Goal: Task Accomplishment & Management: Use online tool/utility

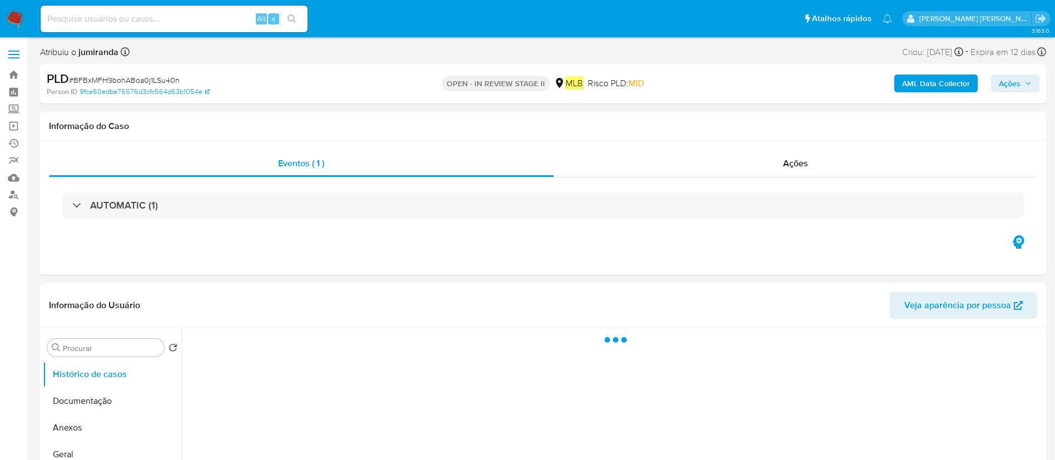
select select "10"
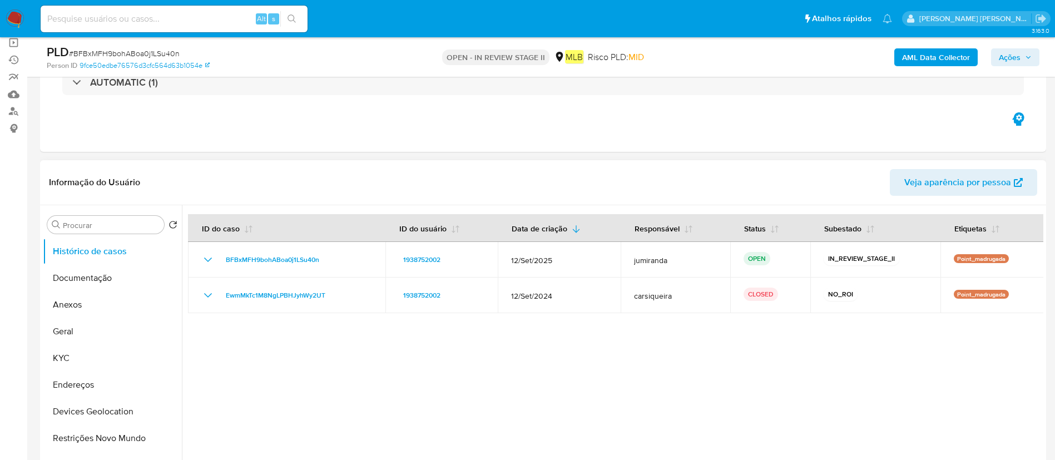
scroll to position [167, 0]
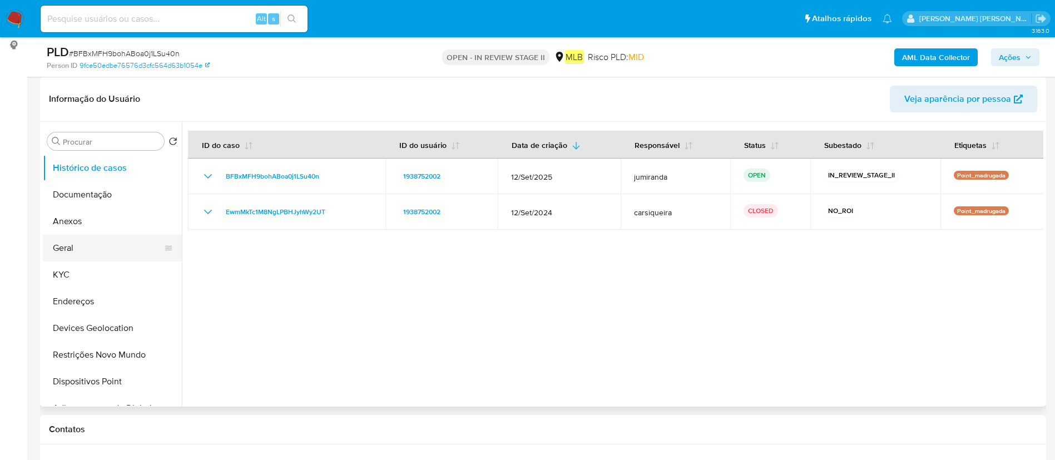
click at [113, 255] on button "Geral" at bounding box center [108, 248] width 130 height 27
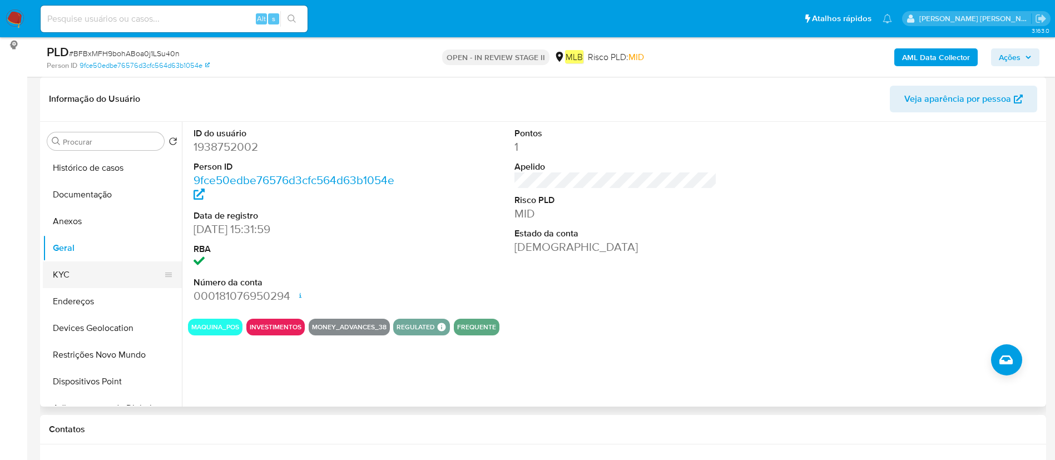
click at [102, 272] on button "KYC" at bounding box center [108, 274] width 130 height 27
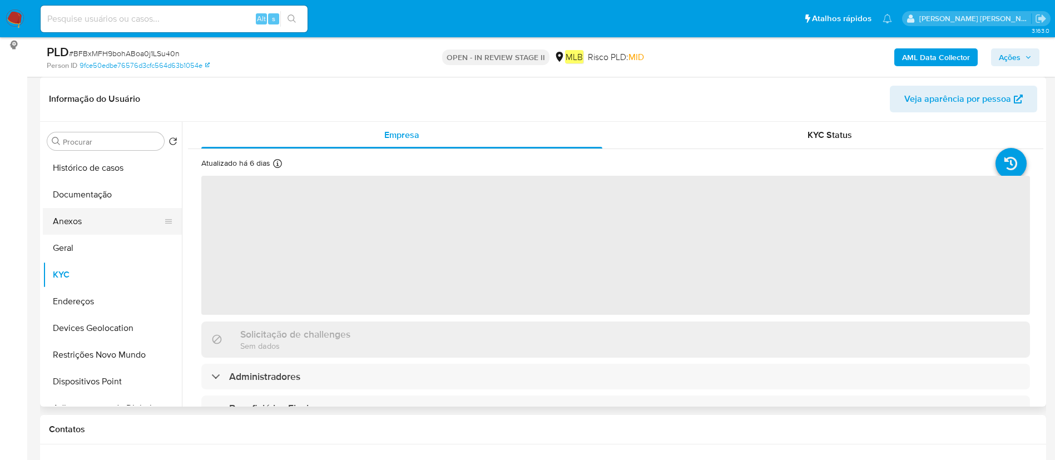
click at [107, 218] on button "Anexos" at bounding box center [108, 221] width 130 height 27
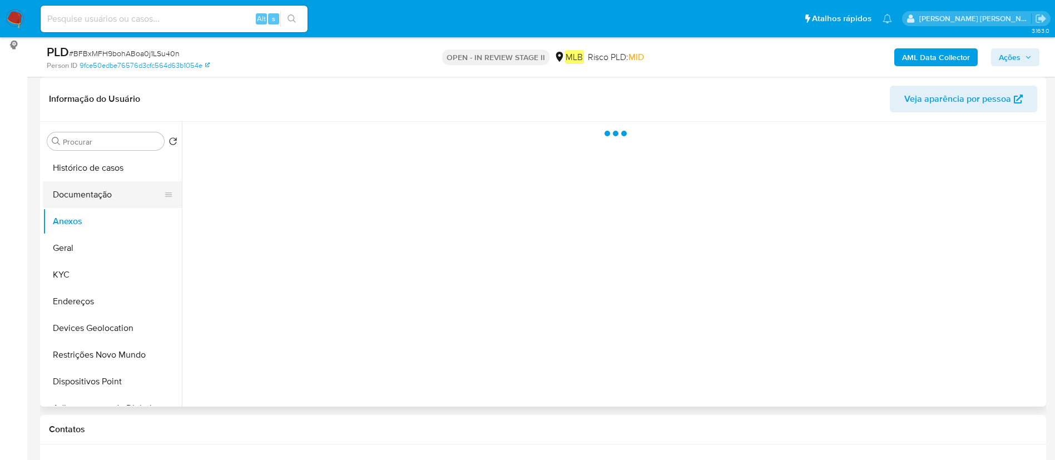
click at [122, 197] on button "Documentação" at bounding box center [108, 194] width 130 height 27
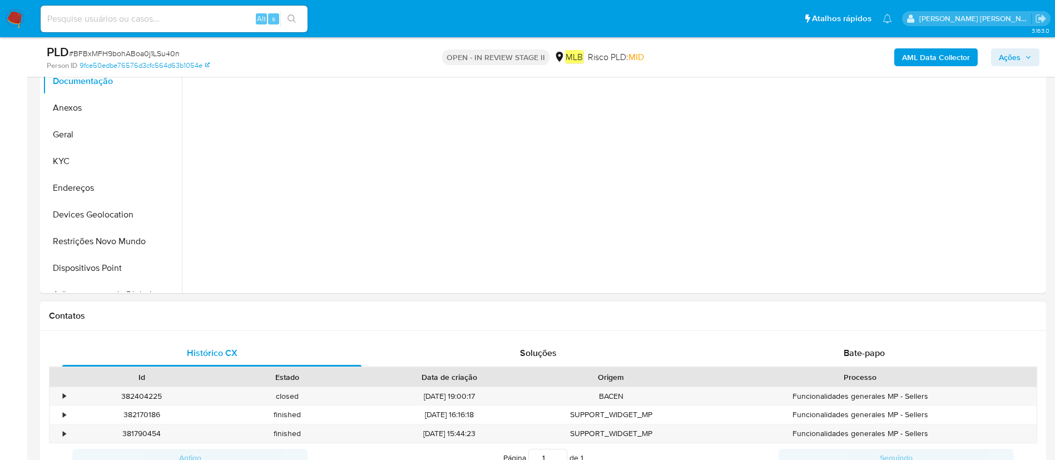
scroll to position [334, 0]
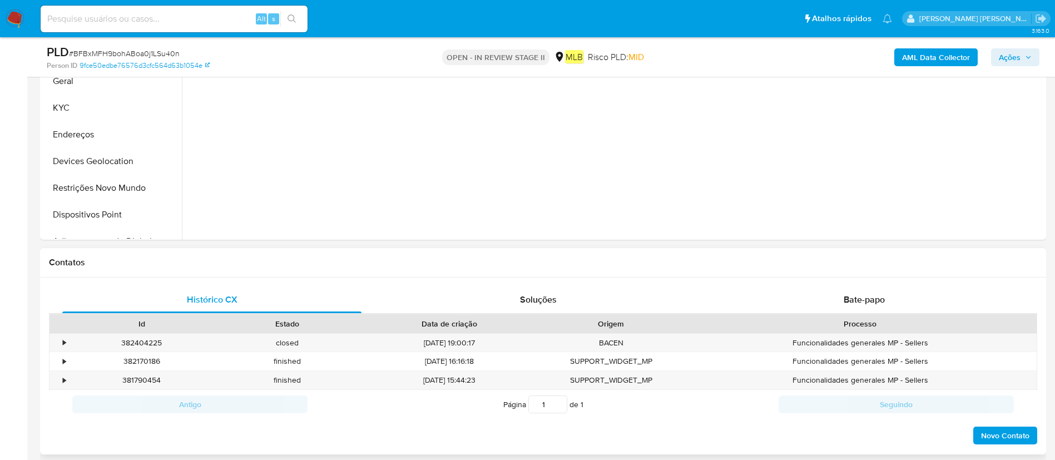
click at [850, 314] on div "Processo" at bounding box center [860, 323] width 353 height 19
click at [867, 303] on span "Bate-papo" at bounding box center [864, 299] width 41 height 13
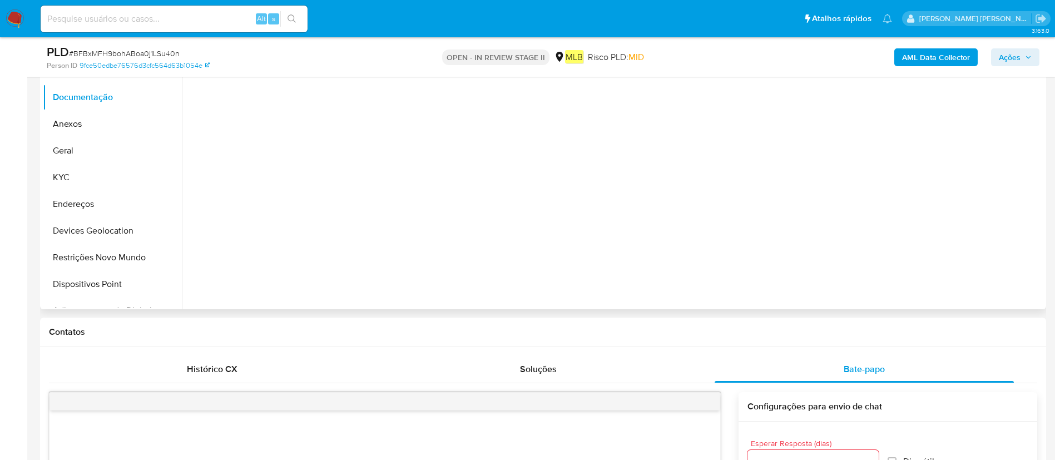
scroll to position [83, 0]
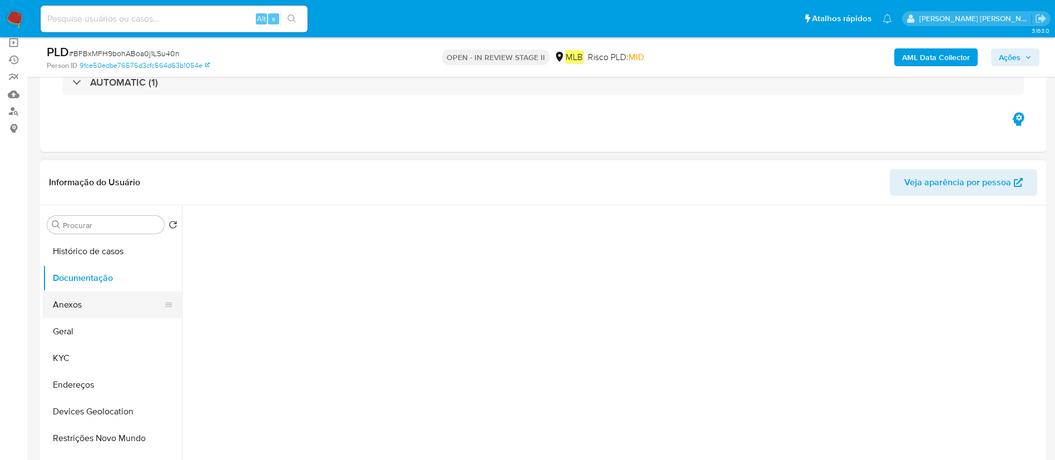
click at [96, 302] on button "Anexos" at bounding box center [108, 304] width 130 height 27
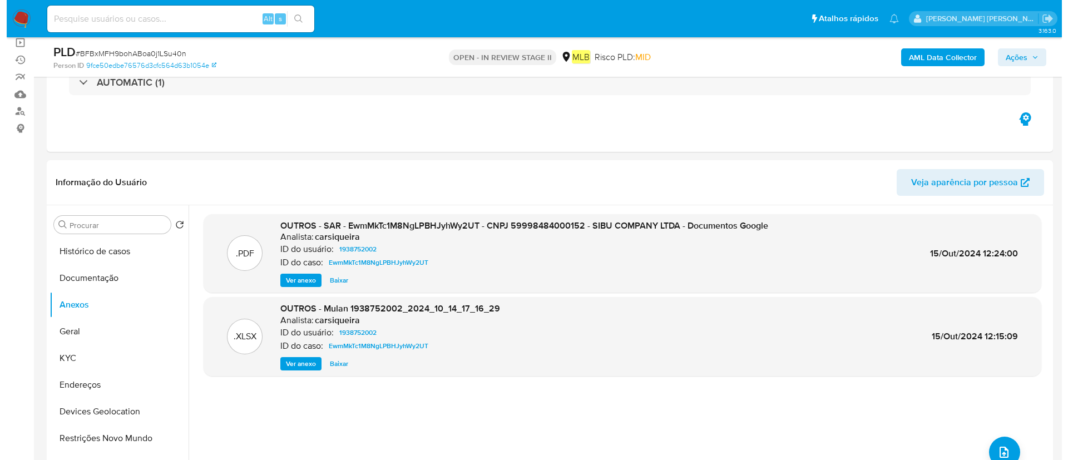
scroll to position [167, 0]
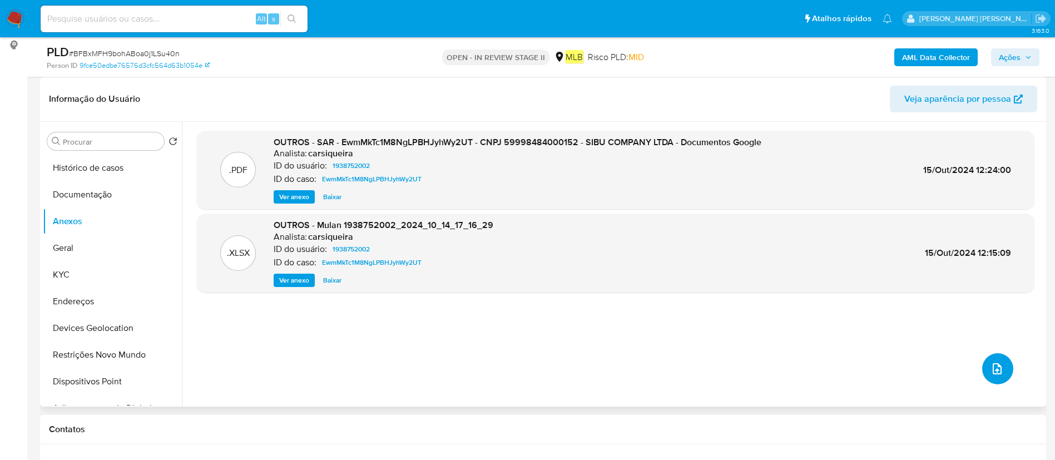
click at [1004, 368] on button "upload-file" at bounding box center [997, 368] width 31 height 31
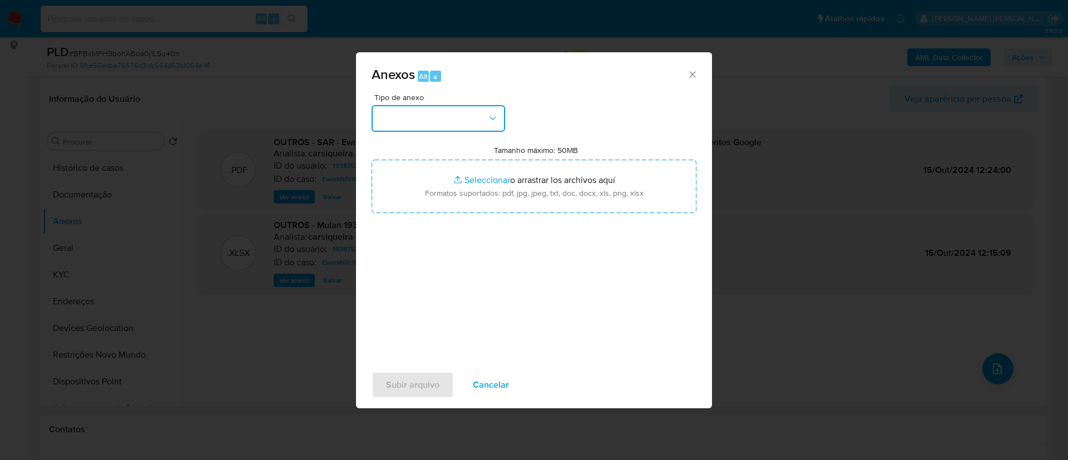
click at [392, 109] on button "button" at bounding box center [437, 118] width 133 height 27
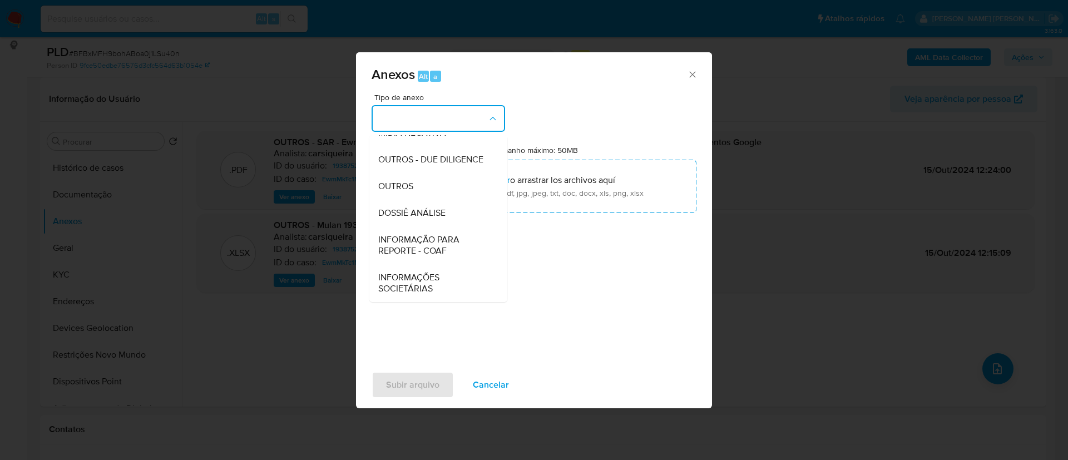
drag, startPoint x: 461, startPoint y: 209, endPoint x: 667, endPoint y: 112, distance: 227.1
click at [461, 208] on div "DOSSIÊ ANÁLISE" at bounding box center [434, 213] width 113 height 27
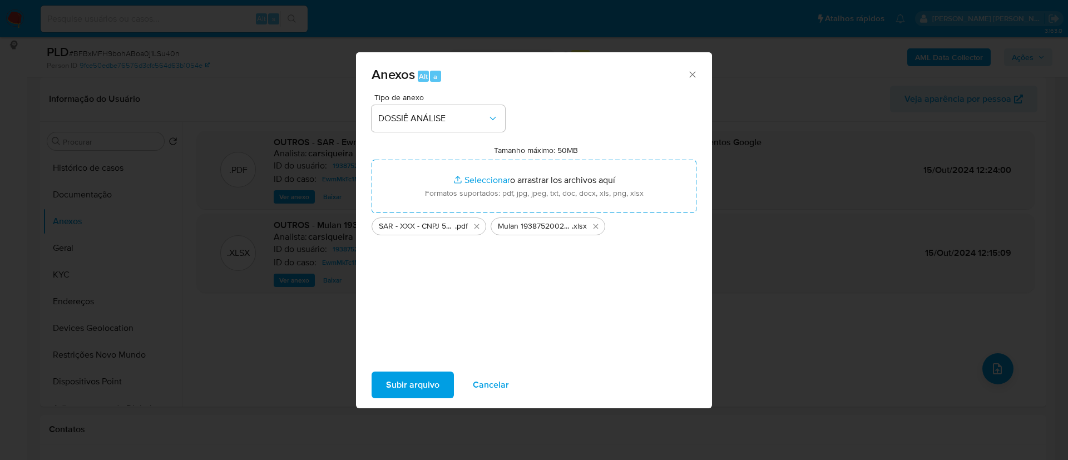
click at [423, 381] on span "Subir arquivo" at bounding box center [412, 385] width 53 height 24
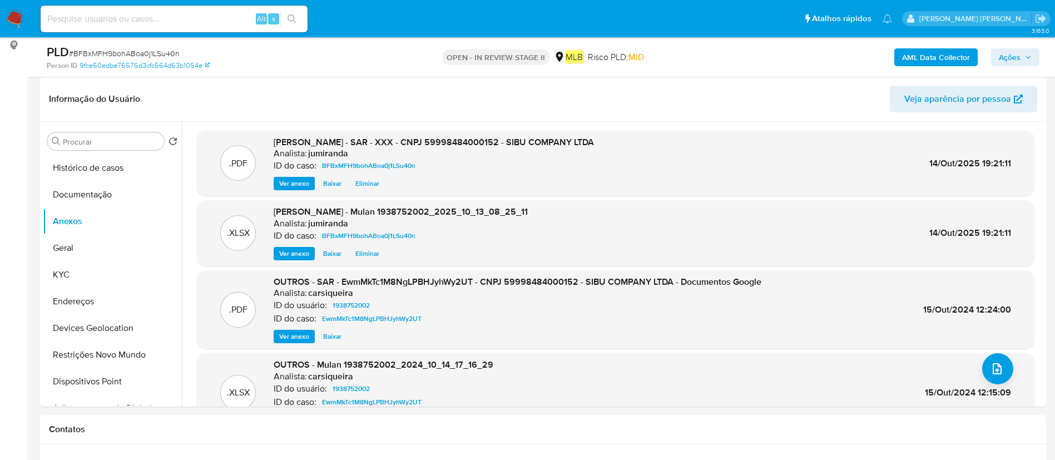
click at [1010, 50] on span "Ações" at bounding box center [1010, 57] width 22 height 18
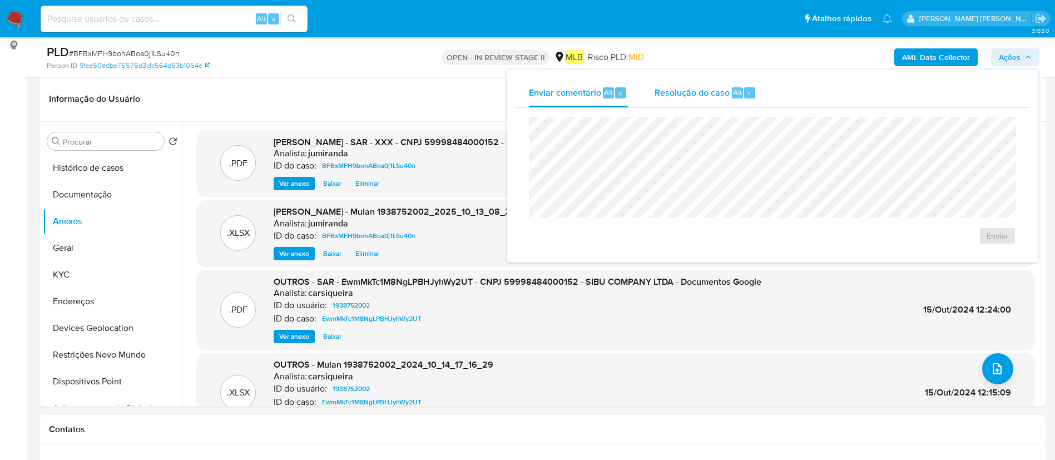
drag, startPoint x: 686, startPoint y: 97, endPoint x: 696, endPoint y: 105, distance: 13.0
click at [686, 97] on span "Resolução do caso" at bounding box center [692, 92] width 75 height 13
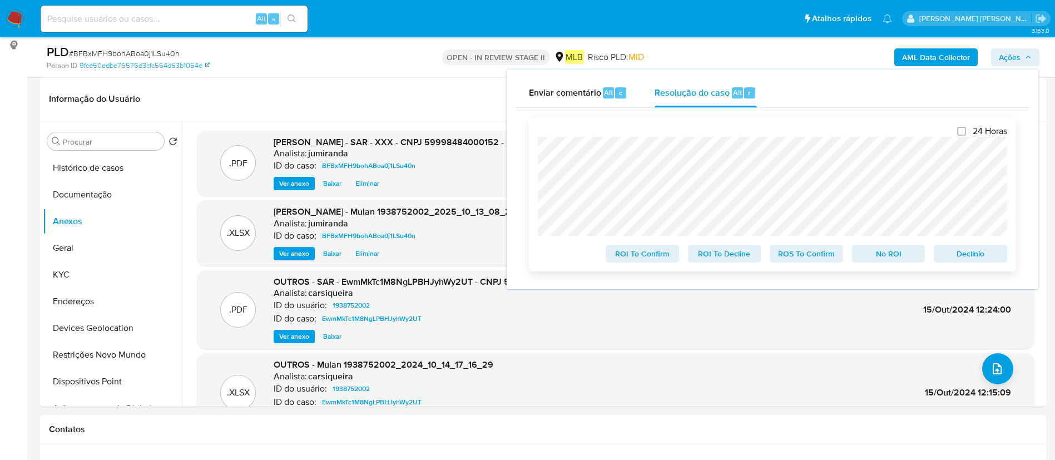
click at [818, 255] on span "ROS To Confirm" at bounding box center [806, 254] width 58 height 16
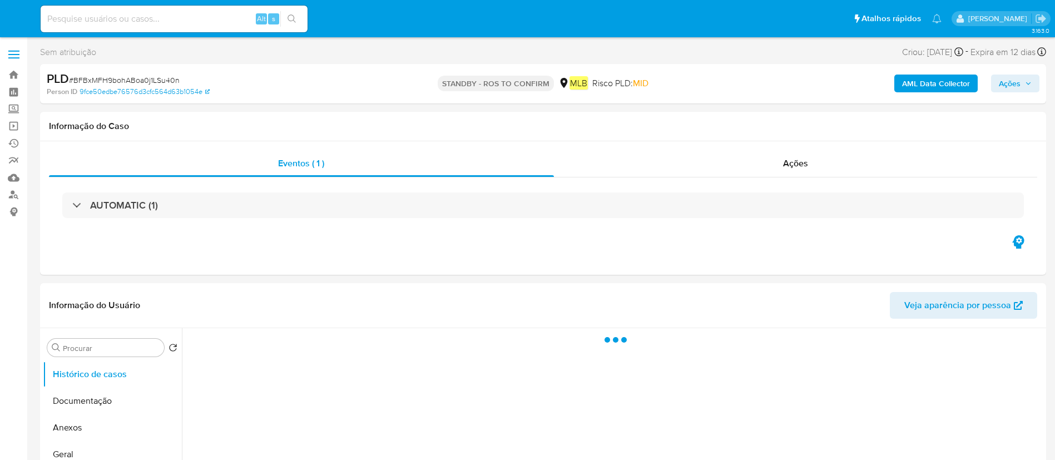
select select "10"
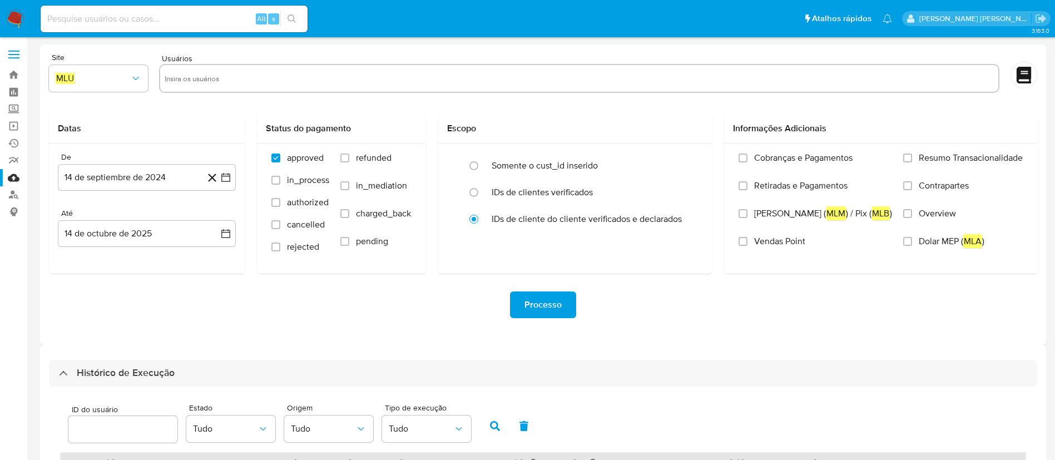
select select "10"
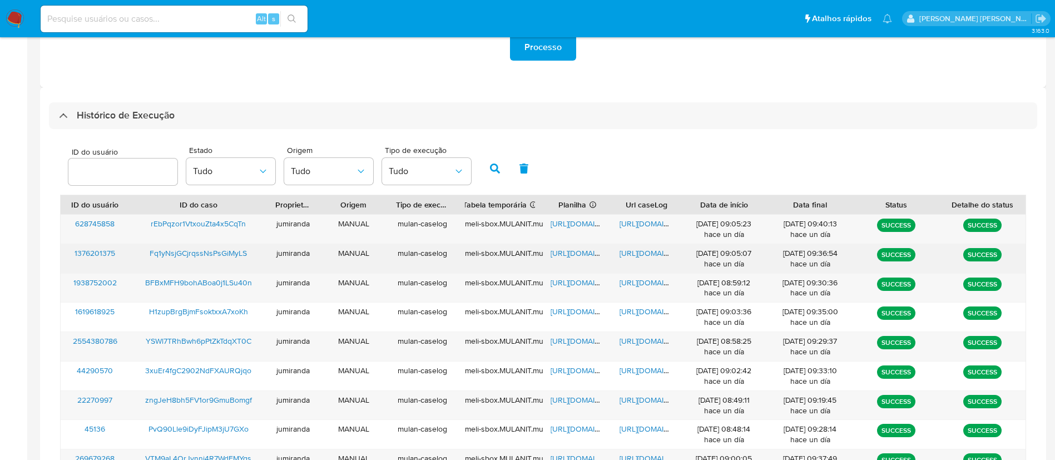
click at [586, 255] on span "https://docs.google.com/spreadsheets/d/1E7fWpScqgR6rOQFG6yYqJTfqNDPQGc6DD3GStLM…" at bounding box center [589, 252] width 77 height 11
click at [633, 252] on span "https://docs.google.com/document/d/1xfOOobrSt8bifmy5uUyRCwdE7YYa3sRYe-eDgurVEs0…" at bounding box center [658, 252] width 77 height 11
click at [230, 252] on span "Fq1yNsjGCjrqssNsPsGiMyLS" at bounding box center [198, 252] width 97 height 11
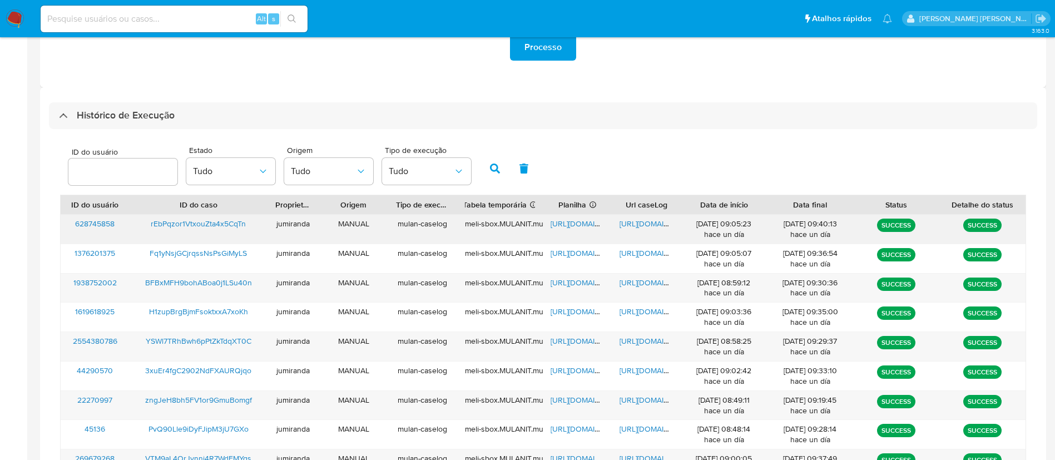
click at [571, 227] on span "https://docs.google.com/spreadsheets/d/10aiUaT7X6tc2kCxdknHGt2FGfMnpD7R85EI2qGf…" at bounding box center [589, 223] width 77 height 11
click at [646, 227] on span "https://docs.google.com/document/d/15YjC-h_3rbgWavy2zPih_GLowPjZLXgeYzKauYL_LWg…" at bounding box center [658, 223] width 77 height 11
click at [232, 224] on span "rEbPqzor1VtxouZta4x5CqTn" at bounding box center [198, 223] width 95 height 11
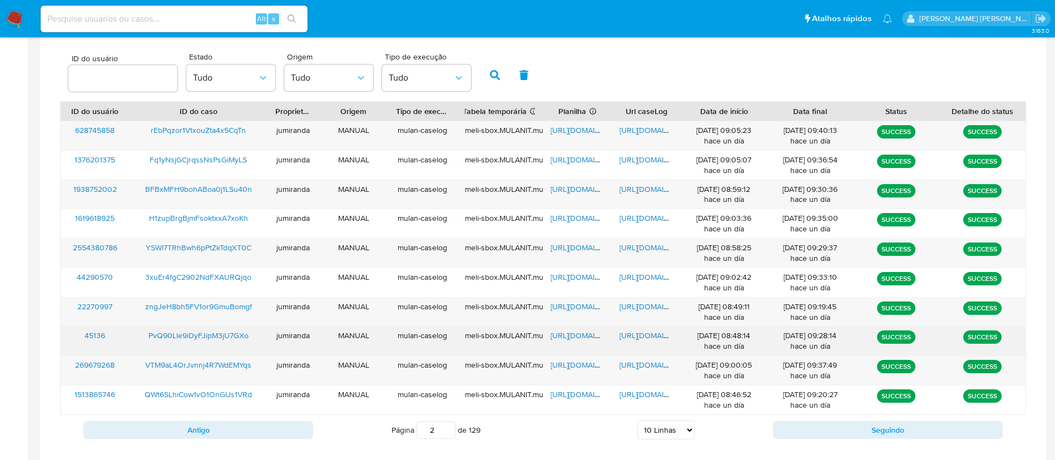
scroll to position [409, 0]
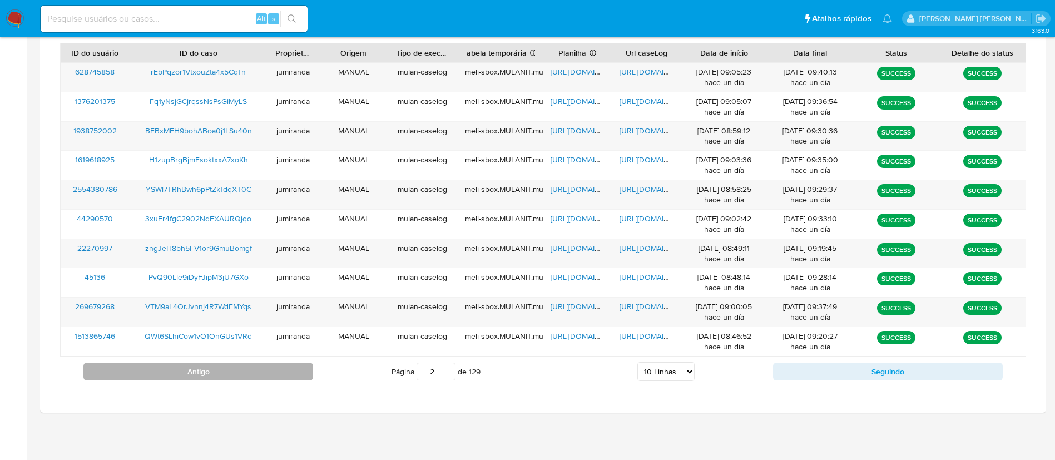
click at [268, 378] on button "Antigo" at bounding box center [198, 372] width 230 height 18
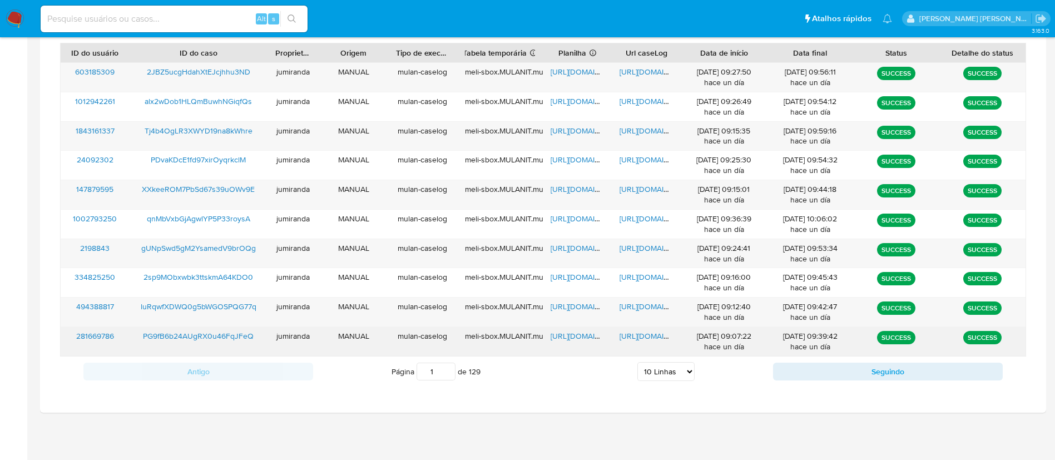
click at [582, 338] on span "https://docs.google.com/spreadsheets/d/1ZaWJYq0zt0wjHj8idJR-KbE-GhHT5idJpW7q8WD…" at bounding box center [589, 335] width 77 height 11
click at [643, 343] on div "https://docs.google.com/document/d/1LKSveIlAQek3tJafpnFeJDt2HECfHvxG4cOidwXI2Tw…" at bounding box center [646, 341] width 69 height 29
click at [651, 337] on span "https://docs.google.com/document/d/1LKSveIlAQek3tJafpnFeJDt2HECfHvxG4cOidwXI2Tw…" at bounding box center [658, 335] width 77 height 11
click at [234, 330] on span "PG9fB6b24AUgRX0u46FqJFeQ" at bounding box center [198, 335] width 111 height 11
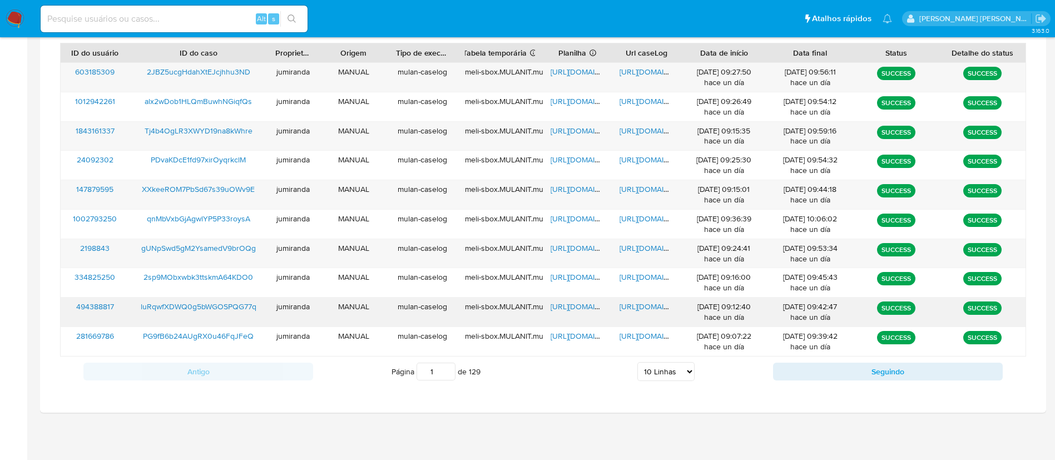
click at [576, 305] on span "https://docs.google.com/spreadsheets/d/1ZUzNIh-SUimenMhuJqniePmE-ewU-U10eoiROVq…" at bounding box center [589, 306] width 77 height 11
click at [643, 307] on span "https://docs.google.com/document/d/1z25OehpOJP5WJuEZ5b6K3Bup_altAy708JyPpd6uCGQ…" at bounding box center [658, 306] width 77 height 11
click at [242, 309] on span "luRqwfXDWQ0g5bWGOSPQG77q" at bounding box center [199, 306] width 116 height 11
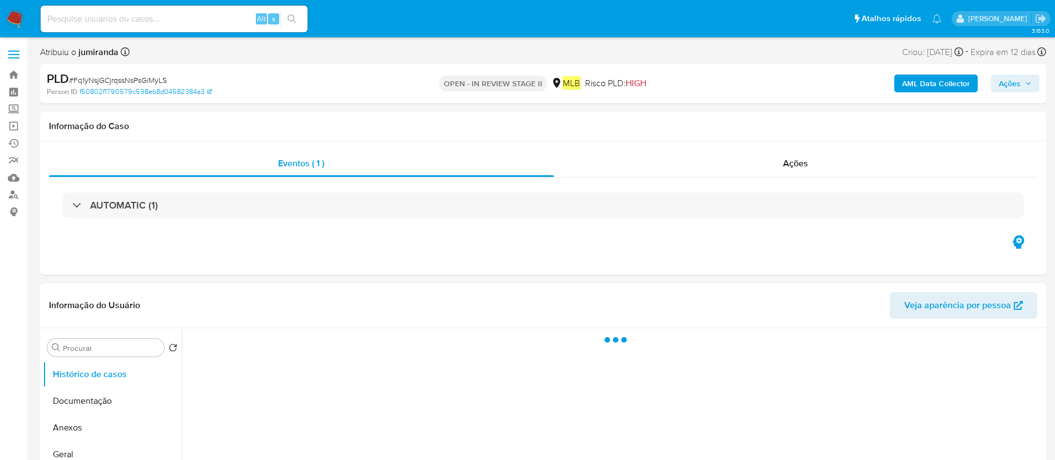
select select "10"
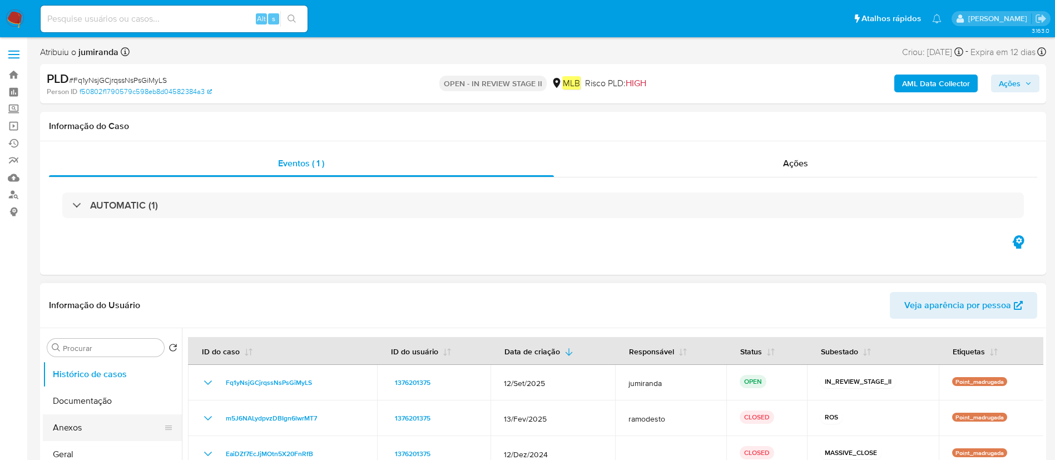
click at [105, 427] on button "Anexos" at bounding box center [108, 427] width 130 height 27
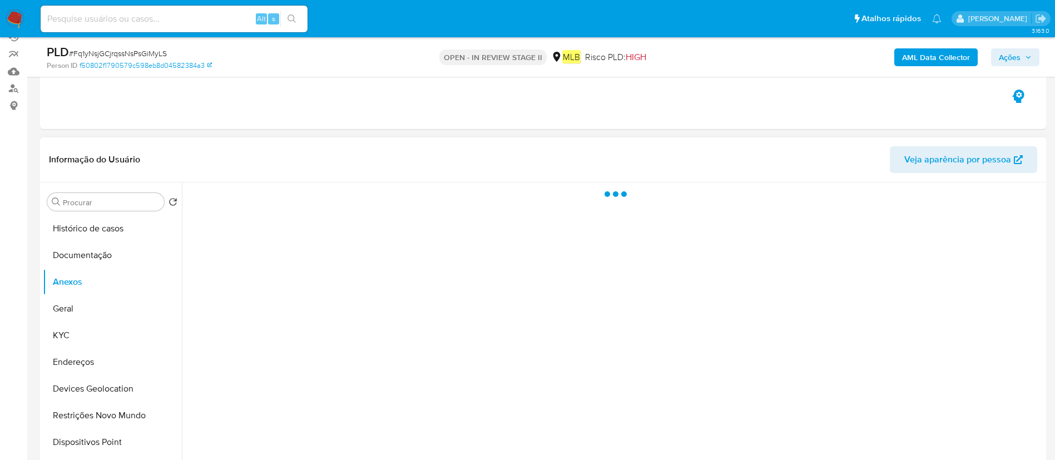
scroll to position [167, 0]
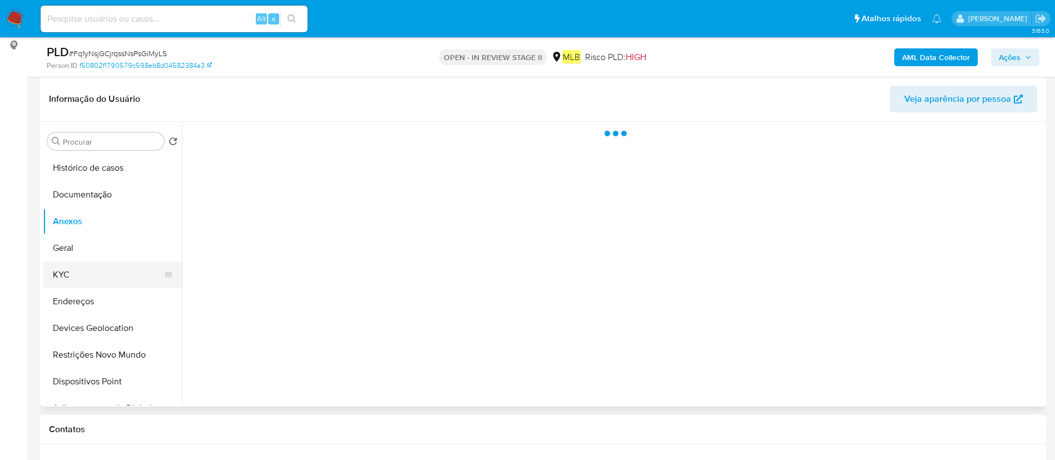
click at [69, 279] on button "KYC" at bounding box center [108, 274] width 130 height 27
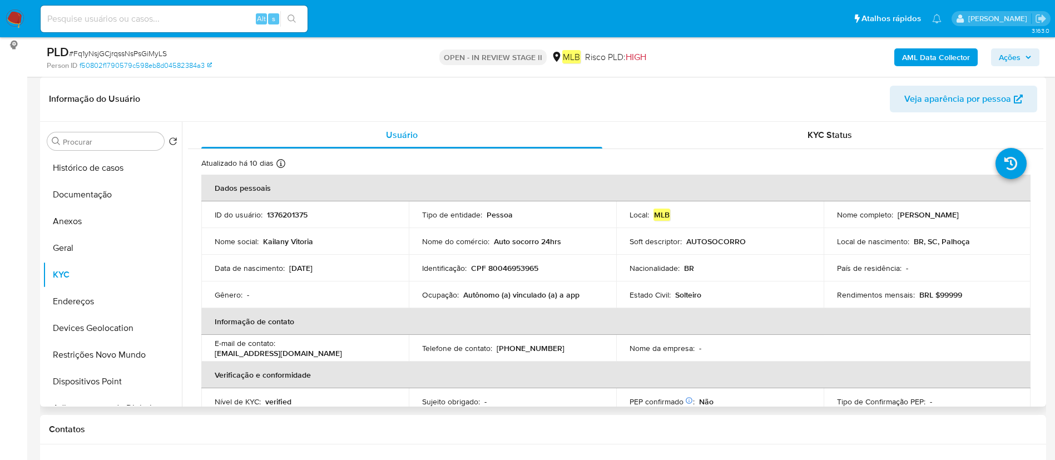
click at [420, 295] on td "Ocupação : Autônomo (a) vinculado (a) a app" at bounding box center [512, 294] width 207 height 27
click at [437, 295] on p "Ocupação :" at bounding box center [440, 295] width 37 height 10
copy div "Ocupação : Autônomo (a) vinculado (a) a app"
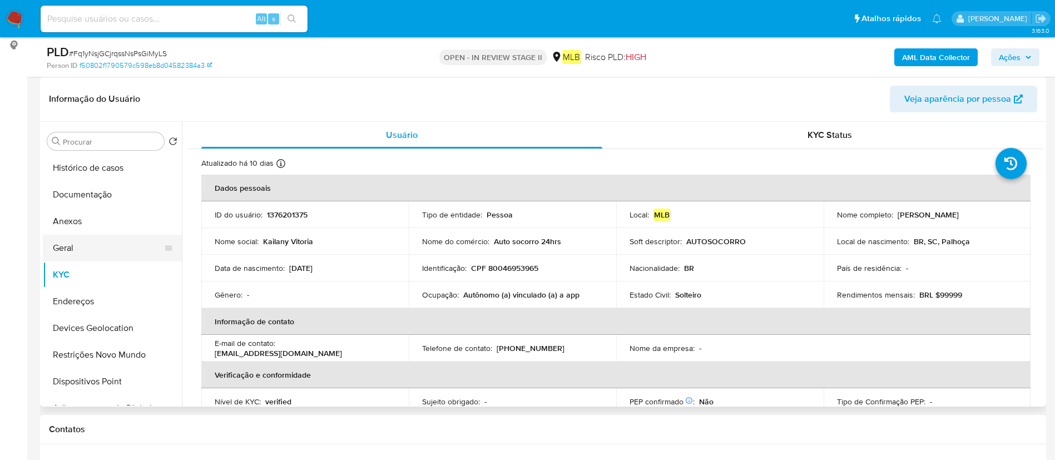
click at [109, 253] on button "Geral" at bounding box center [108, 248] width 130 height 27
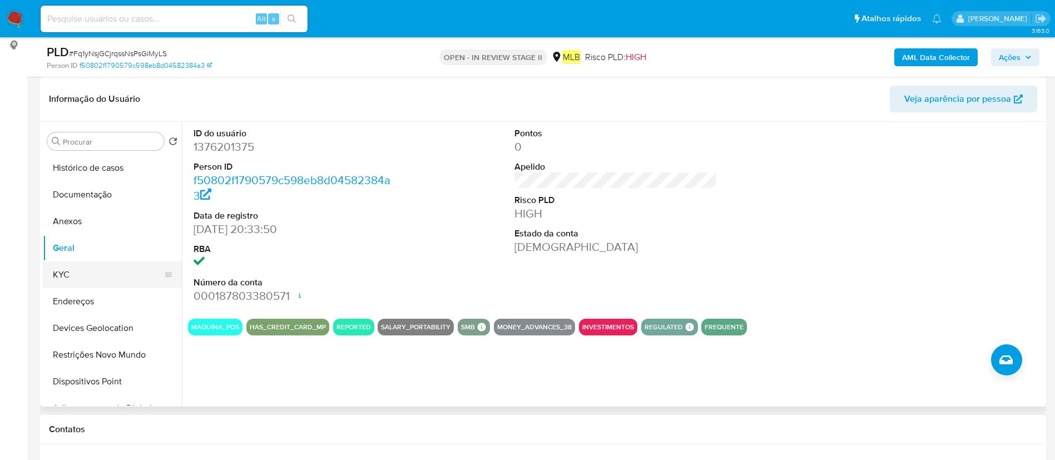
click at [101, 280] on button "KYC" at bounding box center [108, 274] width 130 height 27
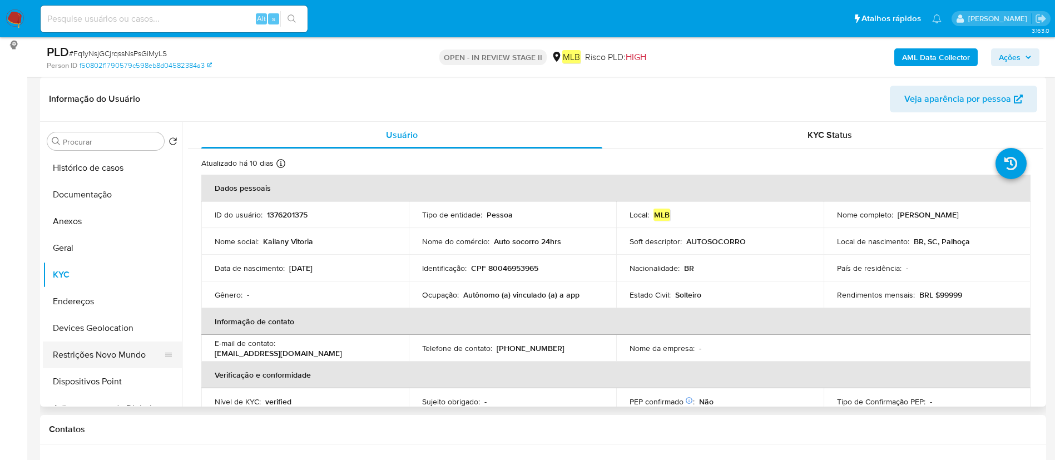
click at [92, 346] on button "Restrições Novo Mundo" at bounding box center [108, 354] width 130 height 27
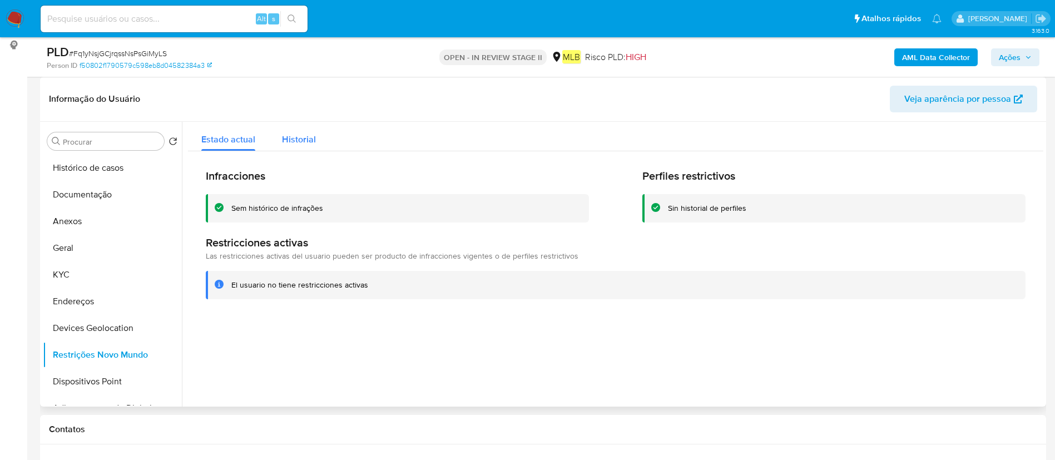
click at [274, 139] on button "Historial" at bounding box center [299, 136] width 61 height 29
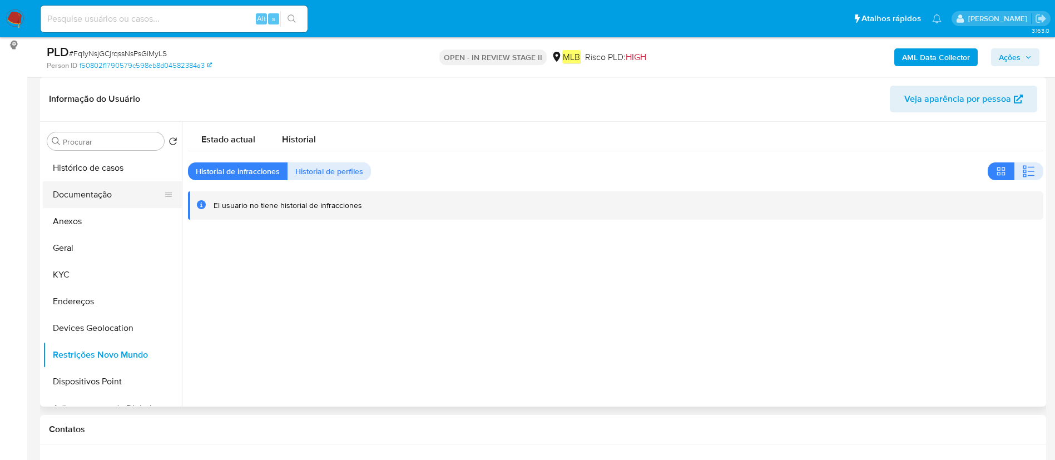
click at [107, 195] on button "Documentação" at bounding box center [108, 194] width 130 height 27
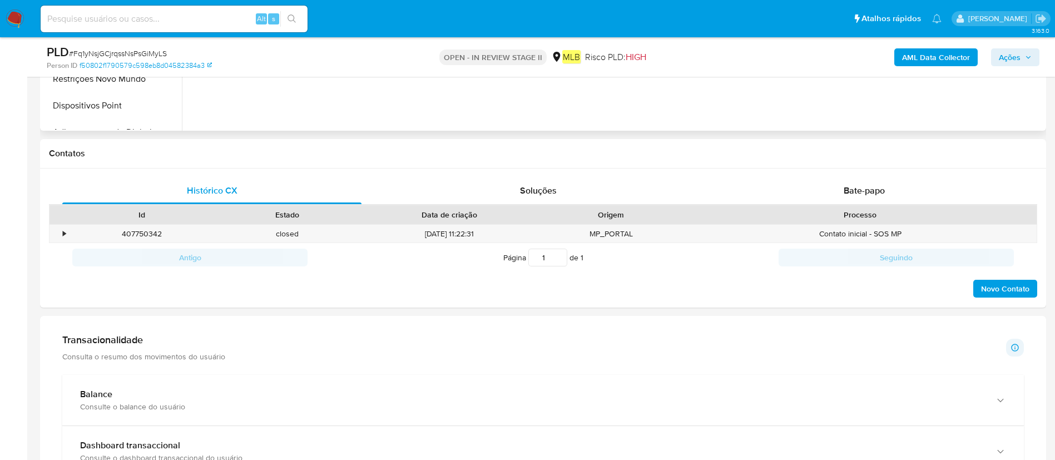
scroll to position [501, 0]
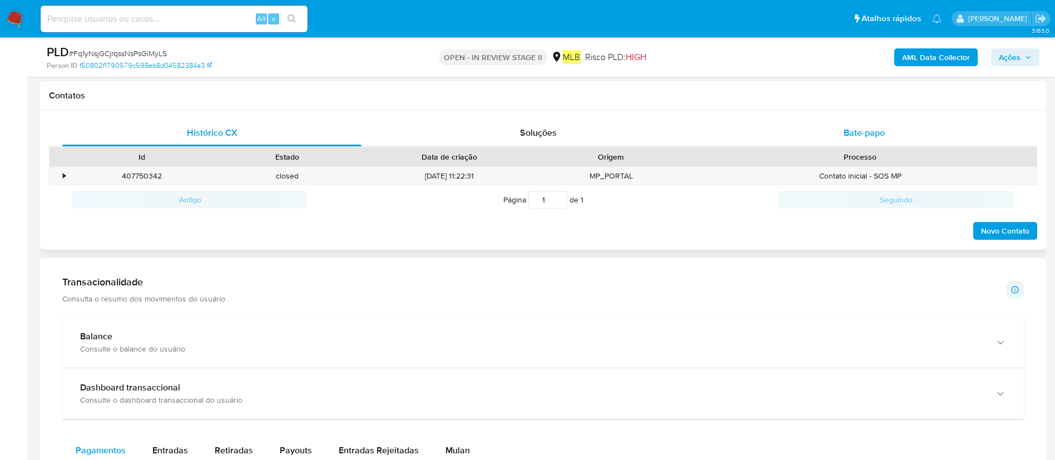
click at [900, 138] on div "Bate-papo" at bounding box center [864, 133] width 299 height 27
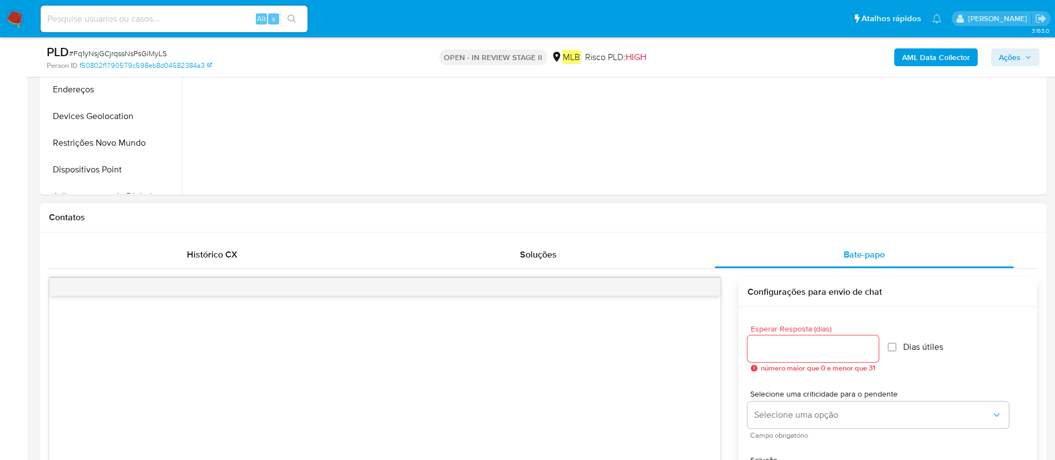
scroll to position [250, 0]
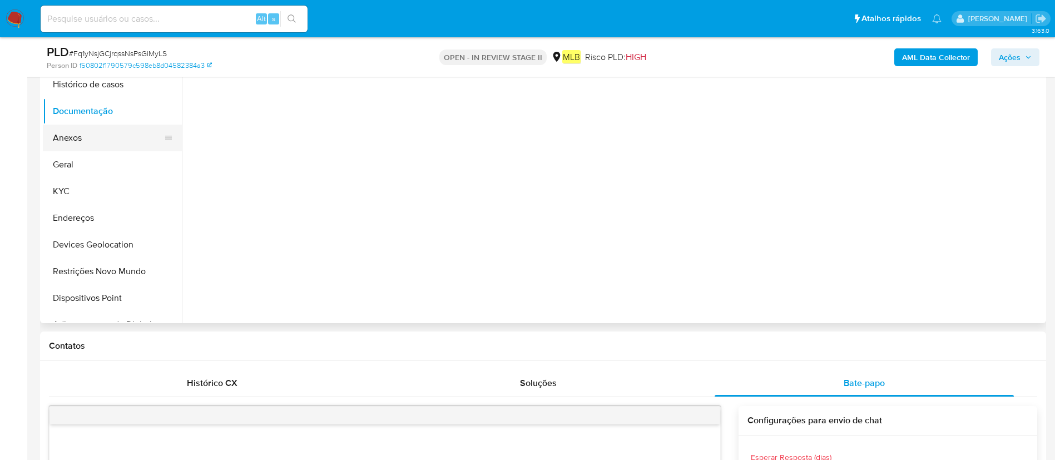
click at [109, 135] on button "Anexos" at bounding box center [108, 138] width 130 height 27
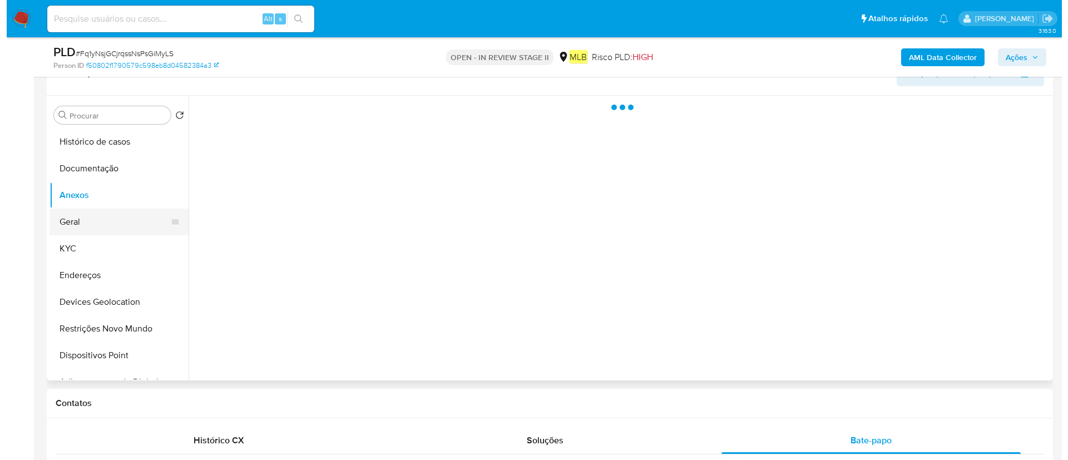
scroll to position [167, 0]
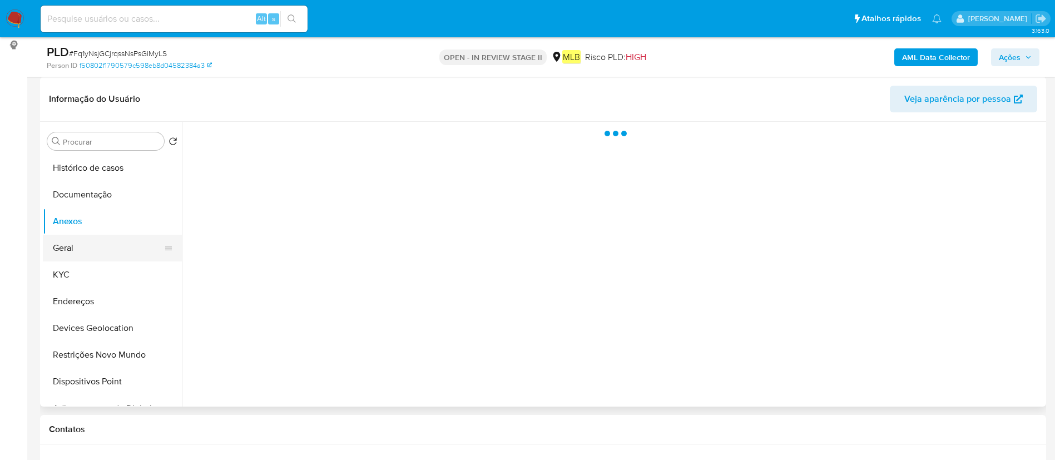
click at [92, 243] on button "Geral" at bounding box center [108, 248] width 130 height 27
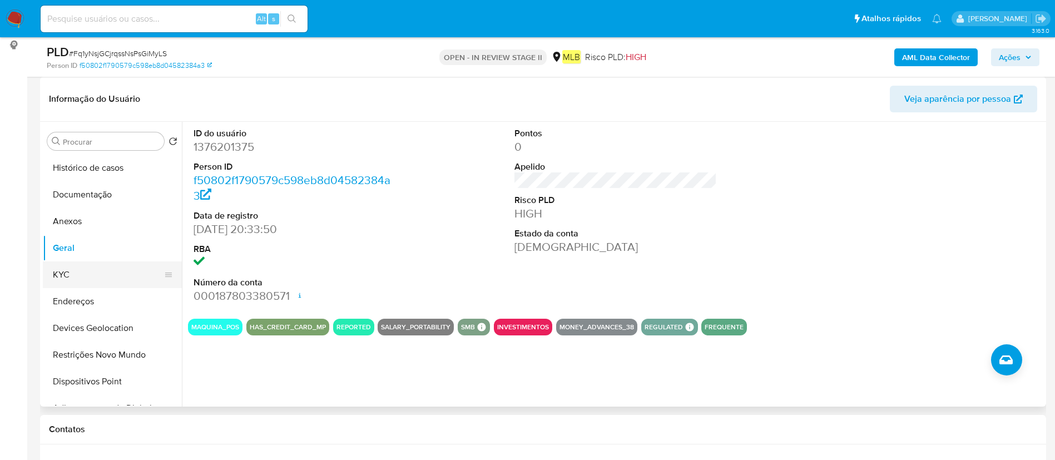
drag, startPoint x: 81, startPoint y: 271, endPoint x: 122, endPoint y: 271, distance: 41.2
click at [79, 271] on button "KYC" at bounding box center [108, 274] width 130 height 27
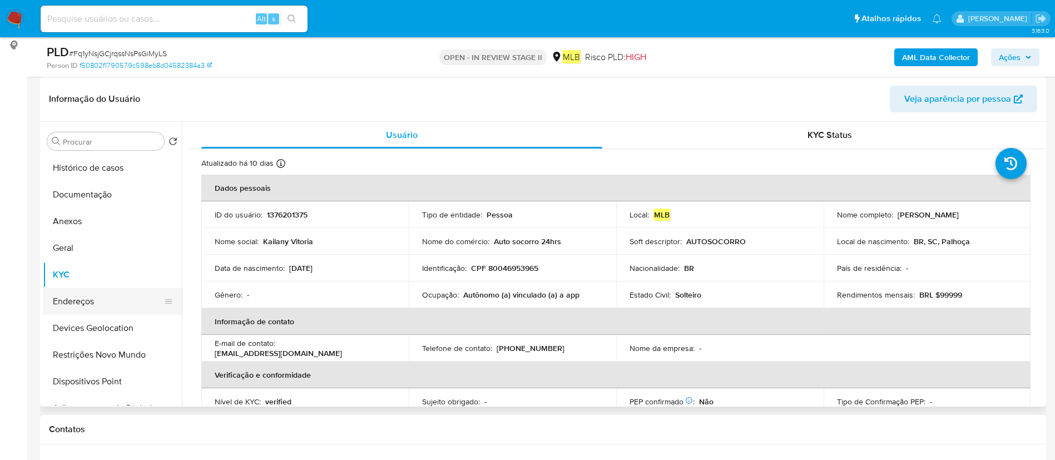
click at [128, 291] on button "Endereços" at bounding box center [108, 301] width 130 height 27
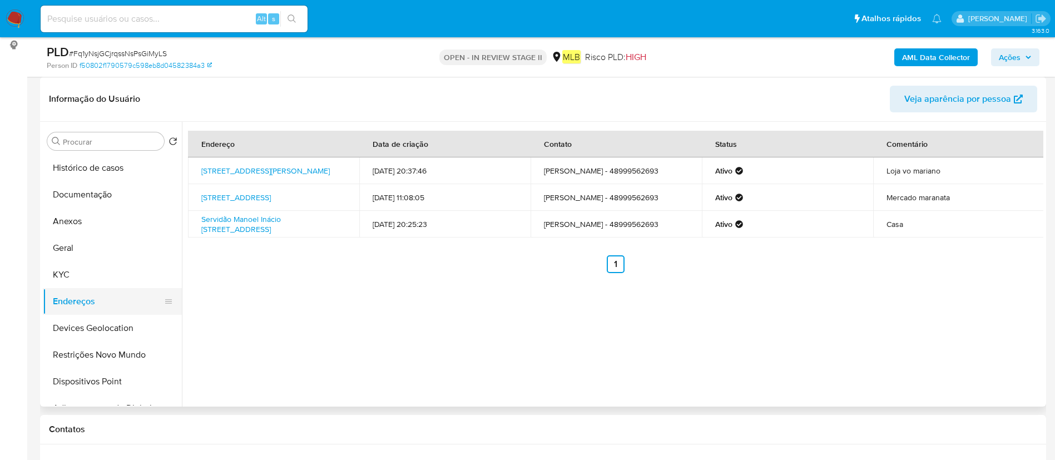
drag, startPoint x: 132, startPoint y: 322, endPoint x: 170, endPoint y: 309, distance: 39.9
click at [132, 322] on button "Devices Geolocation" at bounding box center [112, 328] width 139 height 27
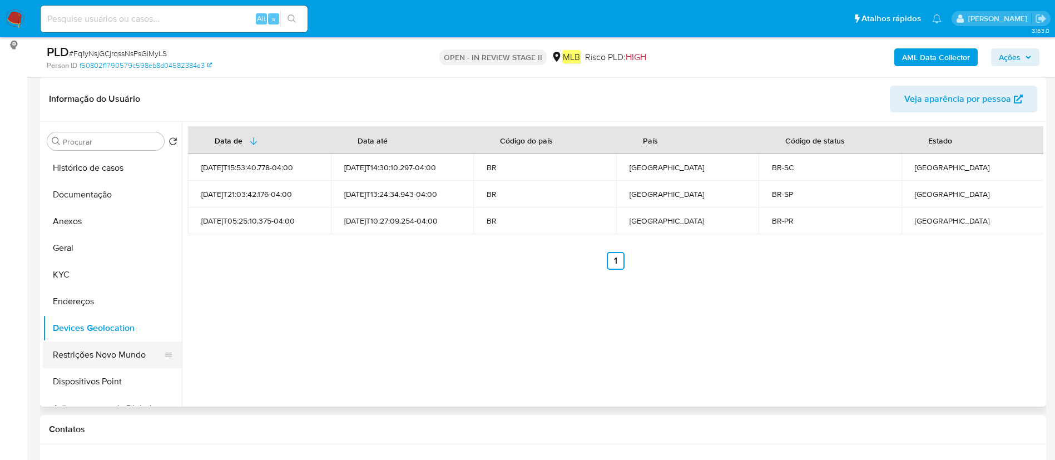
click at [81, 350] on button "Restrições Novo Mundo" at bounding box center [108, 354] width 130 height 27
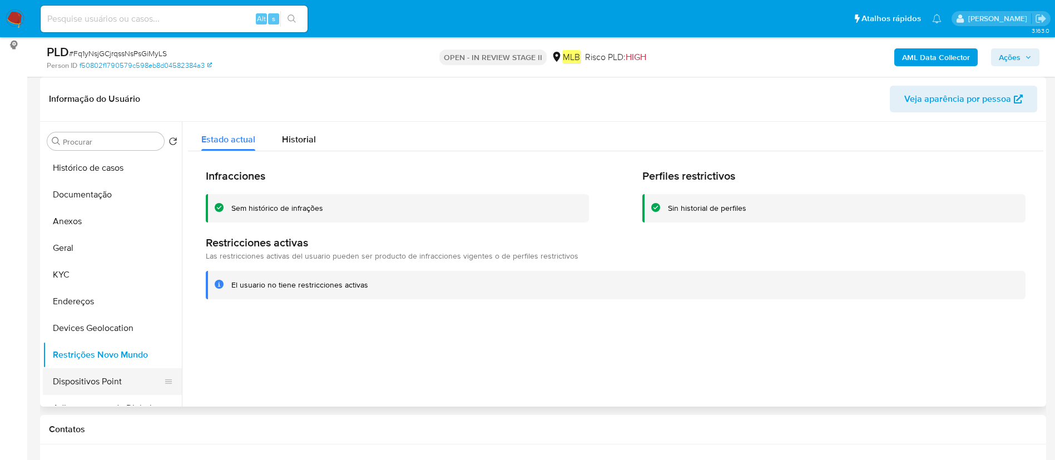
click at [100, 387] on button "Dispositivos Point" at bounding box center [108, 381] width 130 height 27
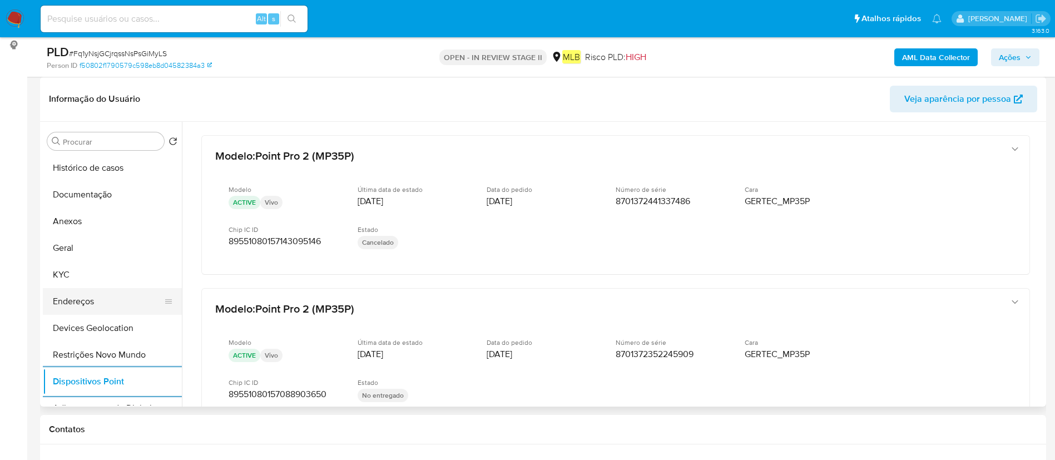
click at [97, 296] on button "Endereços" at bounding box center [108, 301] width 130 height 27
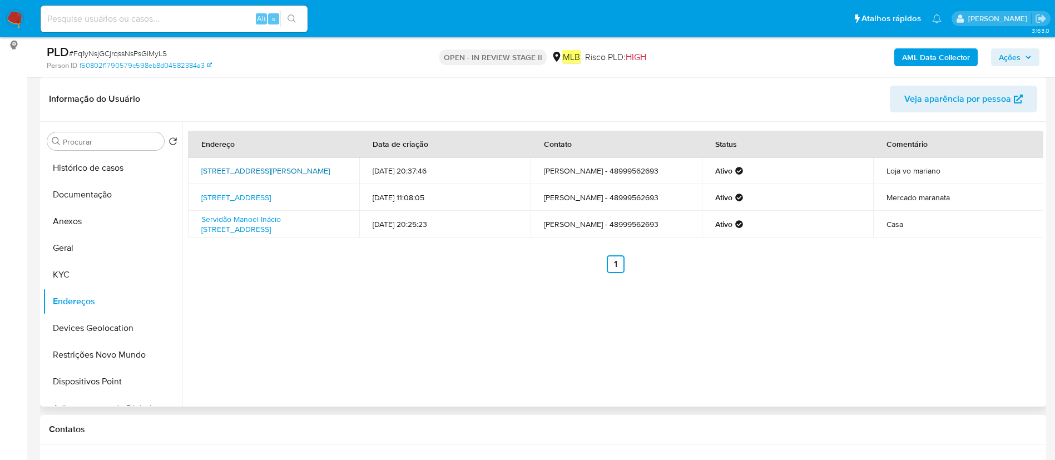
drag, startPoint x: 190, startPoint y: 158, endPoint x: 228, endPoint y: 176, distance: 42.0
click at [228, 176] on td "Rua Alfredo Erckmann 174, Palhoça, Santa Catarina, 88133620, Brasil 174" at bounding box center [273, 170] width 171 height 27
copy link "Rua Alfredo Erckmann 174, Palhoça, Santa Catarina"
click at [69, 326] on button "Devices Geolocation" at bounding box center [108, 328] width 130 height 27
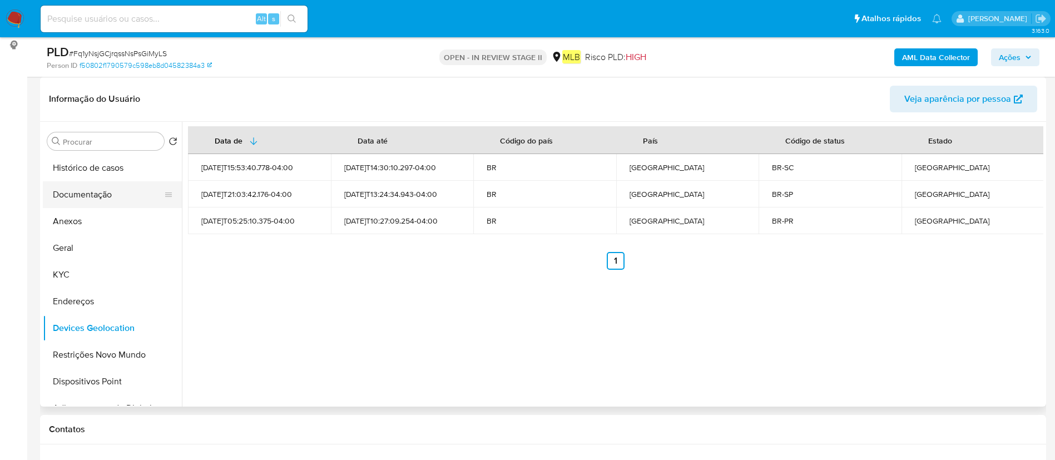
click at [126, 202] on button "Documentação" at bounding box center [108, 194] width 130 height 27
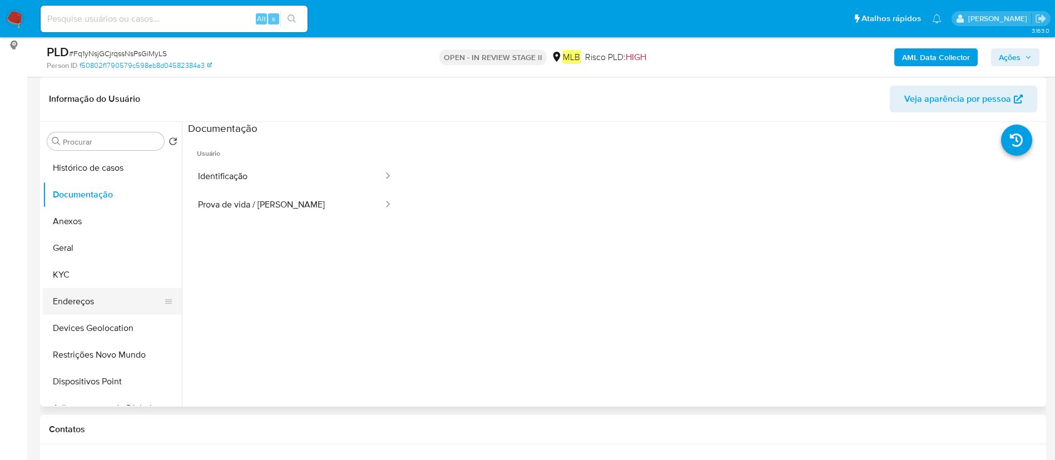
click at [78, 298] on button "Endereços" at bounding box center [108, 301] width 130 height 27
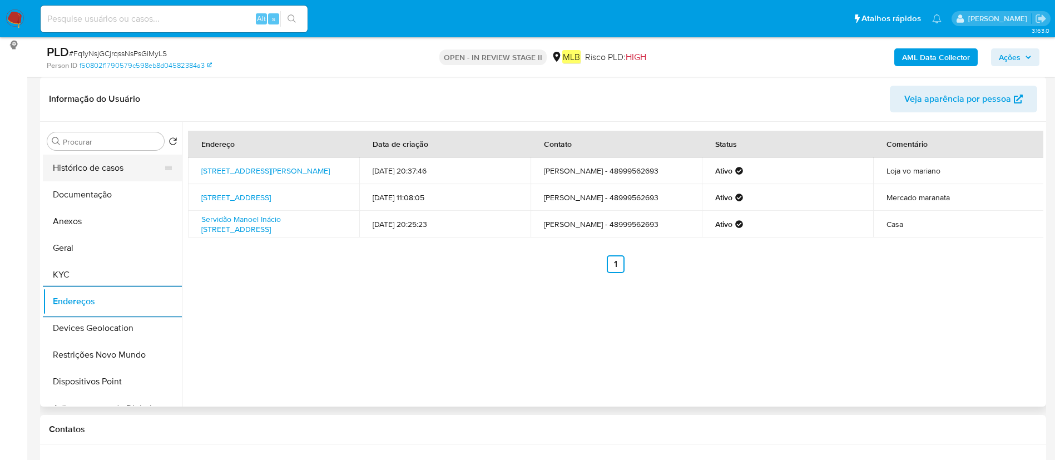
click at [117, 170] on button "Histórico de casos" at bounding box center [108, 168] width 130 height 27
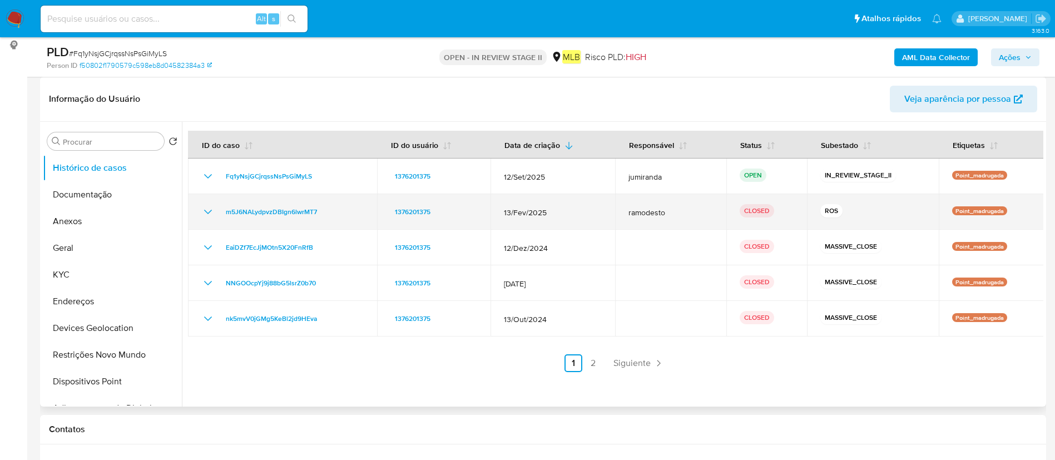
click at [323, 227] on td "m5J6NALydpvzDBIgn6lwrMT7" at bounding box center [282, 212] width 189 height 36
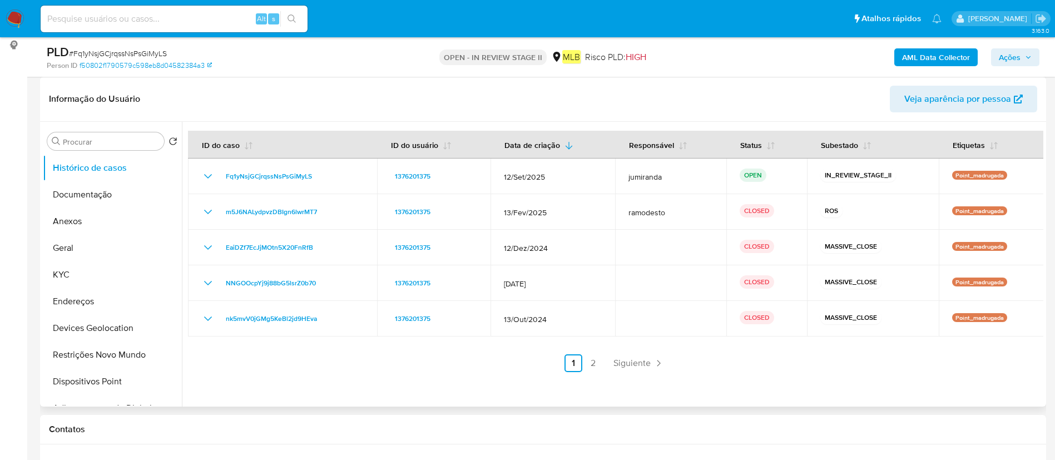
click at [597, 354] on link "2" at bounding box center [593, 363] width 18 height 18
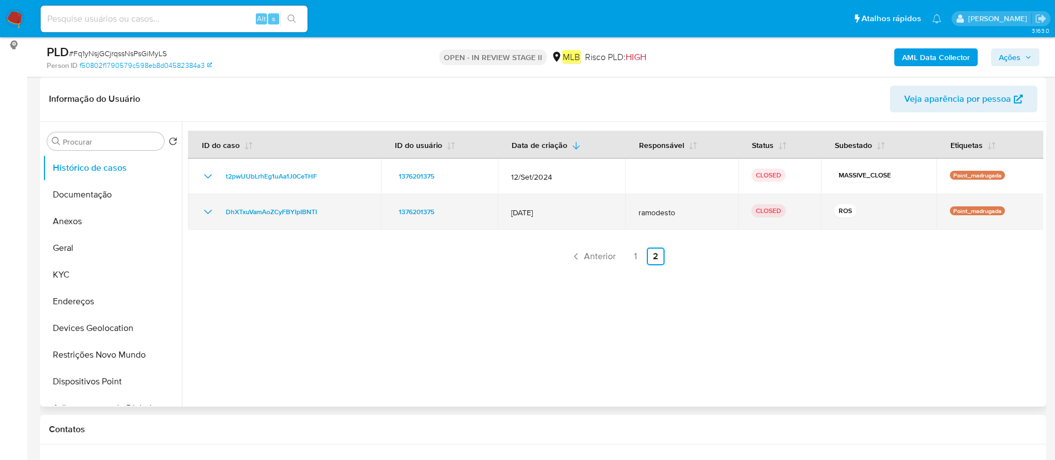
click at [316, 219] on td "DhXTxuVamAoZCyFBYIpIBNTI" at bounding box center [284, 212] width 193 height 36
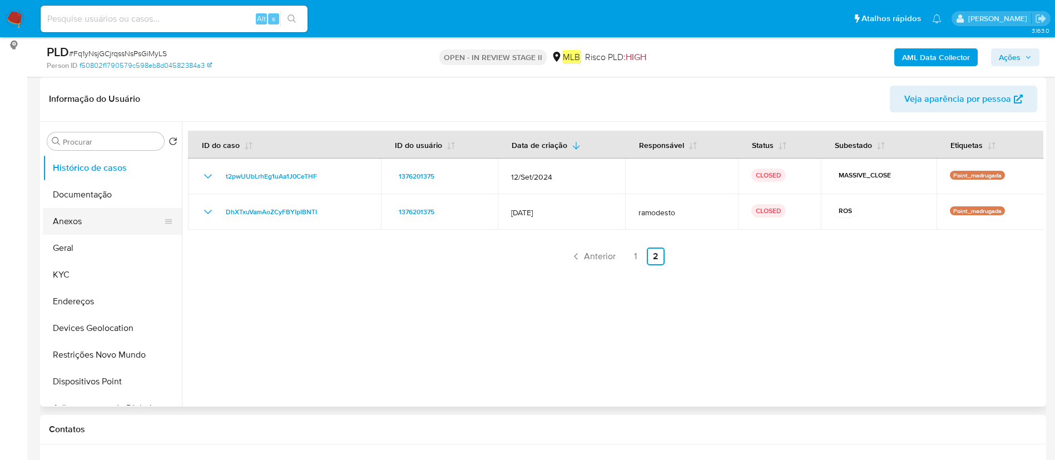
click at [101, 228] on button "Anexos" at bounding box center [108, 221] width 130 height 27
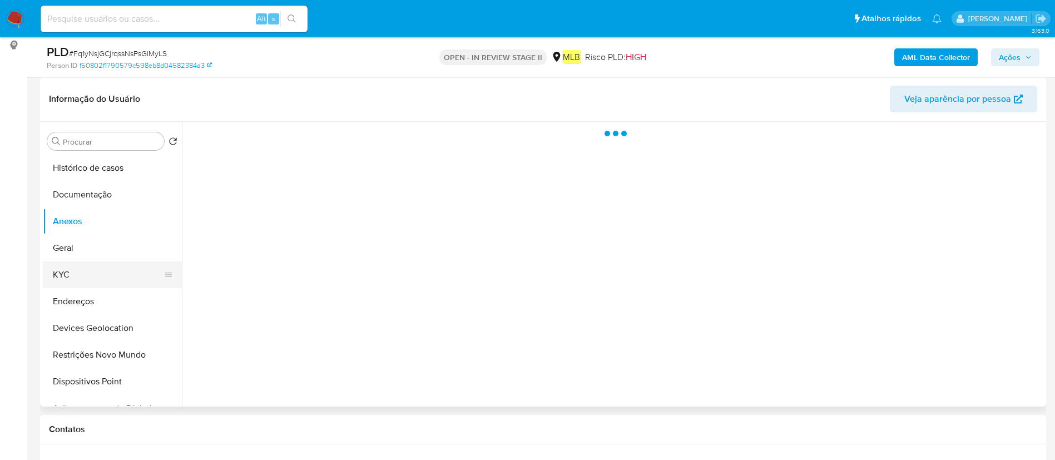
click at [116, 265] on button "KYC" at bounding box center [108, 274] width 130 height 27
click at [131, 255] on button "Geral" at bounding box center [108, 248] width 130 height 27
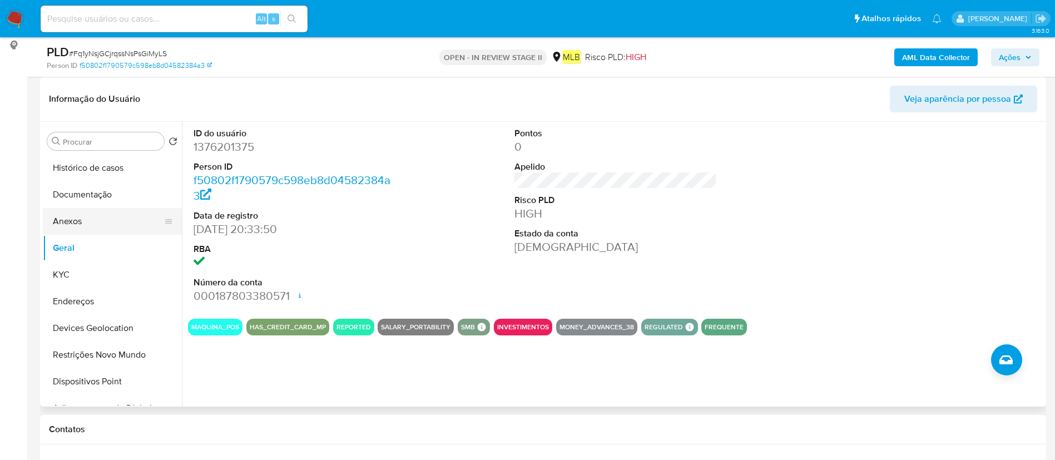
click at [114, 221] on button "Anexos" at bounding box center [108, 221] width 130 height 27
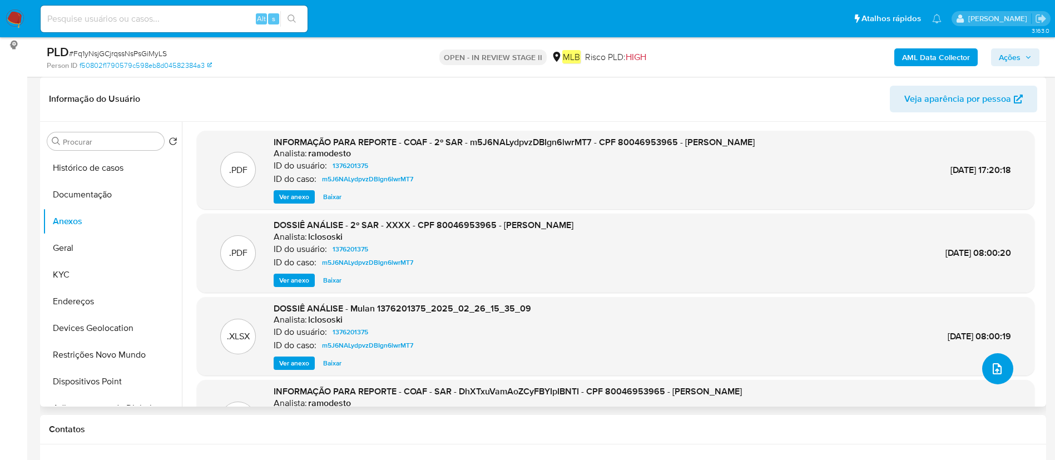
click at [990, 371] on icon "upload-file" at bounding box center [996, 368] width 13 height 13
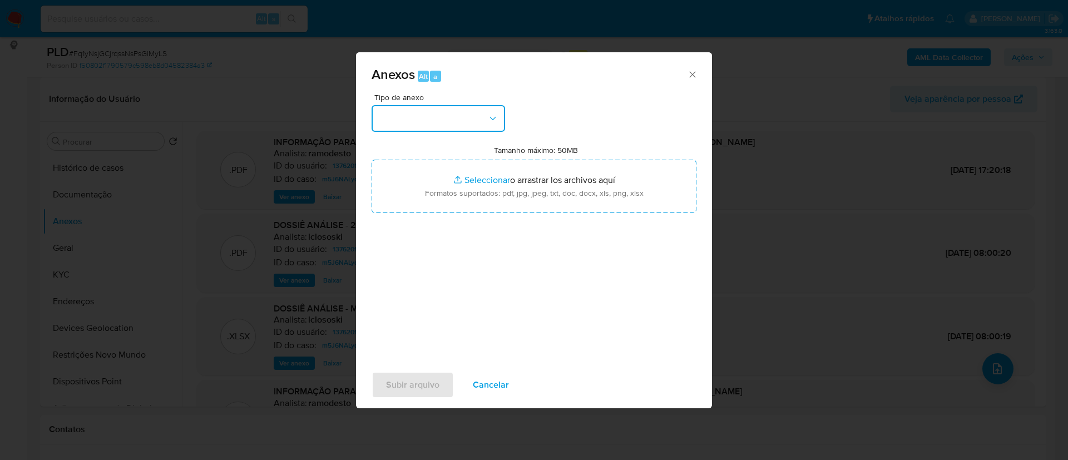
click at [473, 127] on button "button" at bounding box center [437, 118] width 133 height 27
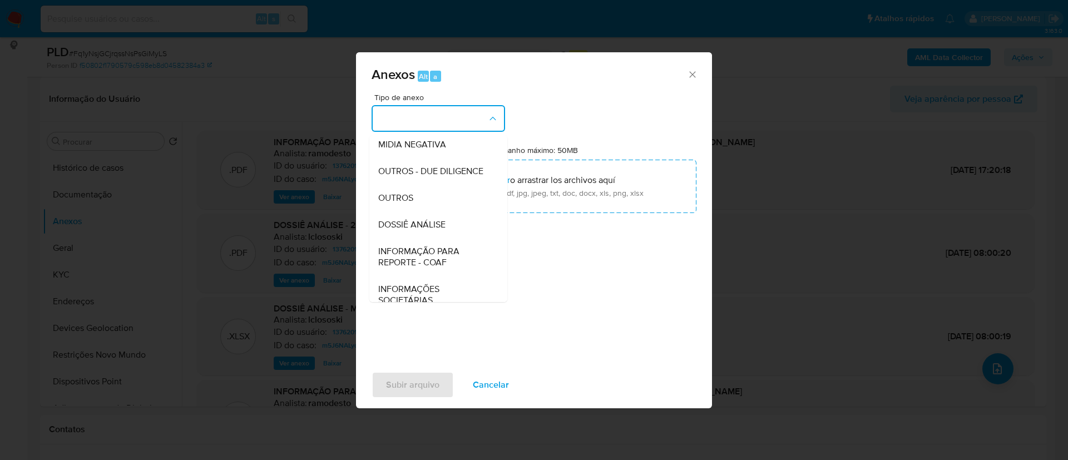
scroll to position [171, 0]
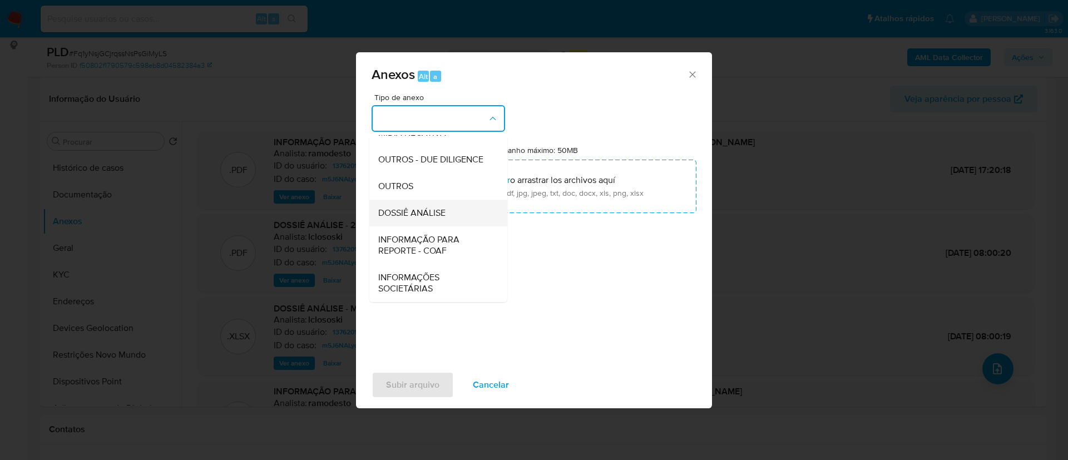
click at [435, 215] on span "DOSSIÊ ANÁLISE" at bounding box center [411, 212] width 67 height 11
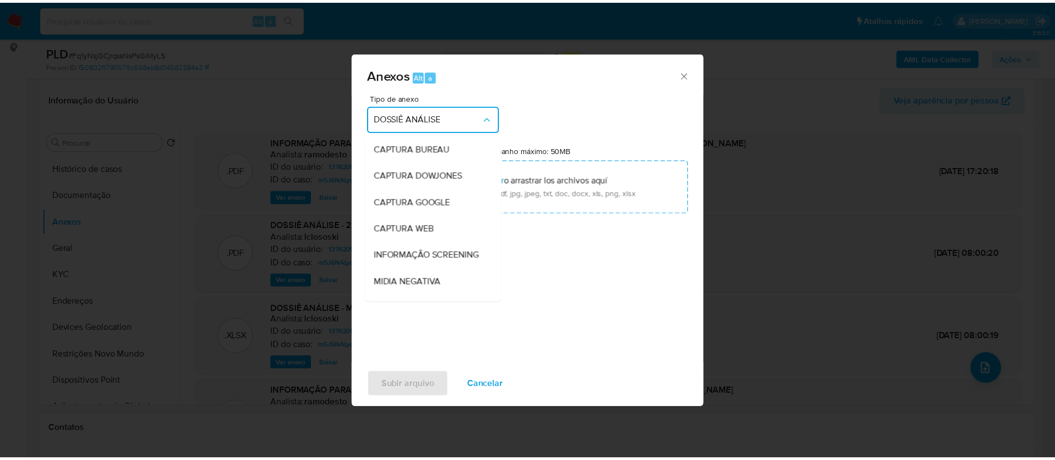
scroll to position [166, 0]
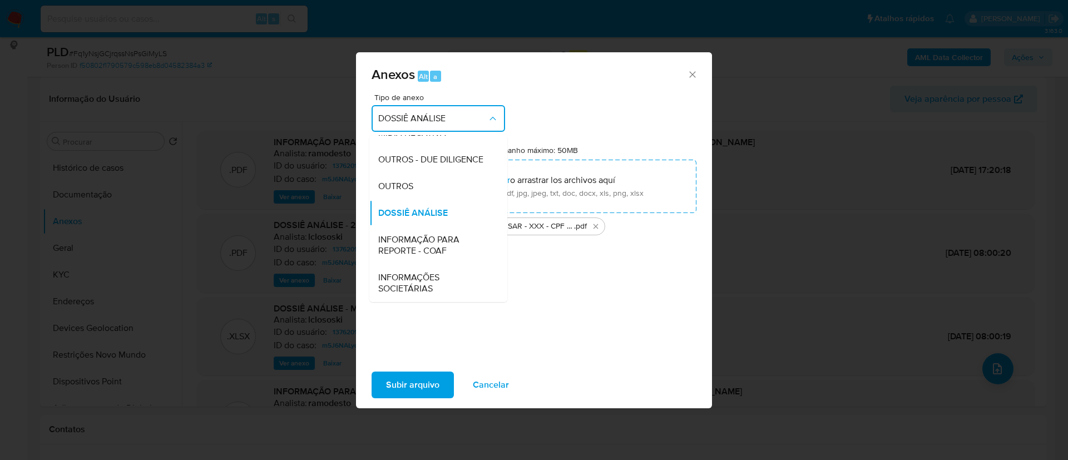
click at [567, 312] on div "Tipo de anexo DOSSIÊ ANÁLISE CAPTURA BUREAU CAPTURA DOWJONES CAPTURA GOOGLE CAP…" at bounding box center [533, 224] width 325 height 262
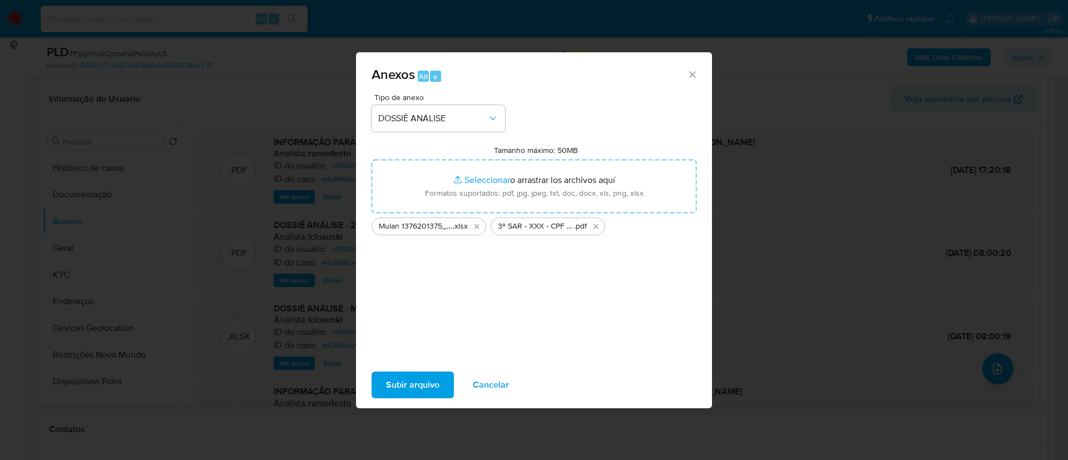
click at [405, 385] on span "Subir arquivo" at bounding box center [412, 385] width 53 height 24
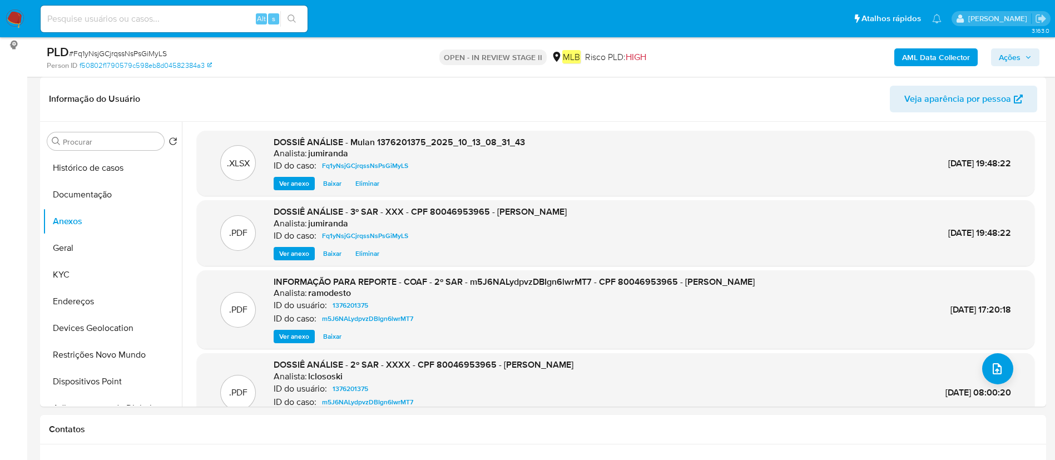
click at [995, 57] on button "Ações" at bounding box center [1015, 57] width 48 height 18
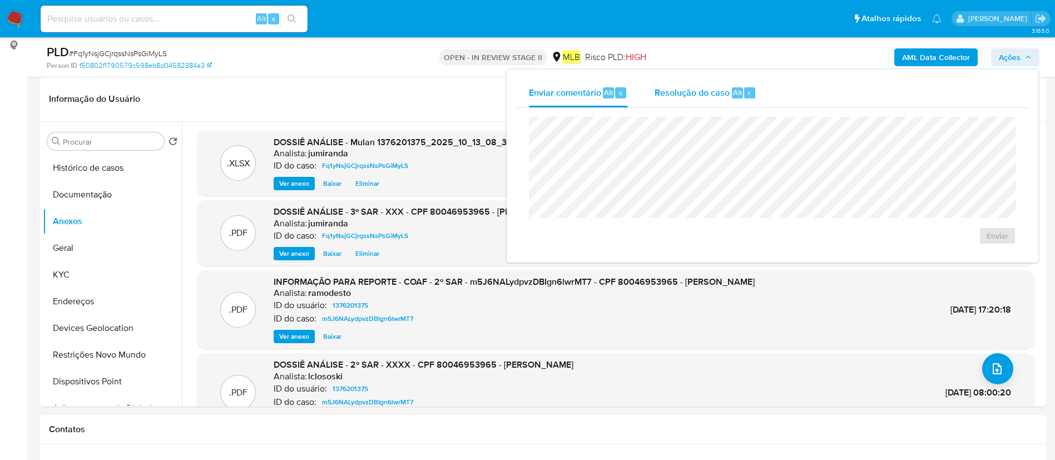
click at [680, 102] on div "Resolução do caso Alt r" at bounding box center [706, 92] width 102 height 29
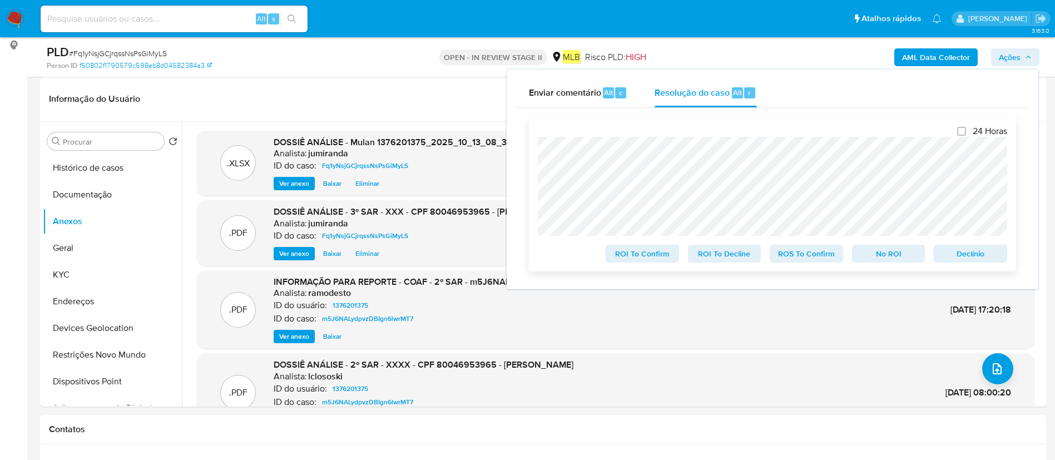
click at [817, 253] on span "ROS To Confirm" at bounding box center [806, 254] width 58 height 16
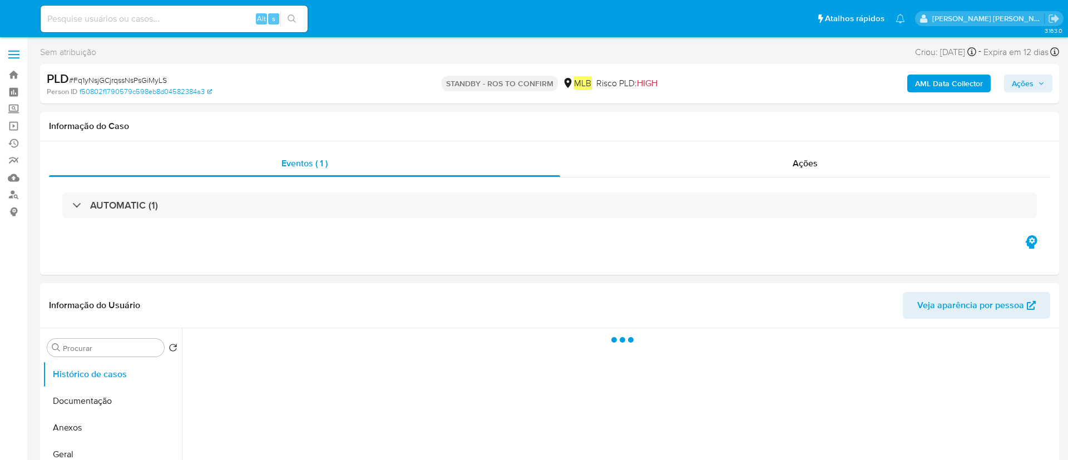
select select "10"
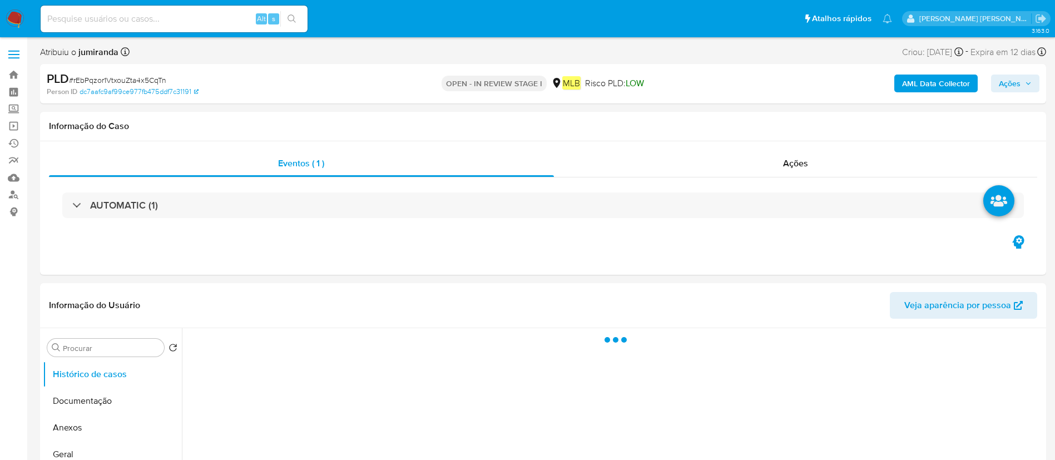
select select "10"
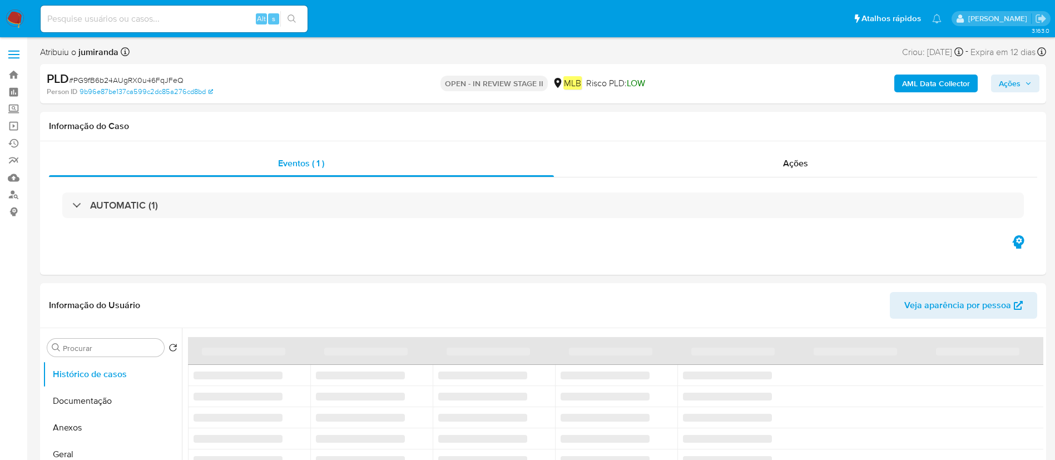
select select "10"
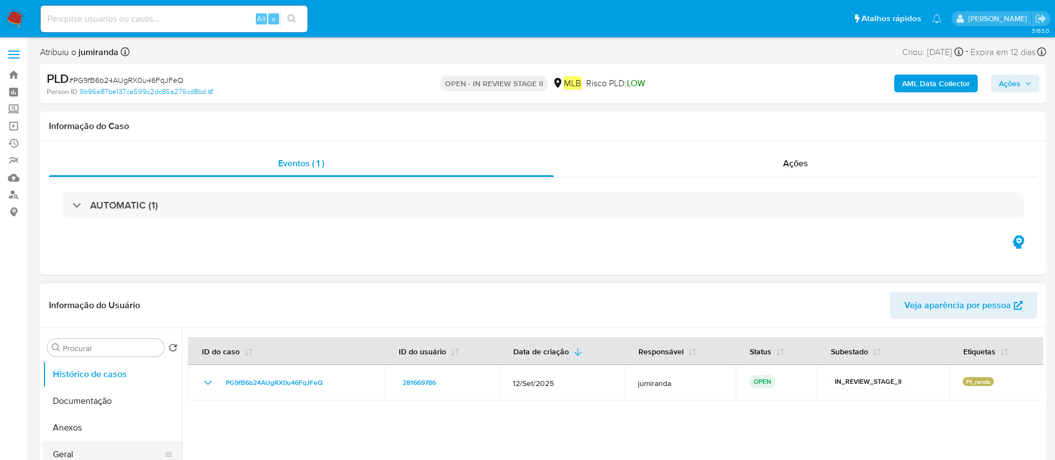
click at [93, 442] on button "Geral" at bounding box center [108, 454] width 130 height 27
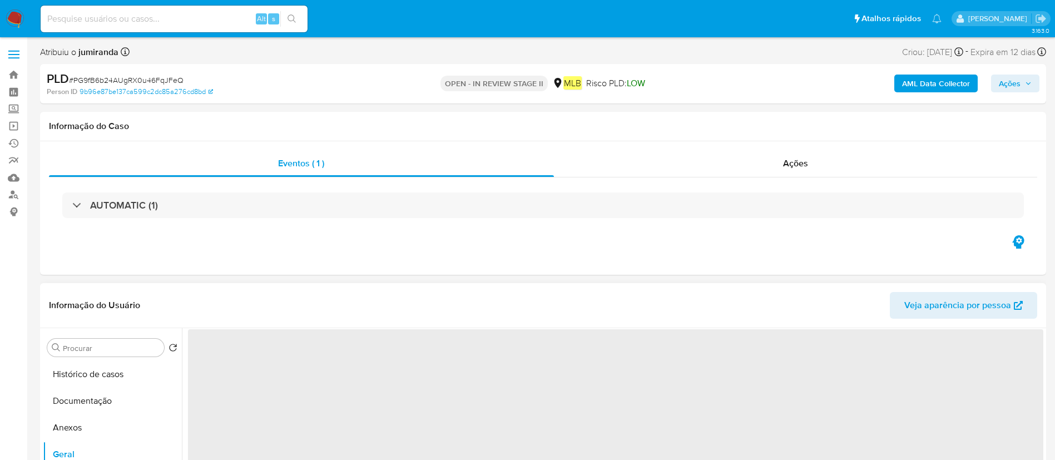
scroll to position [167, 0]
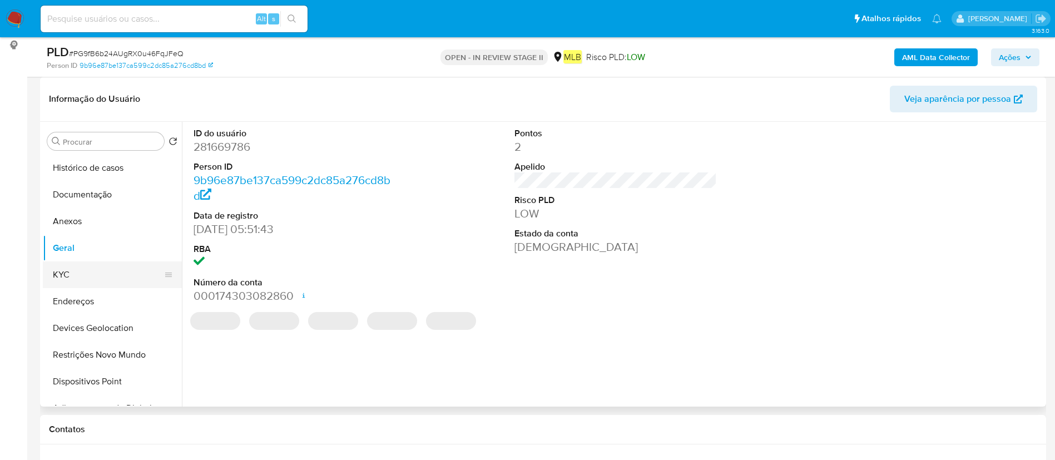
click at [93, 271] on button "KYC" at bounding box center [108, 274] width 130 height 27
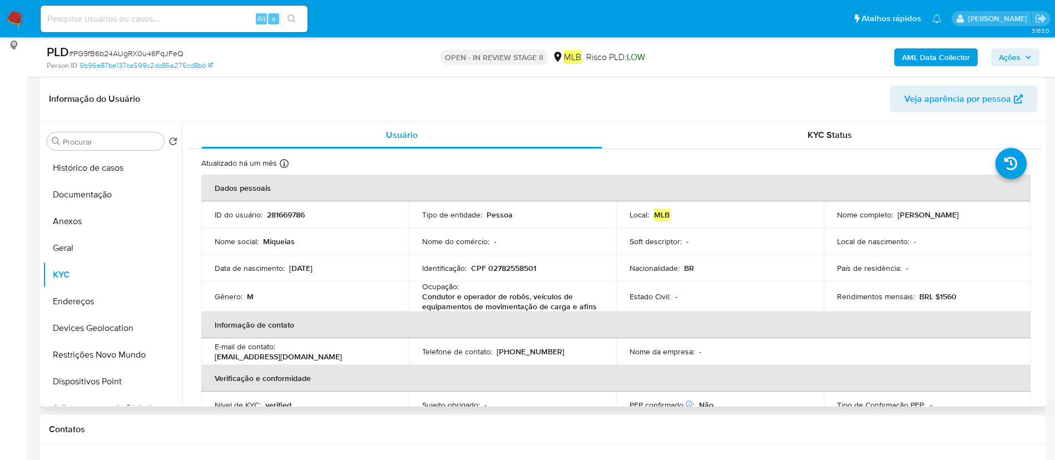
click at [444, 300] on p "Condutor e operador de robôs, veículos de equipamentos de movimentação de carga…" at bounding box center [510, 301] width 176 height 20
copy div "Ocupação : Condutor e operador de robôs, veículos de equipamentos de movimentaç…"
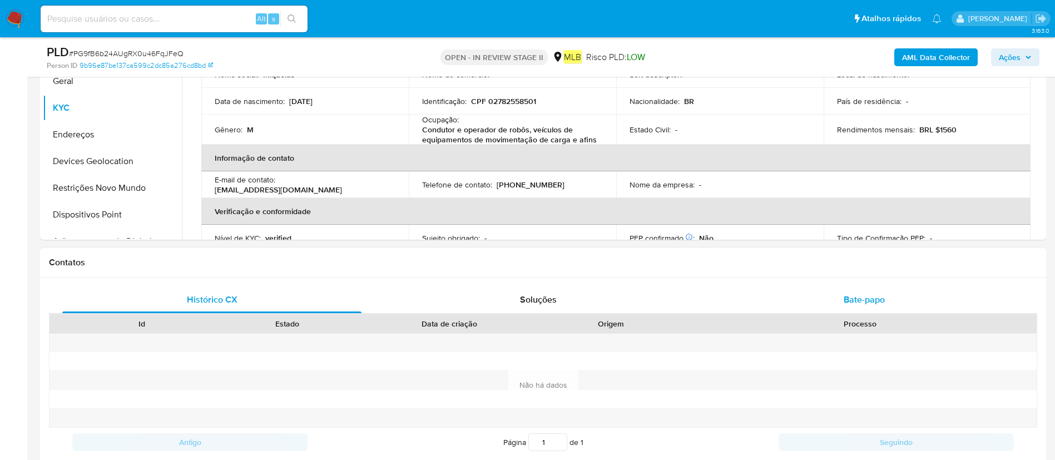
click at [879, 297] on span "Bate-papo" at bounding box center [864, 299] width 41 height 13
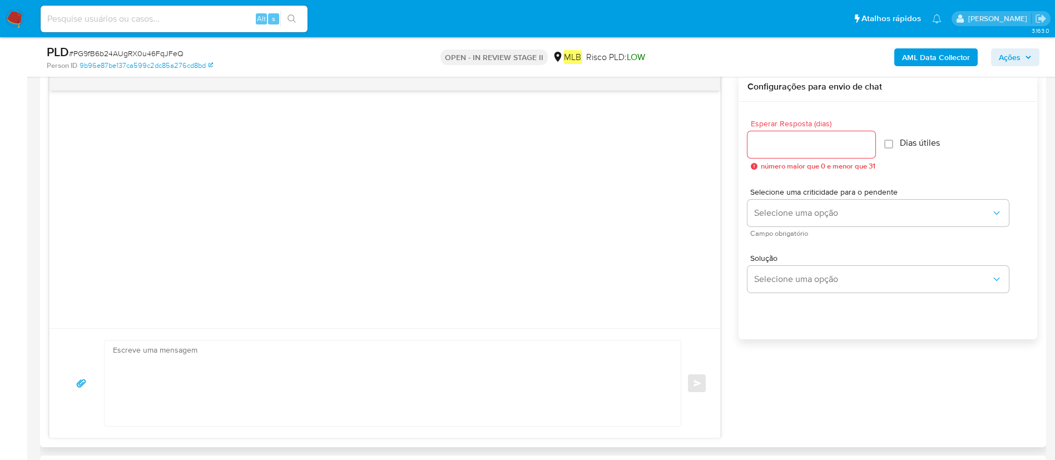
scroll to position [250, 0]
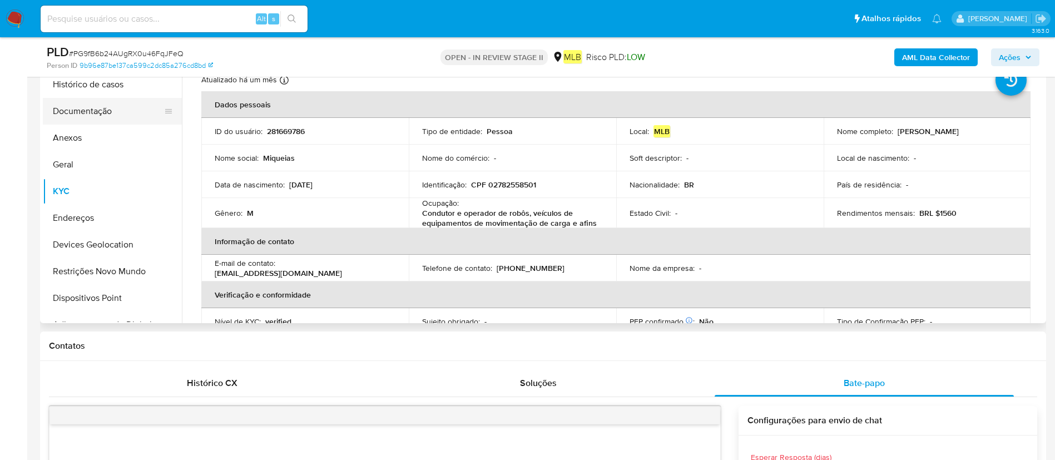
click at [77, 111] on button "Documentação" at bounding box center [108, 111] width 130 height 27
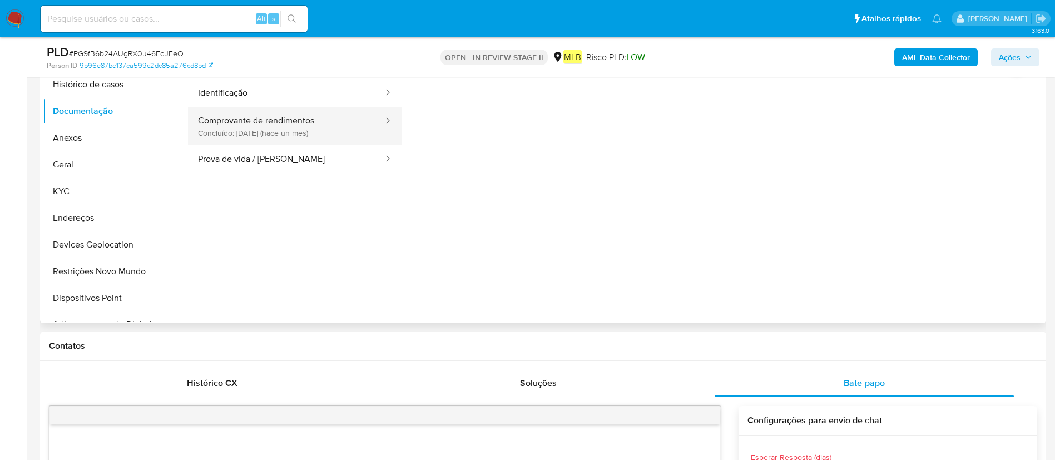
click at [340, 132] on button "Comprovante de rendimentos Concluído: [DATE] (hace un mes)" at bounding box center [286, 126] width 196 height 38
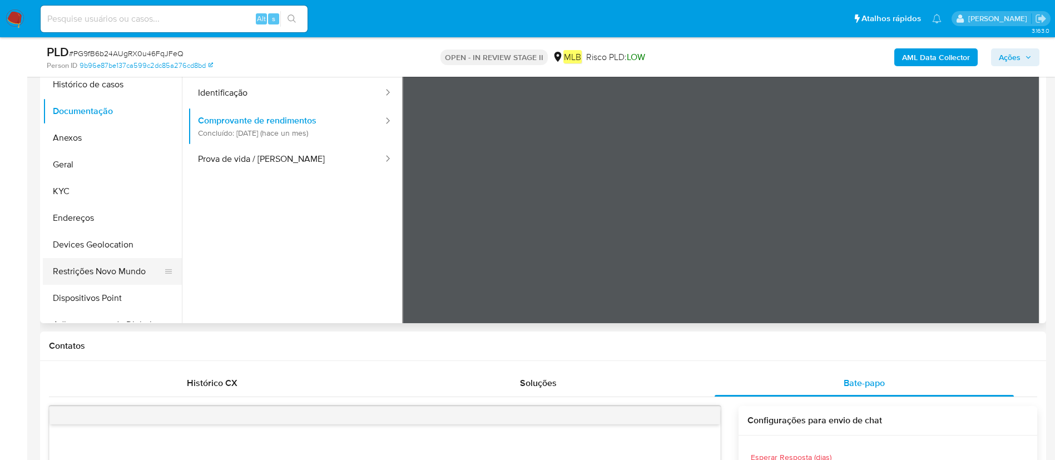
click at [73, 267] on button "Restrições Novo Mundo" at bounding box center [108, 271] width 130 height 27
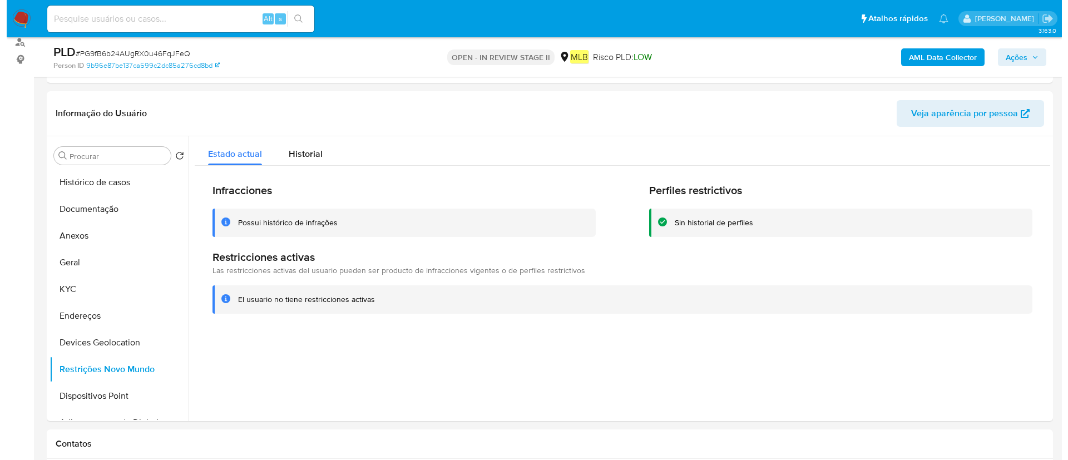
scroll to position [167, 0]
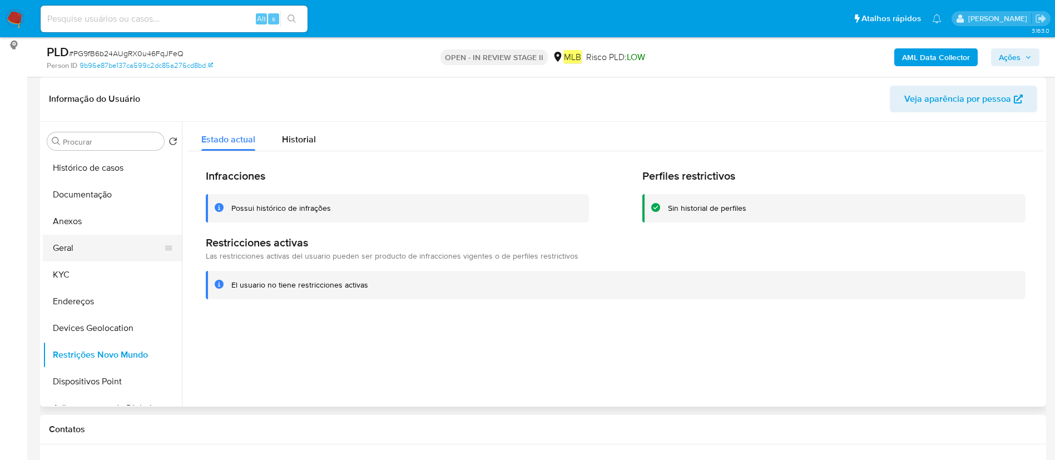
click at [108, 248] on button "Geral" at bounding box center [108, 248] width 130 height 27
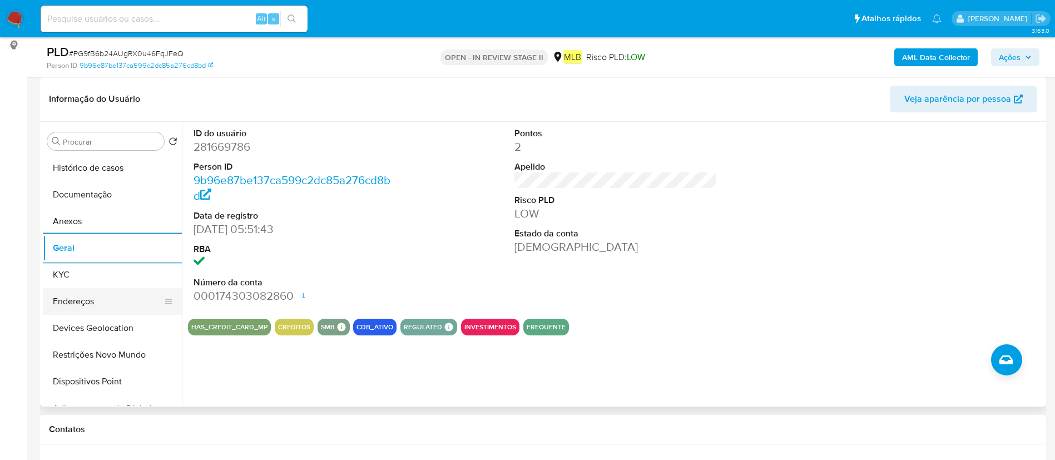
click at [104, 295] on button "Endereços" at bounding box center [108, 301] width 130 height 27
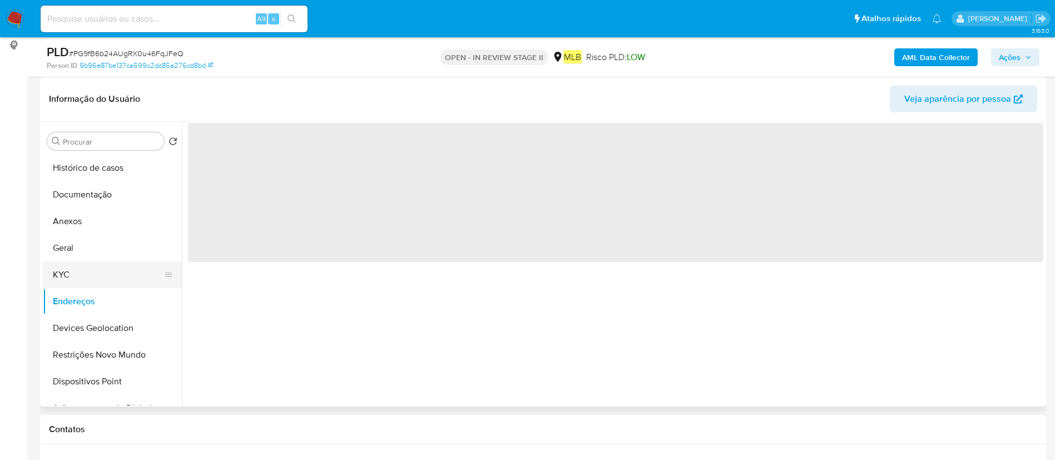
click at [113, 274] on button "KYC" at bounding box center [108, 274] width 130 height 27
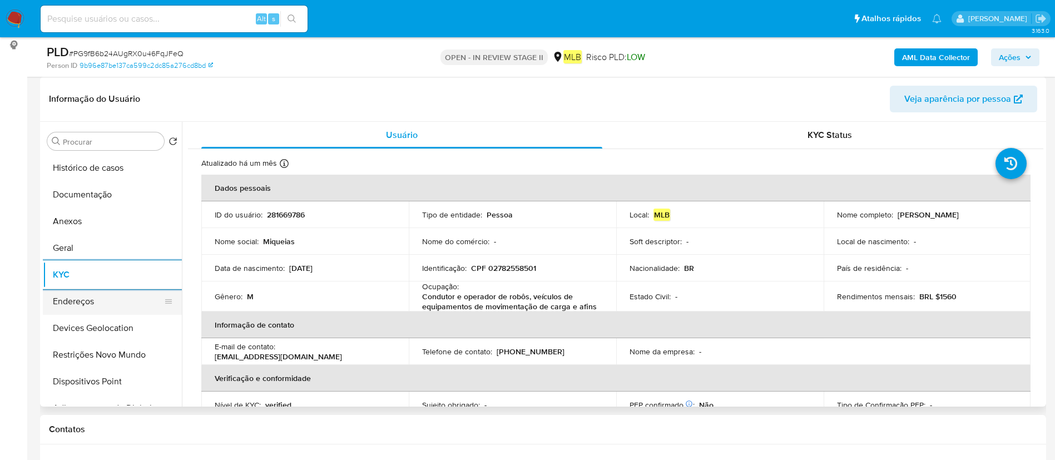
click at [127, 299] on button "Endereços" at bounding box center [108, 301] width 130 height 27
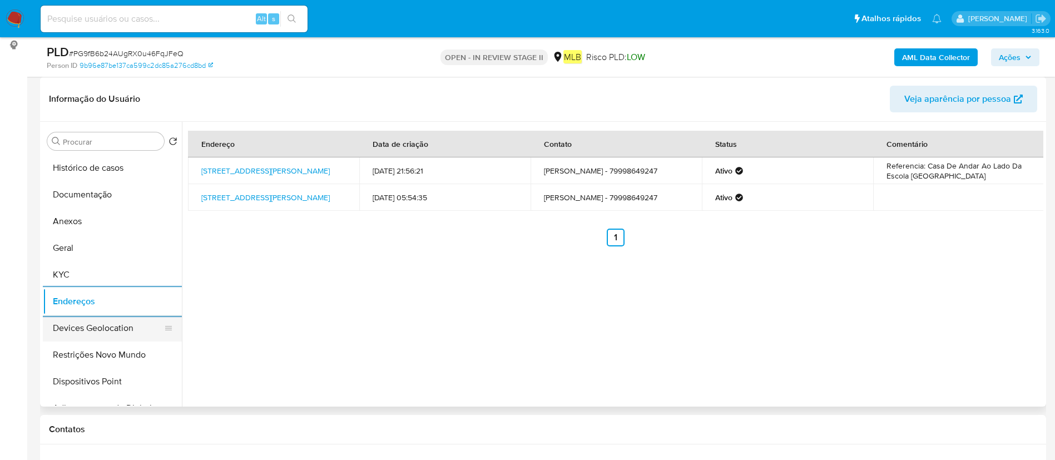
click at [65, 333] on button "Devices Geolocation" at bounding box center [108, 328] width 130 height 27
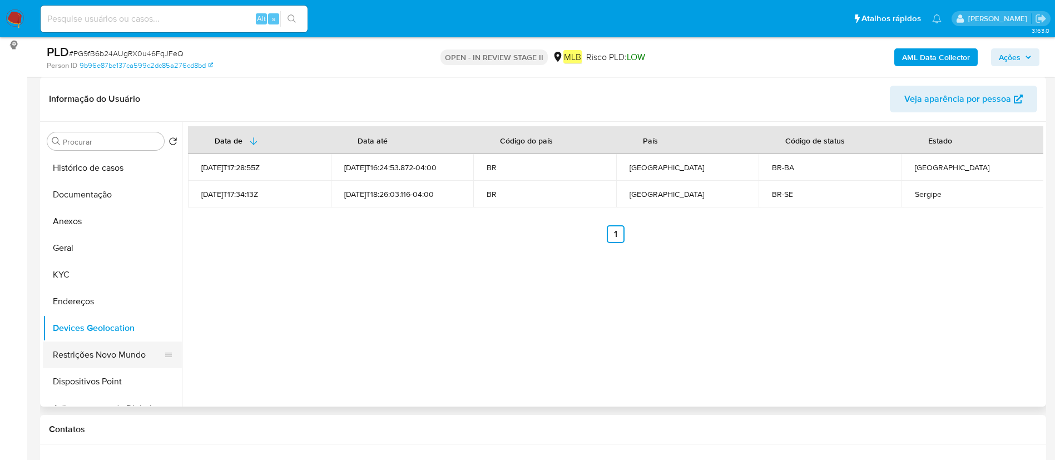
click at [106, 351] on button "Restrições Novo Mundo" at bounding box center [108, 354] width 130 height 27
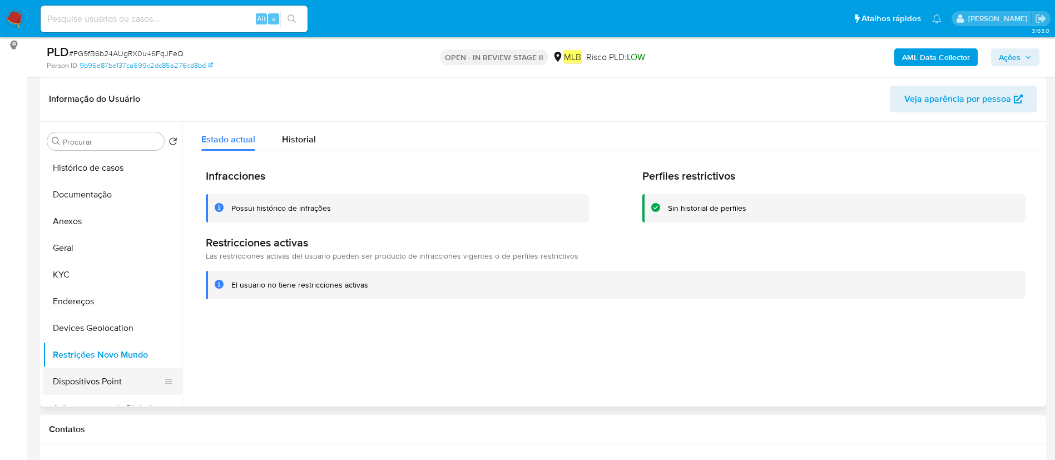
click at [90, 384] on button "Dispositivos Point" at bounding box center [108, 381] width 130 height 27
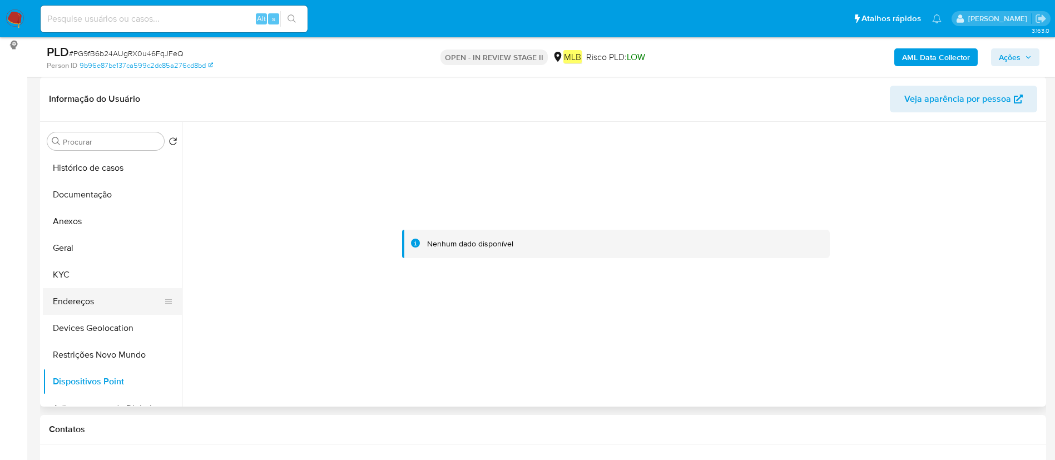
click at [88, 294] on button "Endereços" at bounding box center [108, 301] width 130 height 27
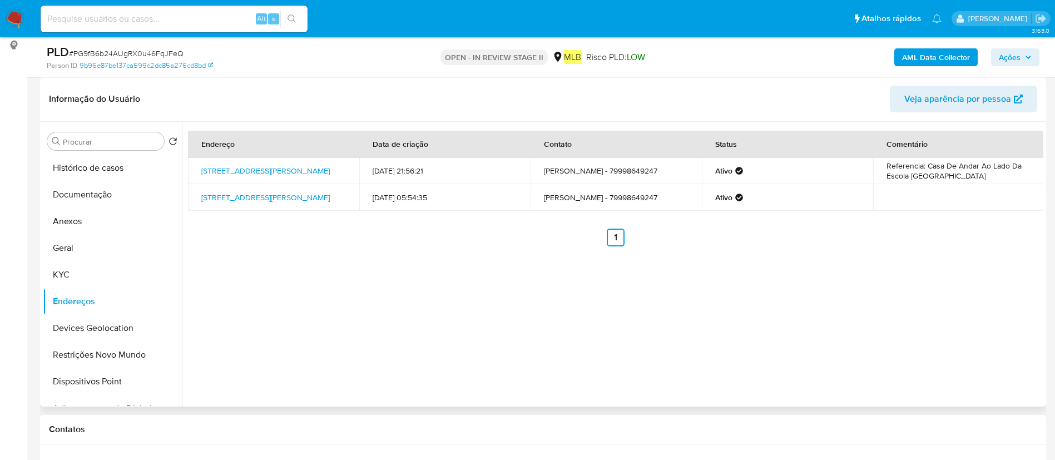
drag, startPoint x: 190, startPoint y: 164, endPoint x: 405, endPoint y: 129, distance: 218.1
click at [265, 174] on td "Rua Farmacêutico Marcos Ferreira De Jesus 144, Aracaju, Sergipe, 49065370, Bras…" at bounding box center [273, 170] width 171 height 27
copy link "Rua Farmacêutico Marcos Ferreira De Jesus 144, Aracaju"
click at [98, 225] on button "Anexos" at bounding box center [108, 221] width 130 height 27
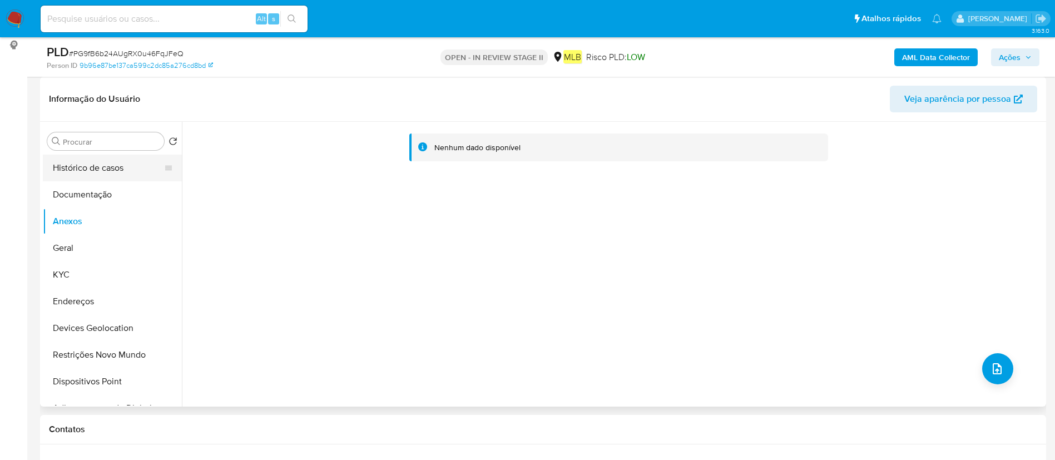
click at [138, 170] on button "Histórico de casos" at bounding box center [108, 168] width 130 height 27
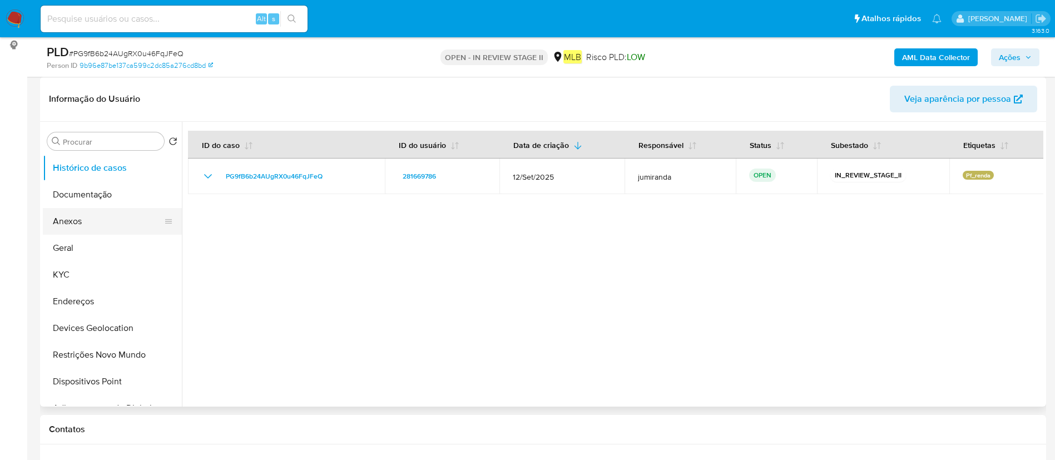
click at [118, 230] on button "Anexos" at bounding box center [108, 221] width 130 height 27
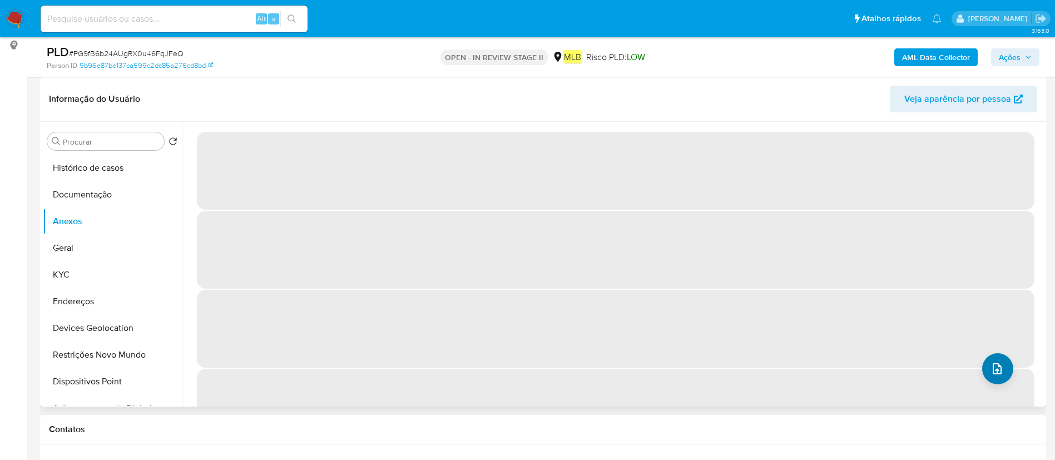
click at [992, 376] on button "upload-file" at bounding box center [997, 368] width 31 height 31
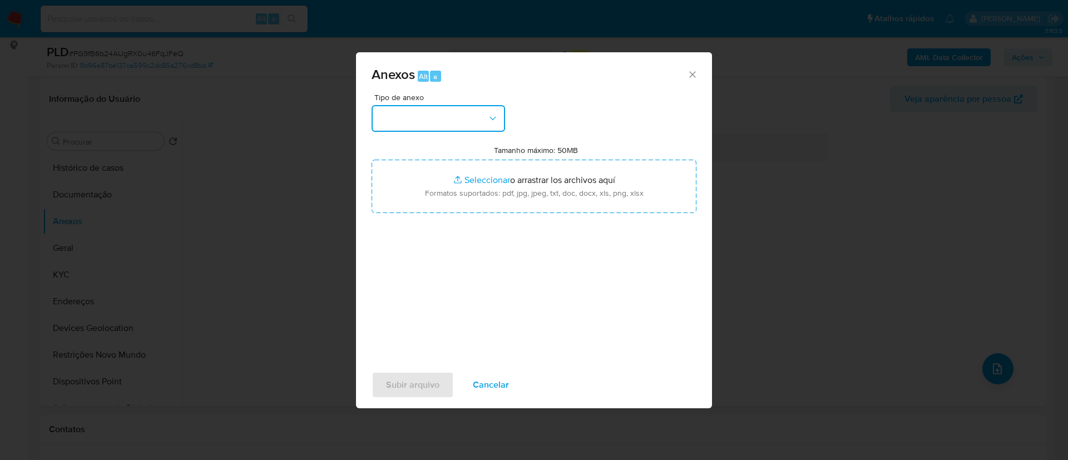
click at [442, 108] on button "button" at bounding box center [437, 118] width 133 height 27
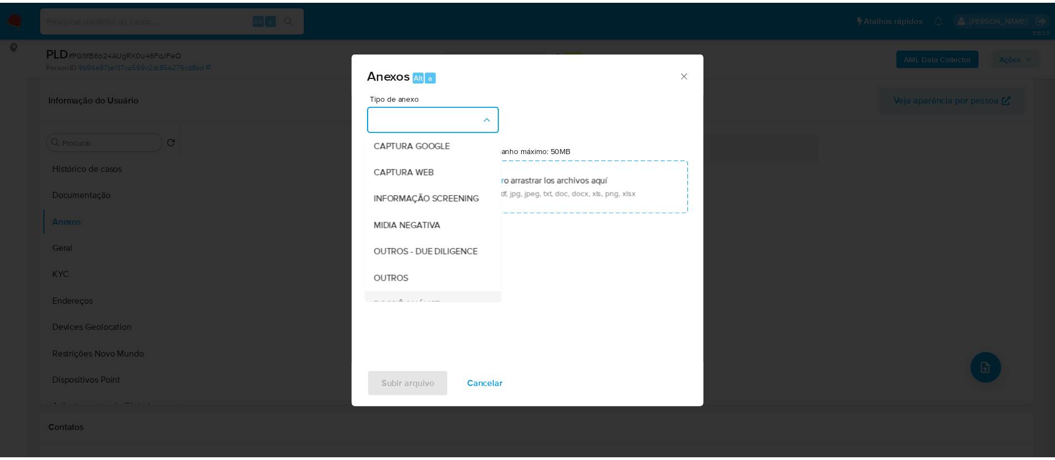
scroll to position [171, 0]
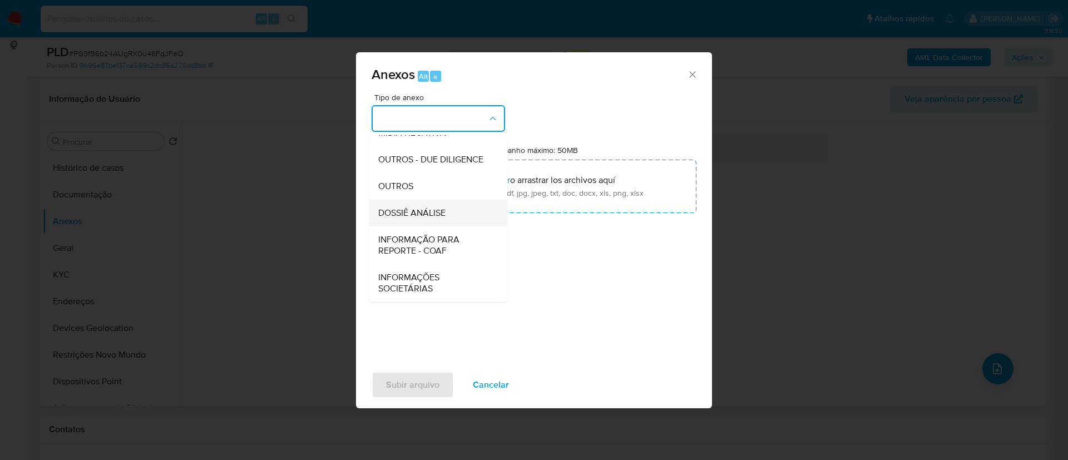
click at [445, 210] on span "DOSSIÊ ANÁLISE" at bounding box center [411, 212] width 67 height 11
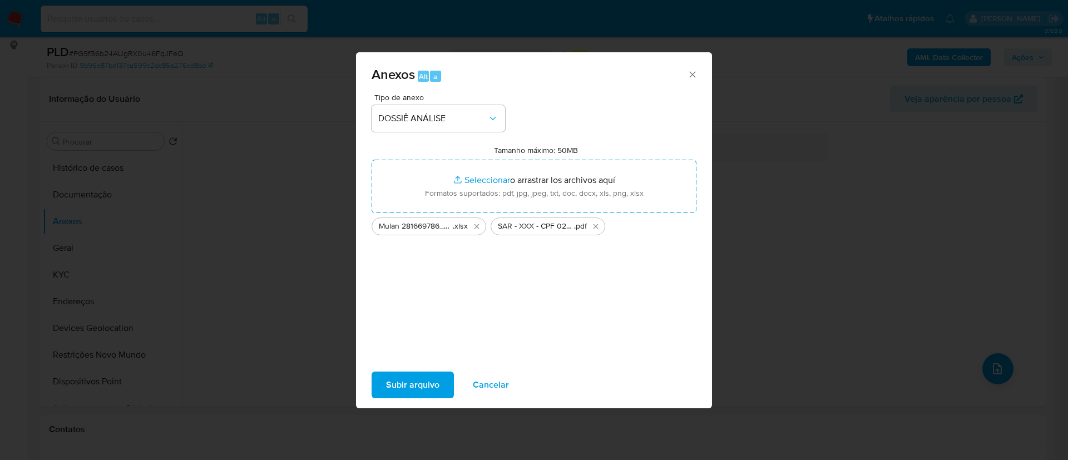
click at [421, 389] on span "Subir arquivo" at bounding box center [412, 385] width 53 height 24
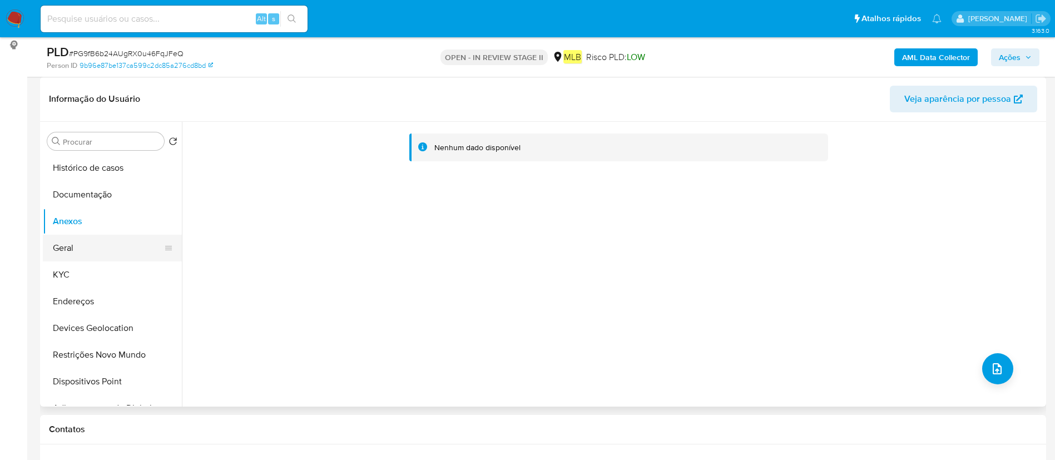
click at [73, 244] on button "Geral" at bounding box center [108, 248] width 130 height 27
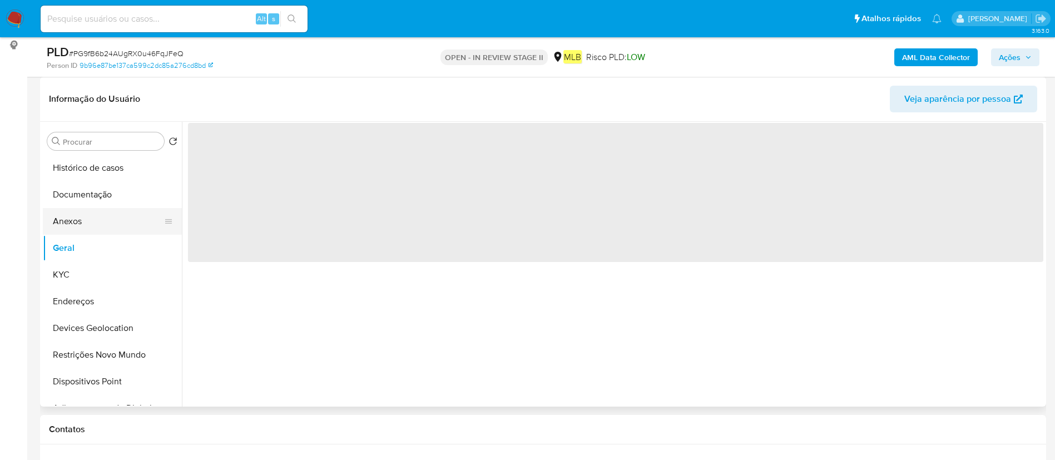
click at [112, 212] on button "Anexos" at bounding box center [108, 221] width 130 height 27
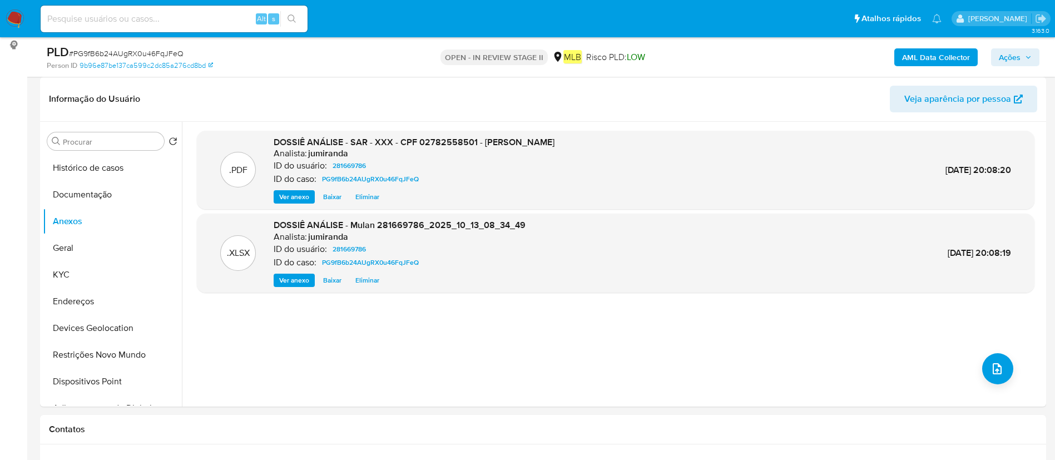
click at [1027, 61] on span "Ações" at bounding box center [1015, 57] width 33 height 16
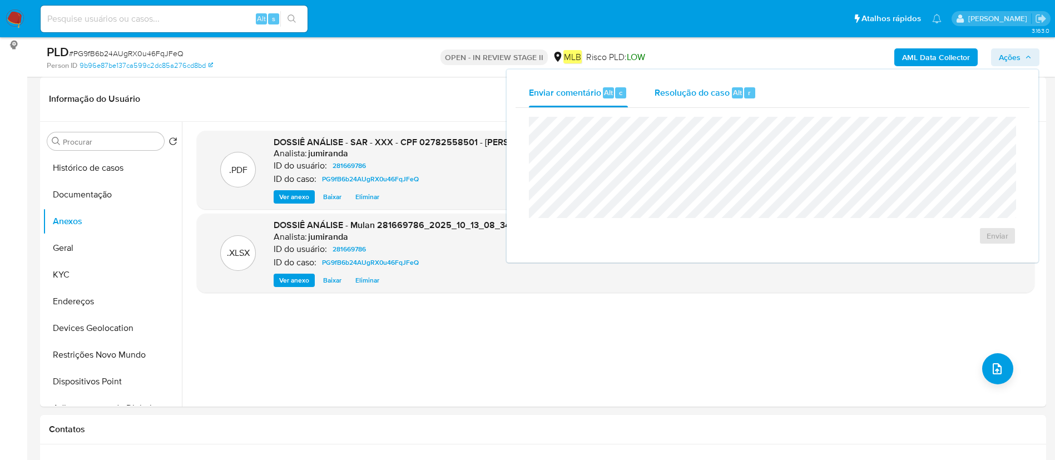
click at [728, 95] on span "Resolução do caso" at bounding box center [692, 92] width 75 height 13
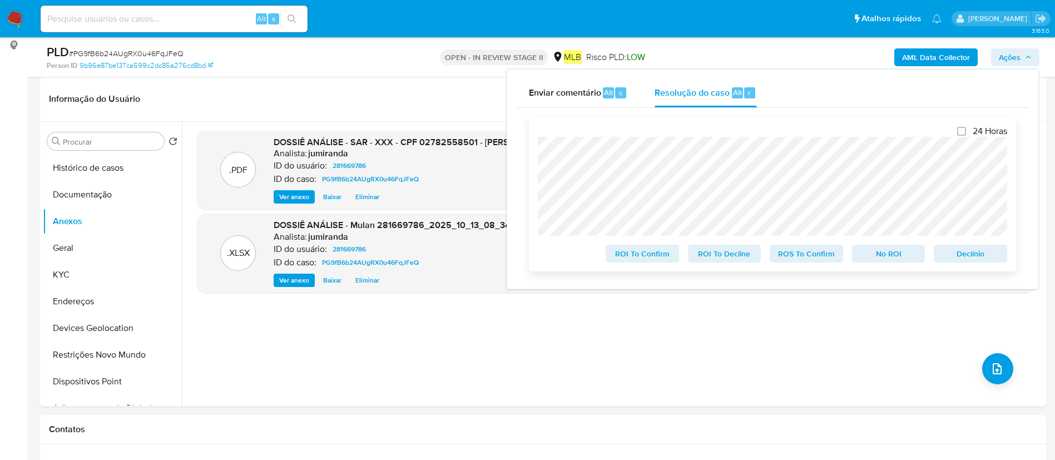
drag, startPoint x: 786, startPoint y: 254, endPoint x: 772, endPoint y: 248, distance: 15.2
click at [779, 256] on span "ROS To Confirm" at bounding box center [806, 254] width 58 height 16
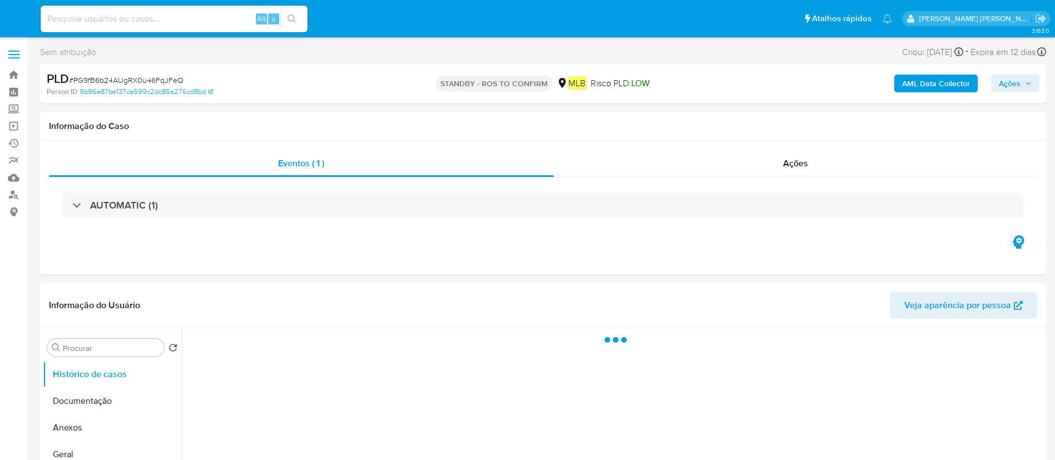
select select "10"
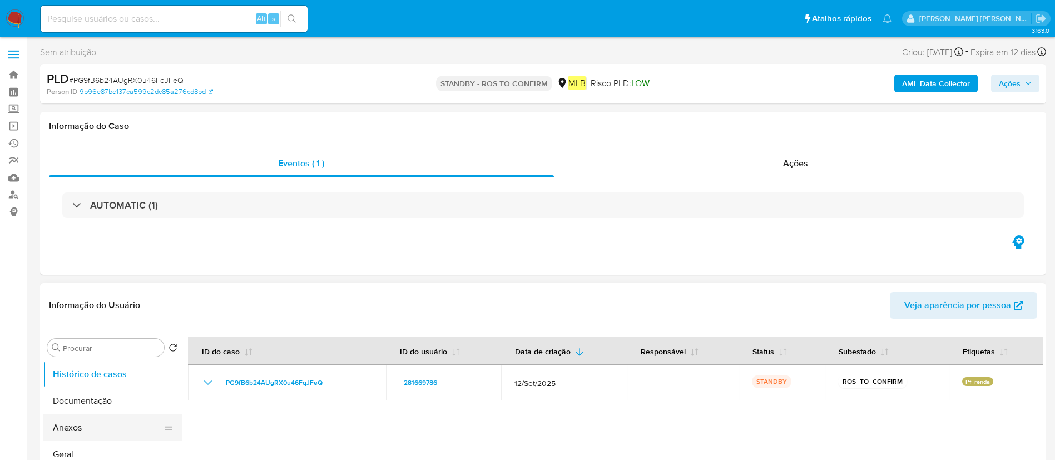
click at [66, 422] on button "Anexos" at bounding box center [108, 427] width 130 height 27
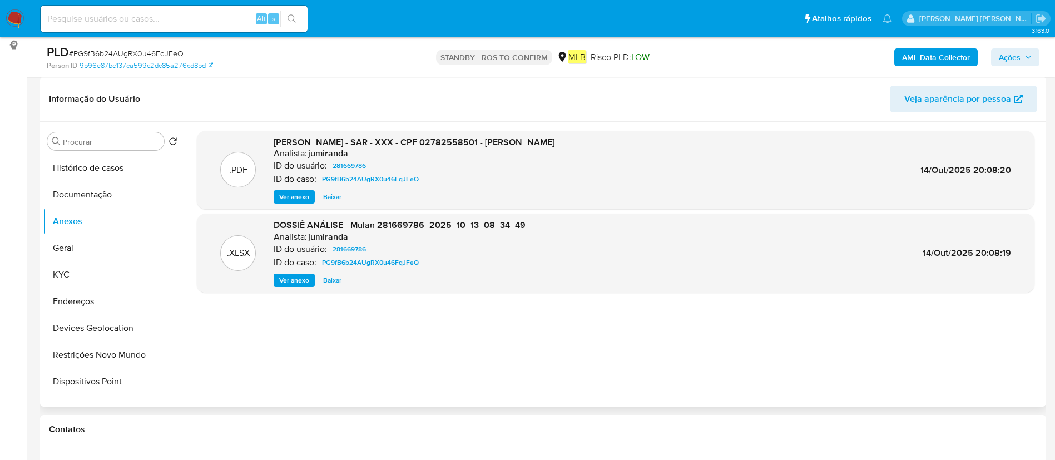
scroll to position [83, 0]
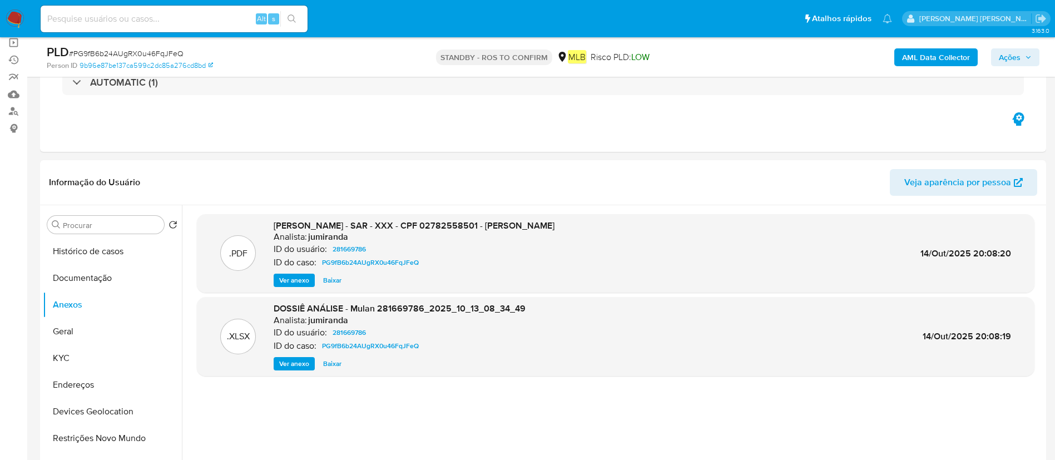
click at [1005, 52] on span "Ações" at bounding box center [1010, 57] width 22 height 18
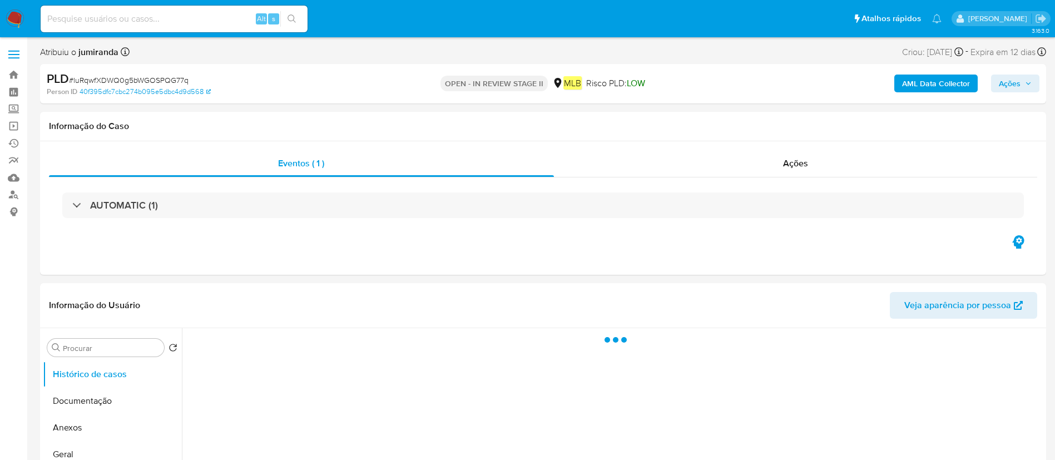
select select "10"
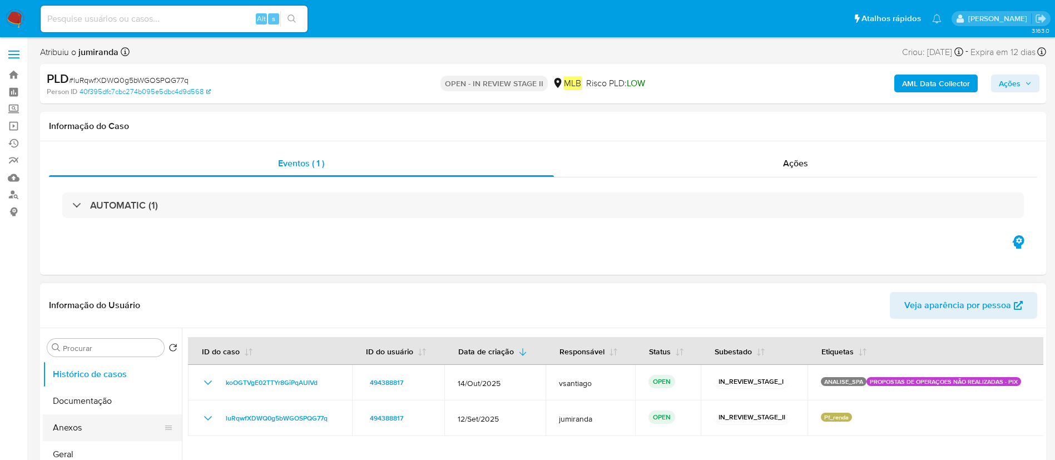
click at [99, 439] on button "Anexos" at bounding box center [108, 427] width 130 height 27
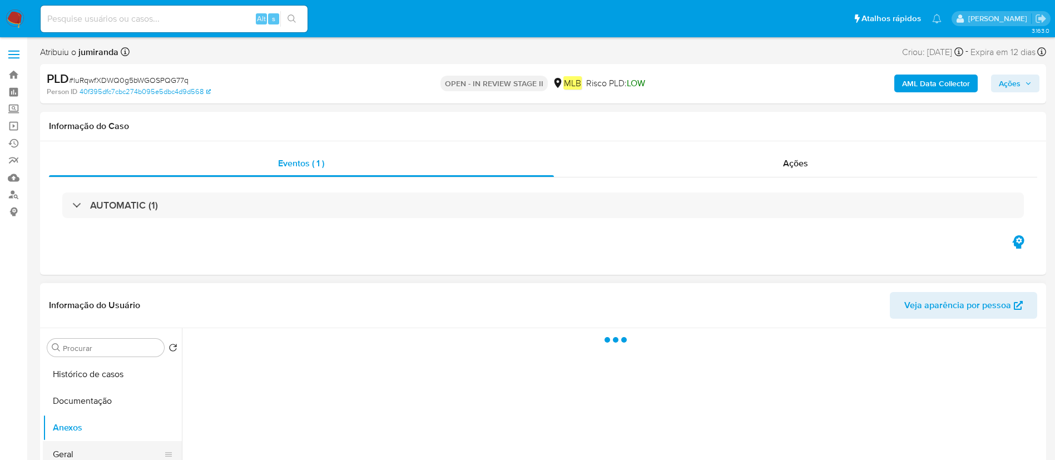
click at [95, 449] on button "Geral" at bounding box center [108, 454] width 130 height 27
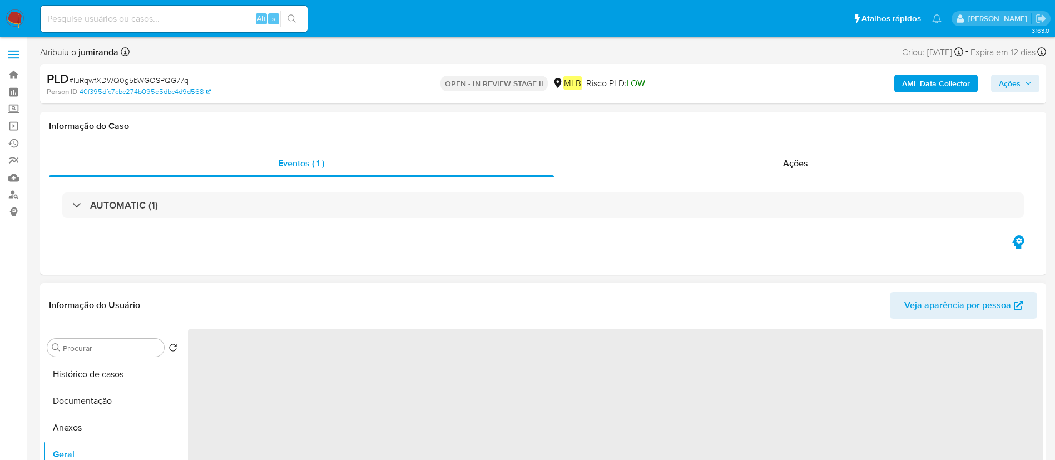
scroll to position [167, 0]
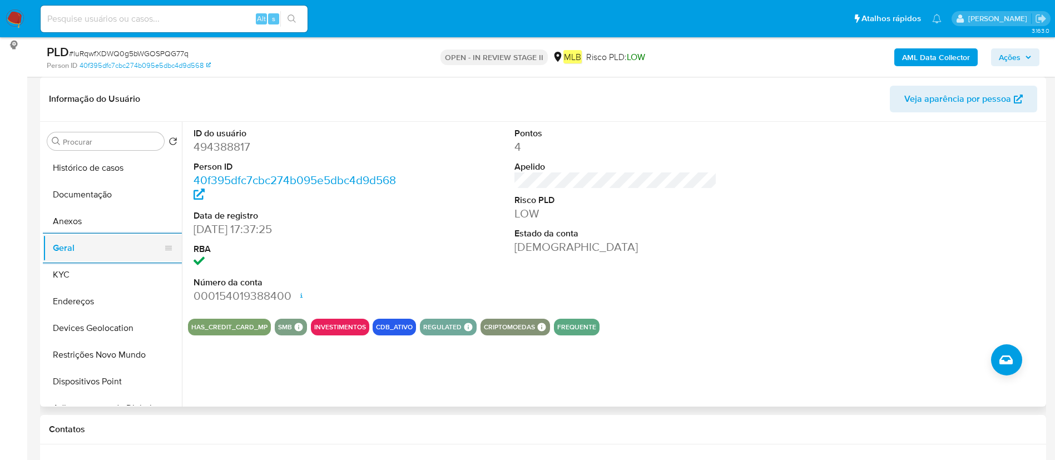
click at [93, 275] on button "KYC" at bounding box center [112, 274] width 139 height 27
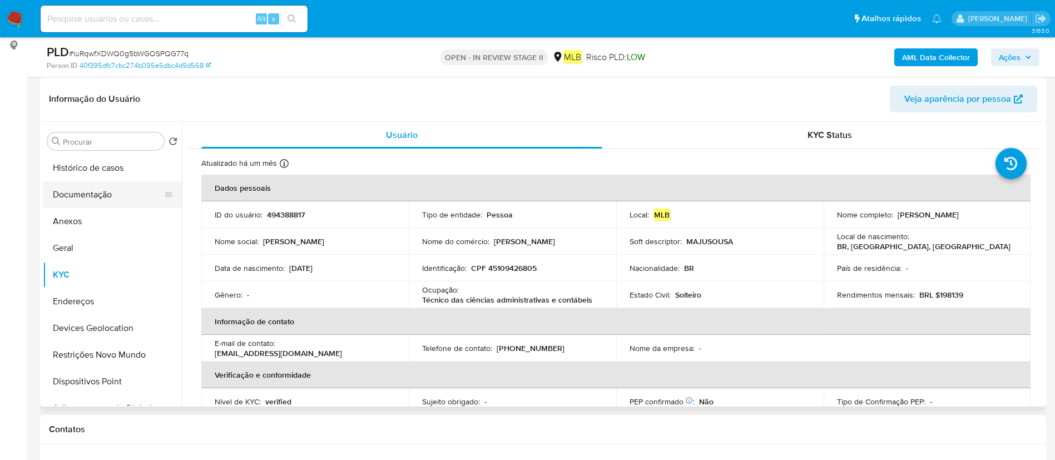
click at [120, 186] on button "Documentação" at bounding box center [108, 194] width 130 height 27
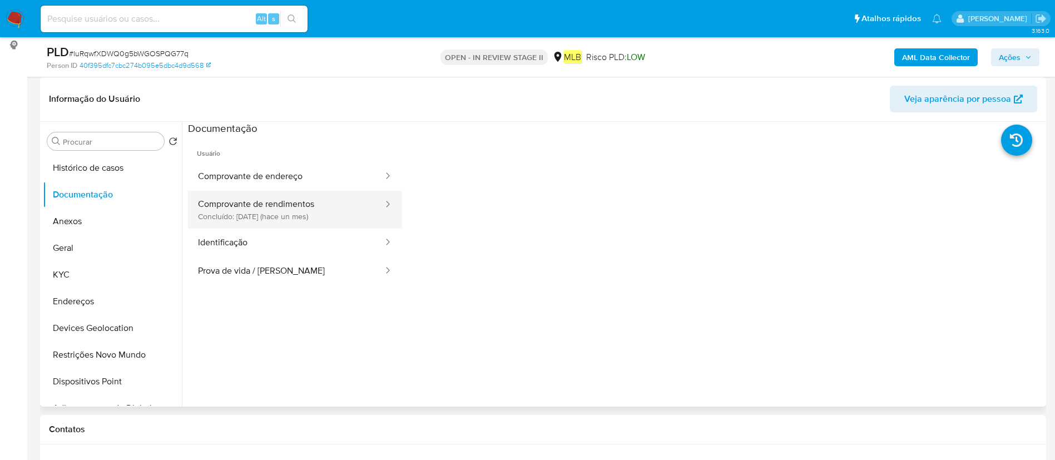
click at [275, 207] on button "Comprovante de rendimentos Concluído: 18/09/2025 (hace un mes)" at bounding box center [286, 210] width 196 height 38
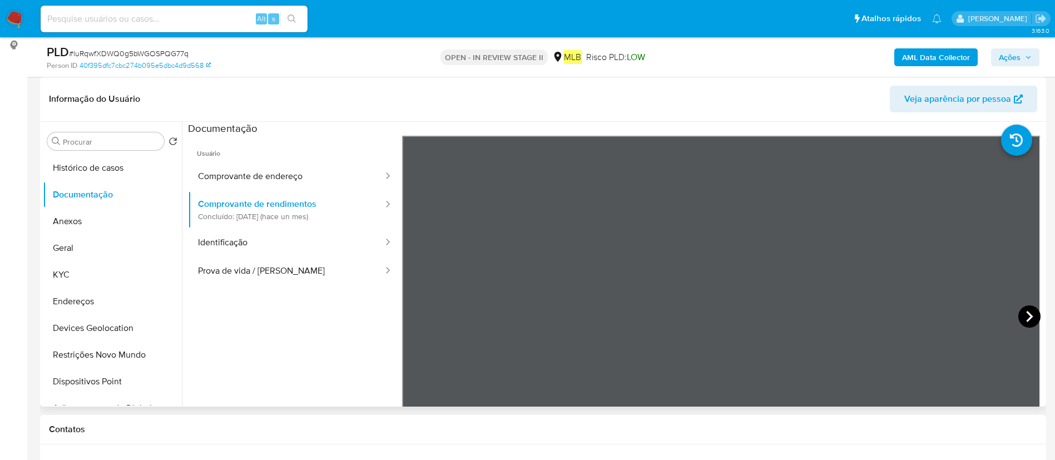
click at [1031, 316] on icon at bounding box center [1029, 316] width 22 height 22
click at [1020, 309] on icon at bounding box center [1029, 316] width 22 height 22
click at [418, 313] on icon at bounding box center [416, 316] width 22 height 22
click at [1031, 320] on icon at bounding box center [1029, 316] width 22 height 22
click at [405, 309] on icon at bounding box center [416, 316] width 22 height 22
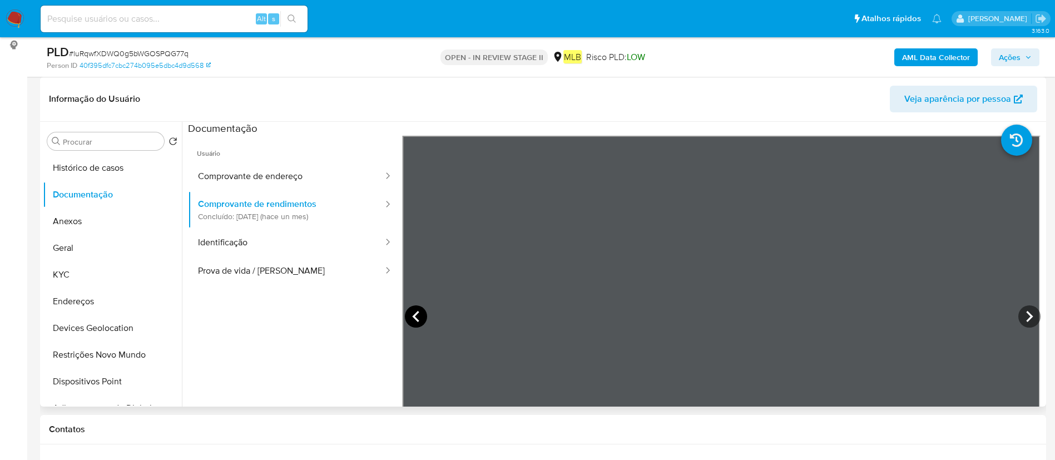
click at [420, 312] on icon at bounding box center [416, 316] width 22 height 22
click at [44, 283] on button "KYC" at bounding box center [108, 274] width 130 height 27
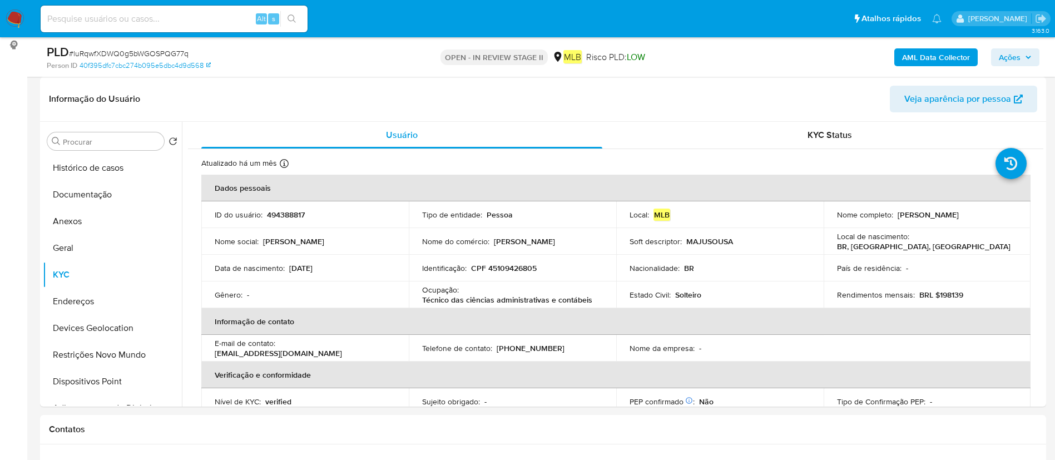
click at [633, 296] on p "Estado Civil :" at bounding box center [650, 295] width 41 height 10
click at [566, 296] on p "Técnico das ciências administrativas e contábeis" at bounding box center [507, 300] width 170 height 10
click at [566, 297] on p "Técnico das ciências administrativas e contábeis" at bounding box center [507, 300] width 170 height 10
copy div "Ocupação : Técnico das ciências administrativas e contábeis"
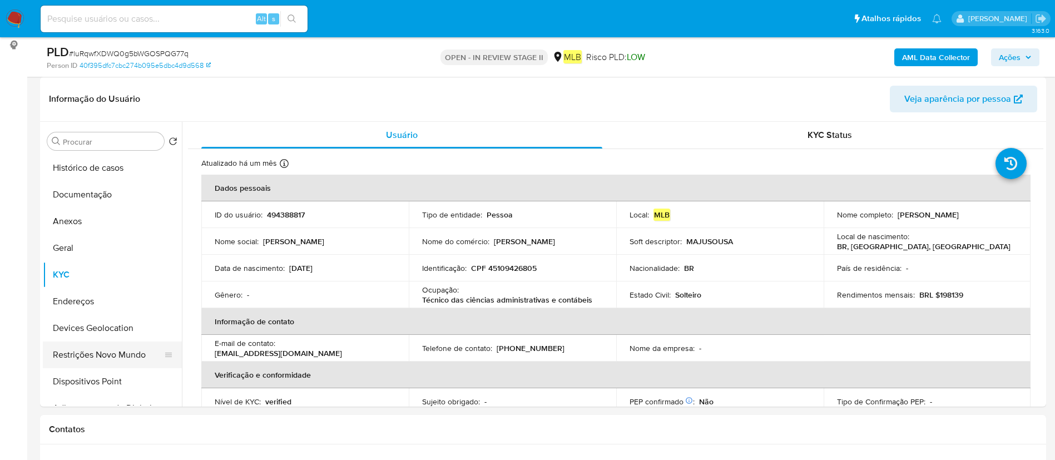
click at [78, 360] on button "Restrições Novo Mundo" at bounding box center [108, 354] width 130 height 27
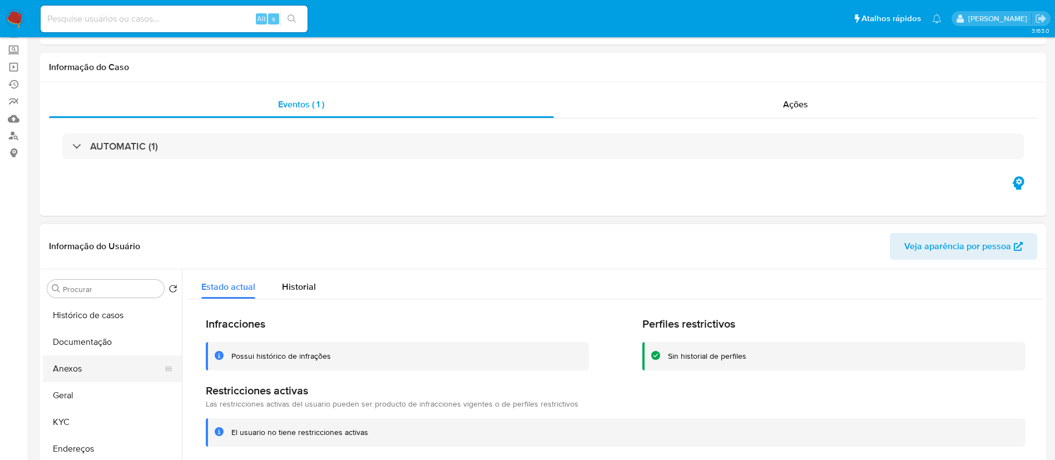
scroll to position [0, 0]
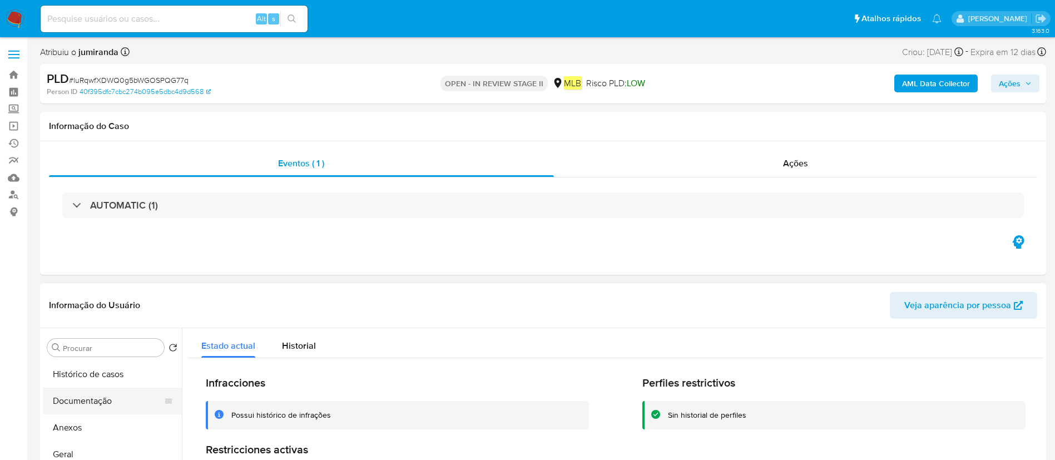
click at [91, 405] on button "Documentação" at bounding box center [108, 401] width 130 height 27
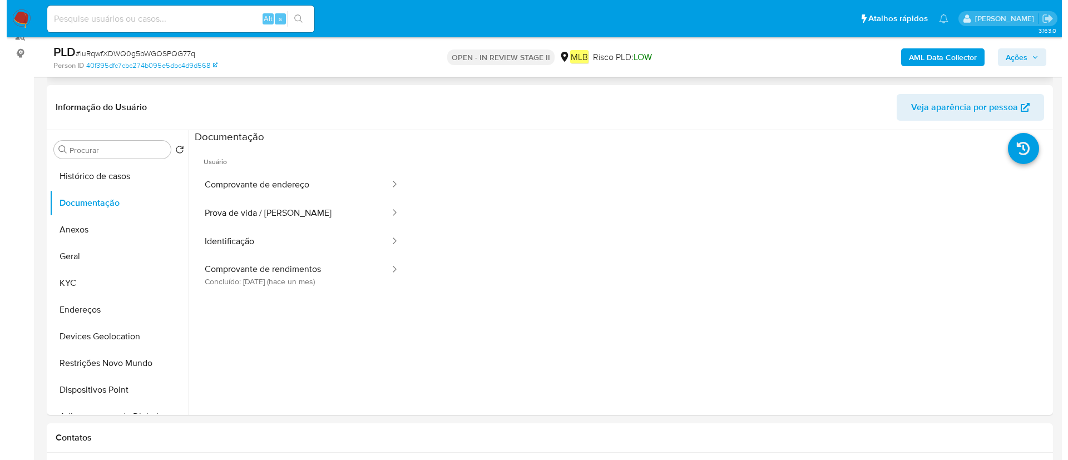
scroll to position [167, 0]
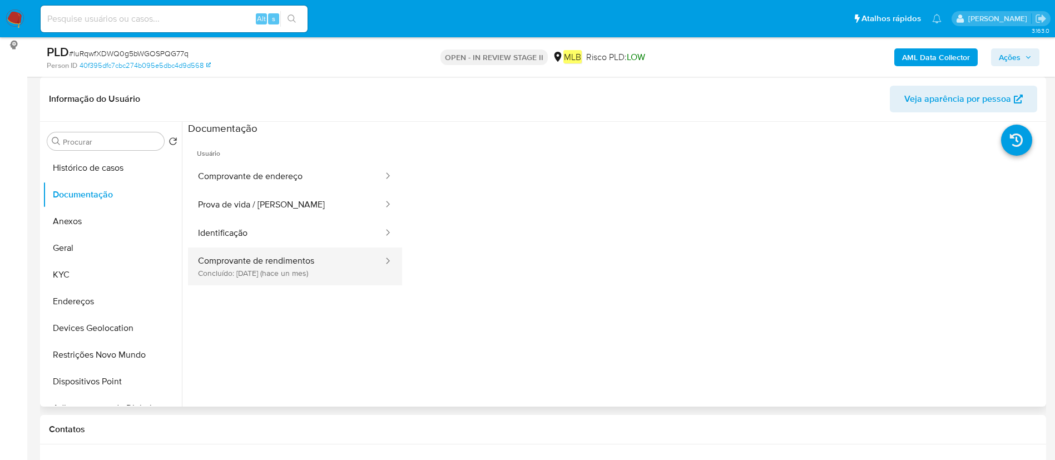
click at [271, 276] on button "Comprovante de rendimentos Concluído: 18/09/2025 (hace un mes)" at bounding box center [286, 266] width 196 height 38
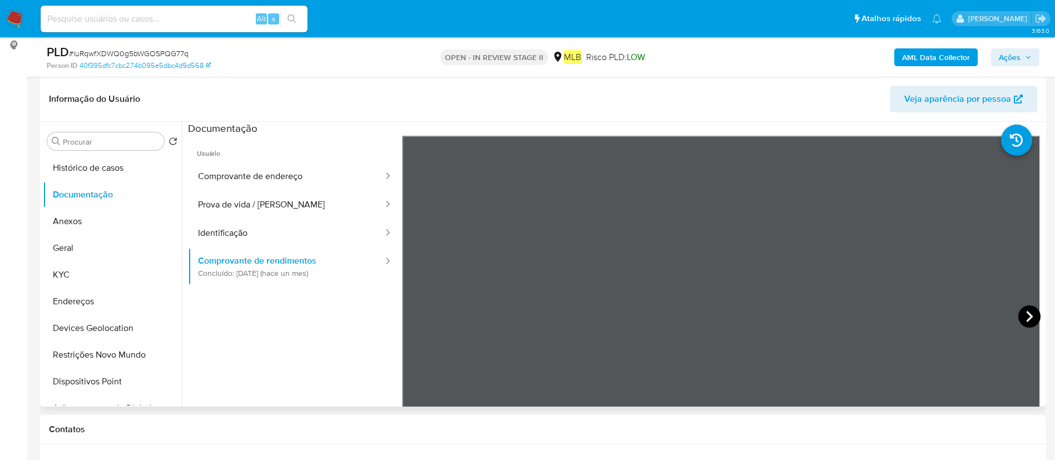
click at [1018, 320] on icon at bounding box center [1029, 316] width 22 height 22
click at [1020, 311] on icon at bounding box center [1029, 316] width 22 height 22
click at [83, 219] on button "Anexos" at bounding box center [112, 221] width 139 height 27
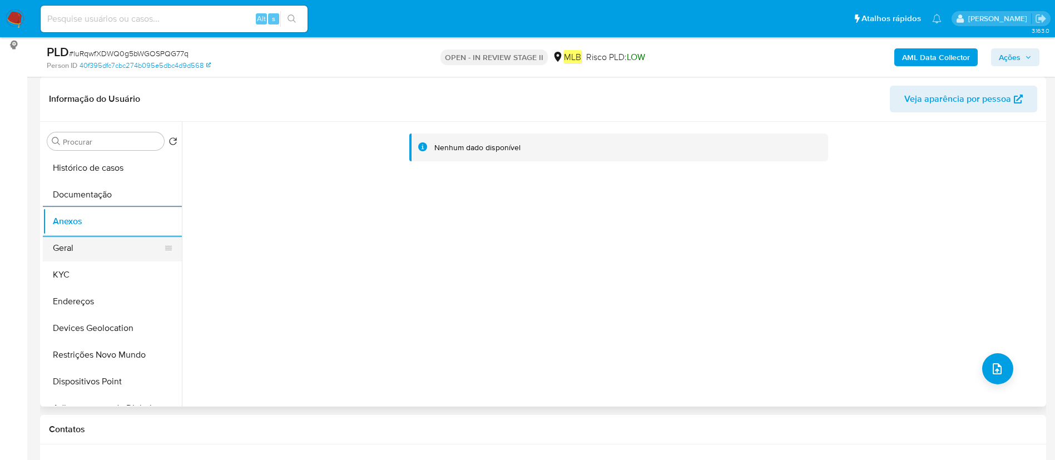
click at [77, 250] on button "Geral" at bounding box center [108, 248] width 130 height 27
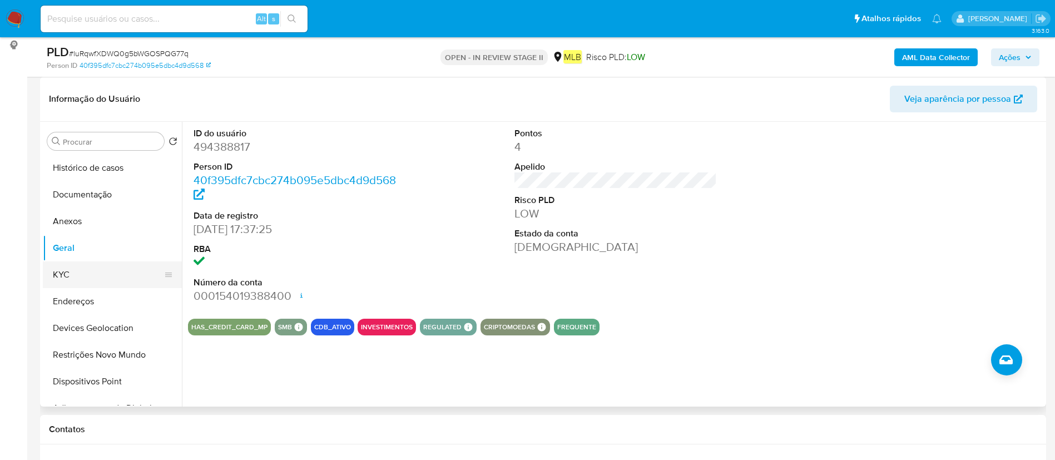
click at [105, 266] on button "KYC" at bounding box center [108, 274] width 130 height 27
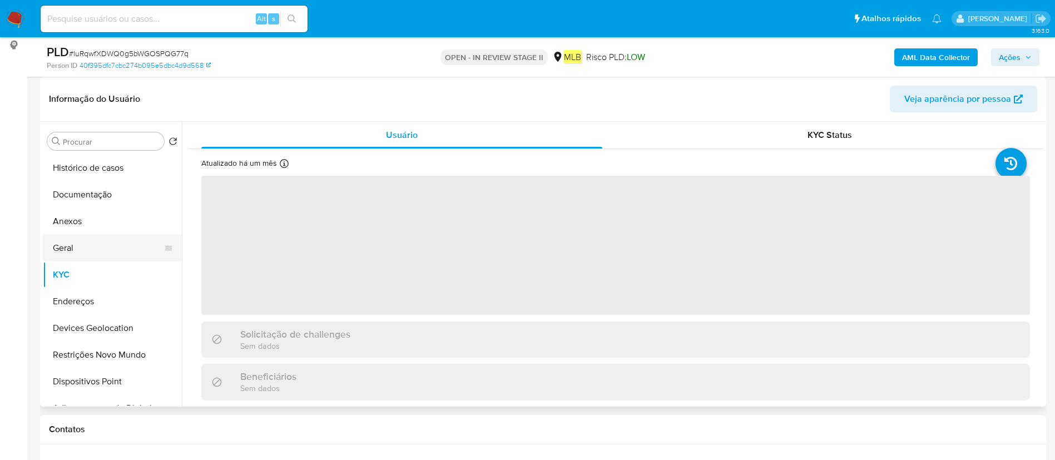
click at [110, 249] on button "Geral" at bounding box center [108, 248] width 130 height 27
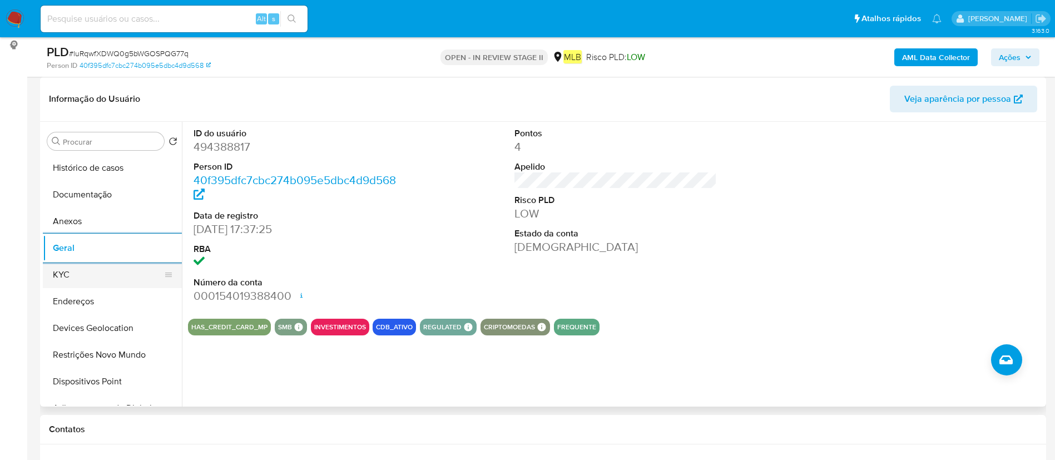
click at [81, 285] on button "KYC" at bounding box center [108, 274] width 130 height 27
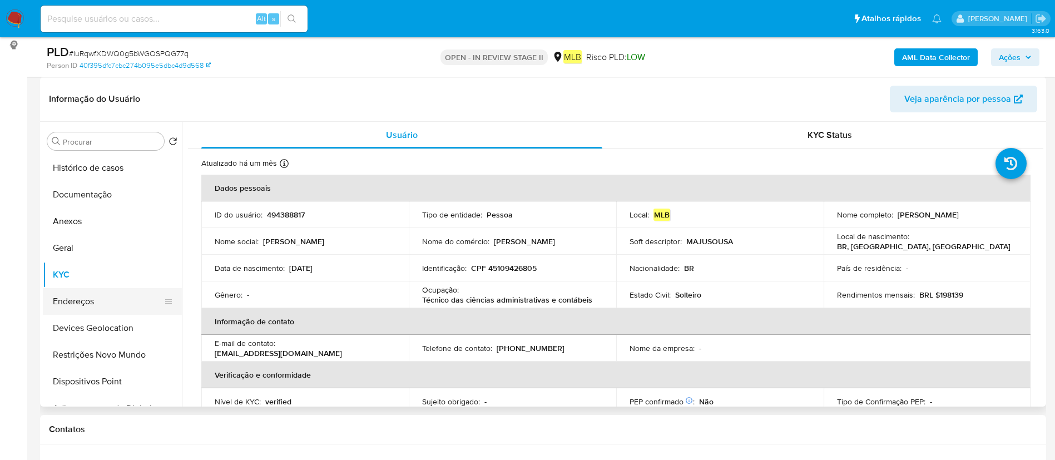
click at [98, 296] on button "Endereços" at bounding box center [108, 301] width 130 height 27
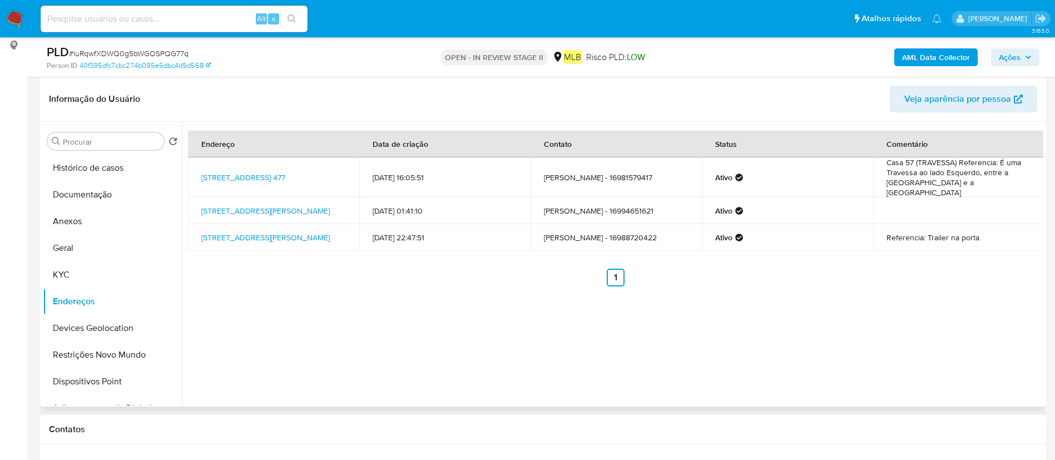
drag, startPoint x: 78, startPoint y: 339, endPoint x: 184, endPoint y: 313, distance: 108.2
click at [78, 339] on button "Devices Geolocation" at bounding box center [112, 328] width 139 height 27
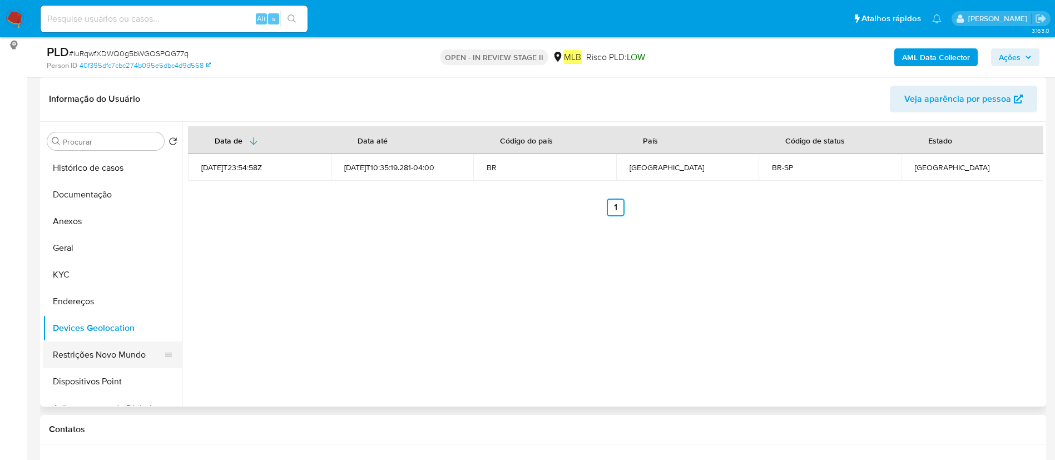
click at [108, 356] on button "Restrições Novo Mundo" at bounding box center [108, 354] width 130 height 27
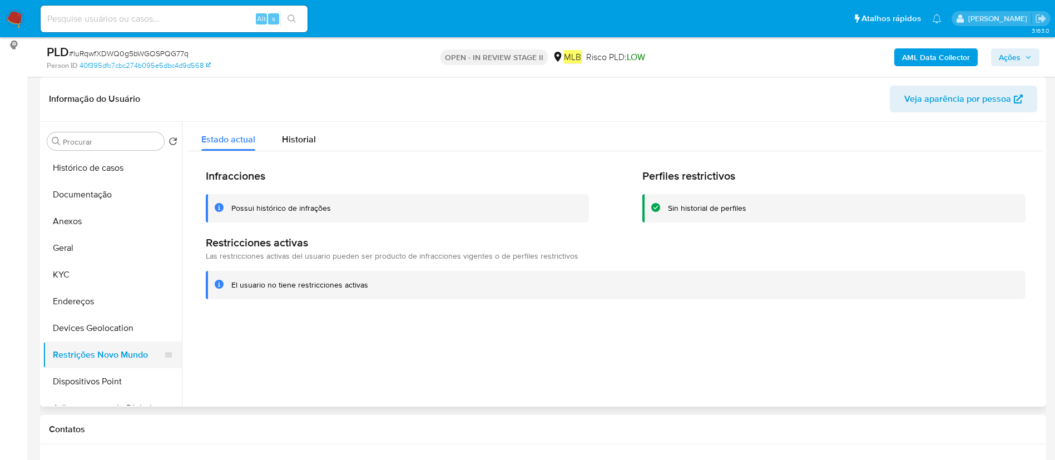
click at [75, 375] on button "Dispositivos Point" at bounding box center [112, 381] width 139 height 27
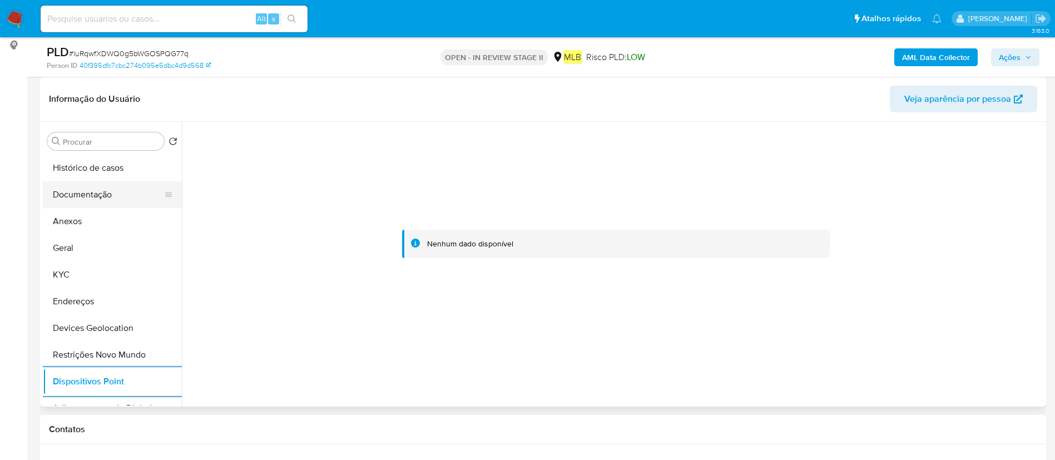
click at [70, 203] on button "Documentação" at bounding box center [108, 194] width 130 height 27
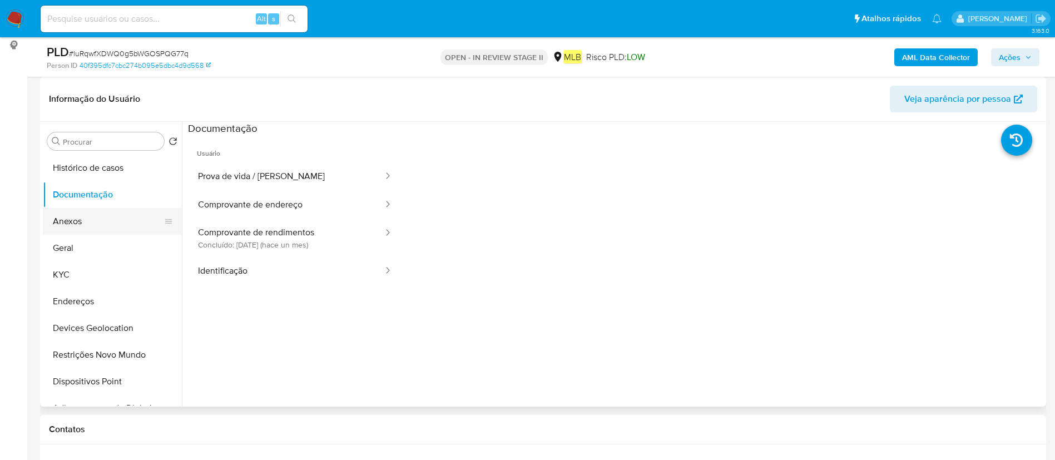
click at [106, 222] on button "Anexos" at bounding box center [108, 221] width 130 height 27
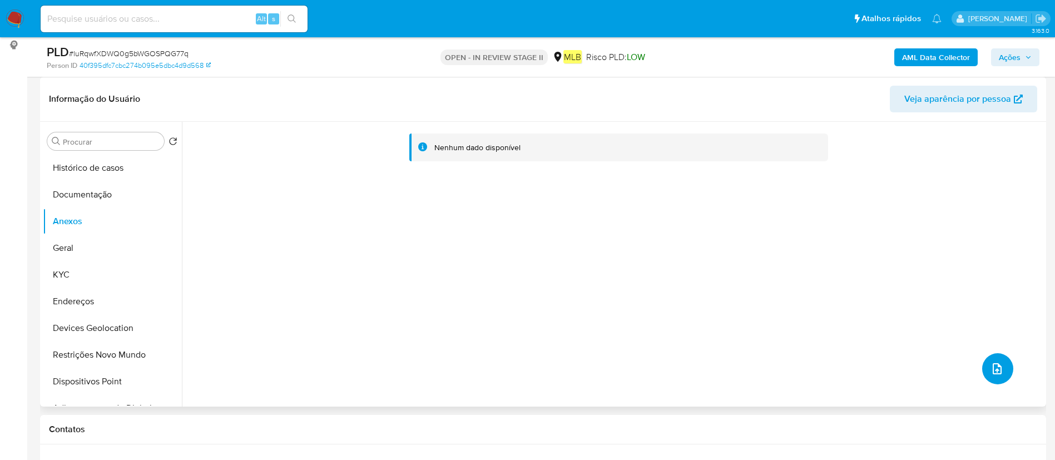
click at [992, 363] on icon "upload-file" at bounding box center [996, 368] width 13 height 13
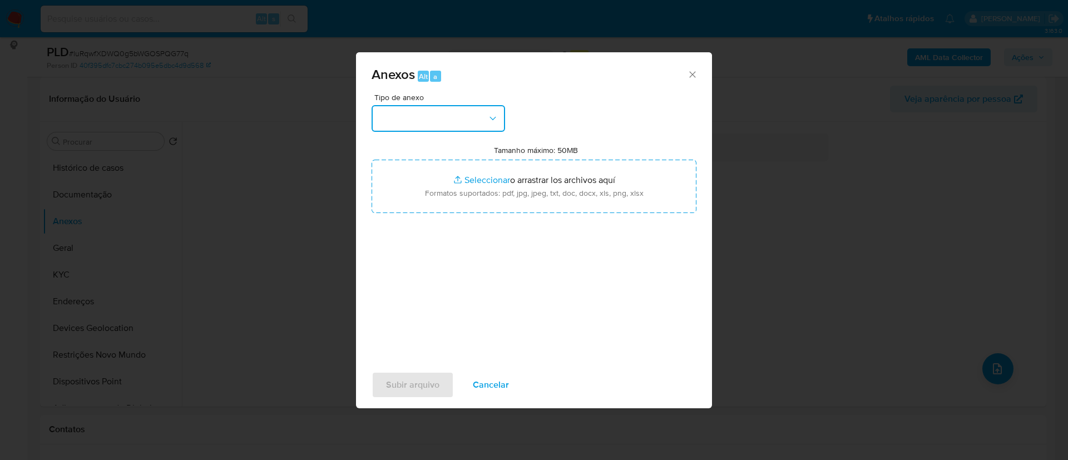
click at [434, 129] on button "button" at bounding box center [437, 118] width 133 height 27
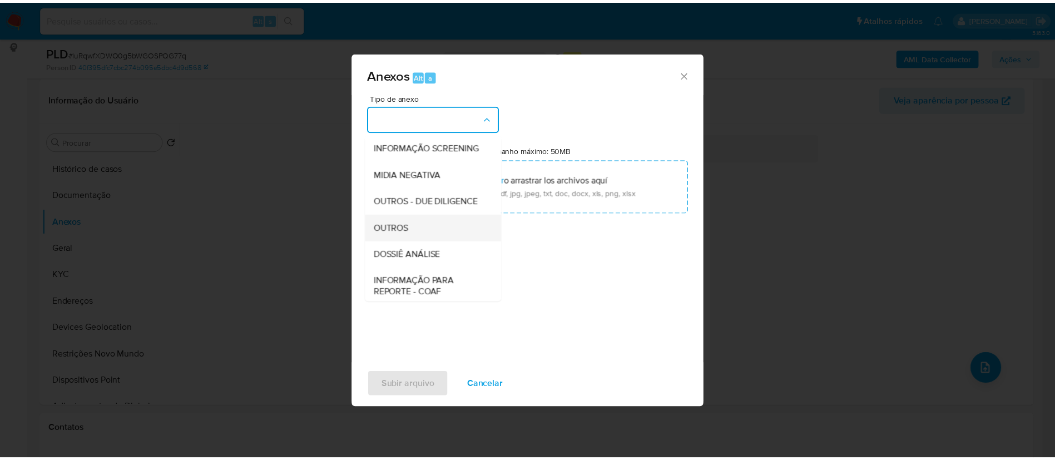
scroll to position [171, 0]
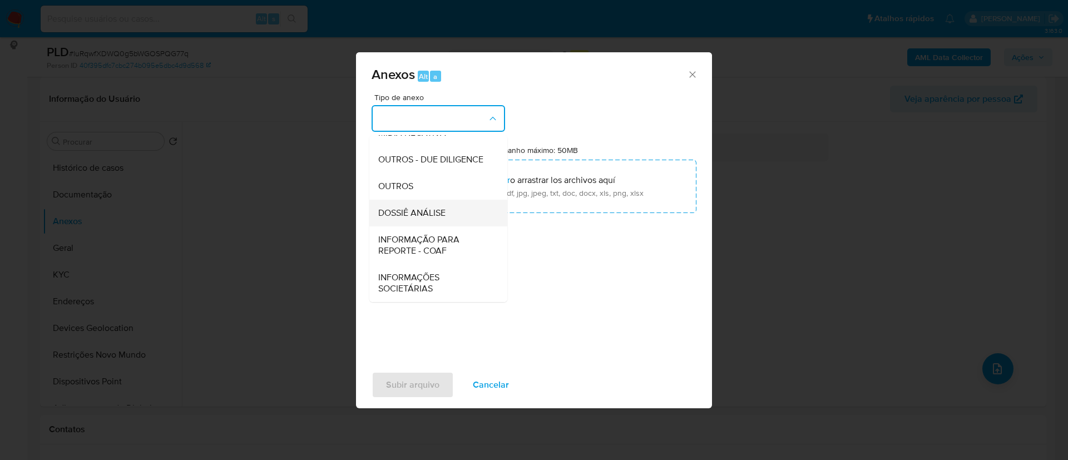
click at [424, 217] on span "DOSSIÊ ANÁLISE" at bounding box center [411, 212] width 67 height 11
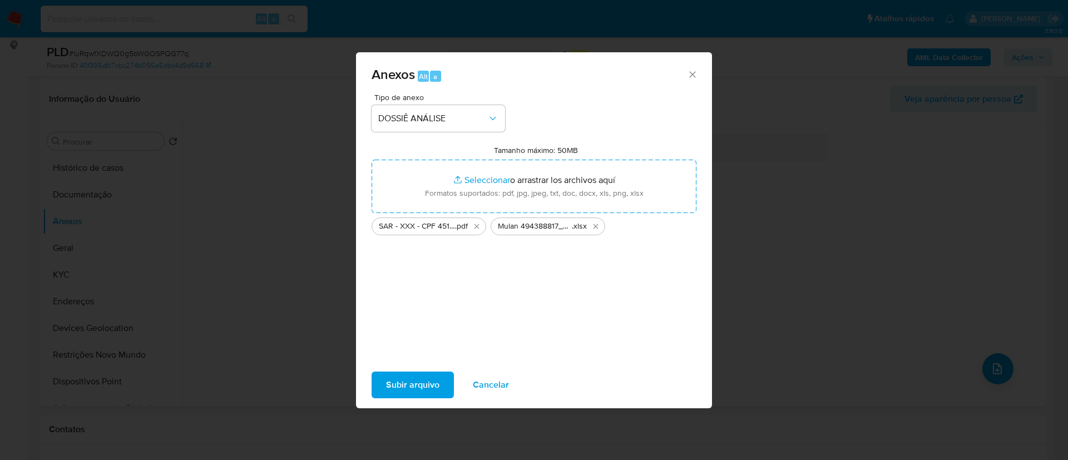
click at [434, 377] on span "Subir arquivo" at bounding box center [412, 385] width 53 height 24
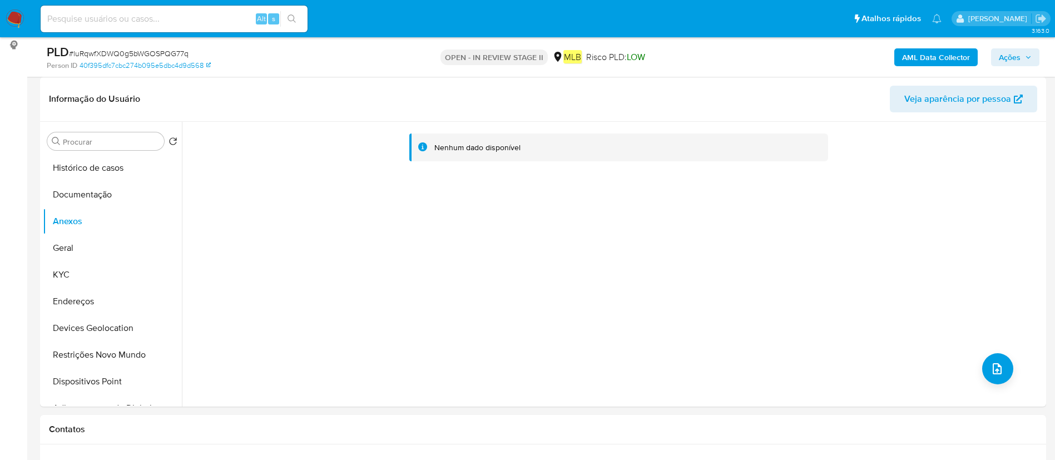
click at [1022, 60] on span "Ações" at bounding box center [1015, 57] width 33 height 16
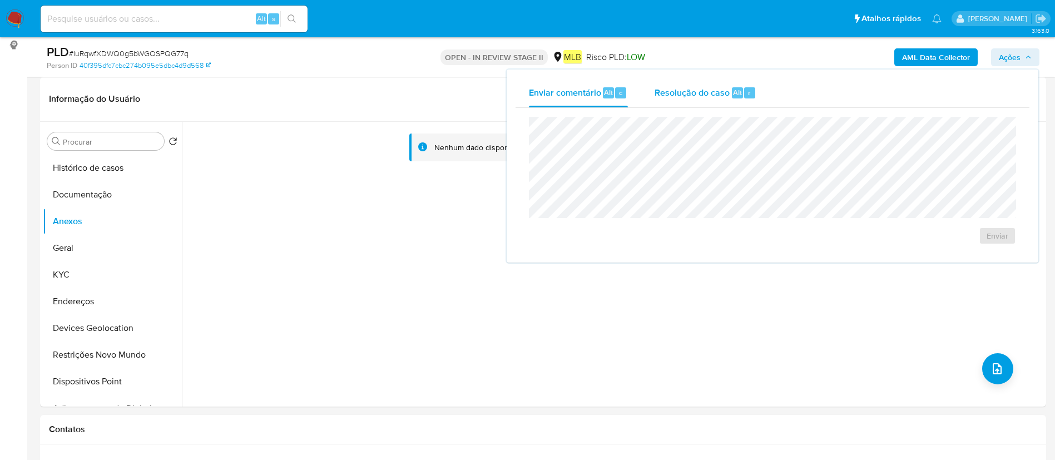
click at [686, 97] on span "Resolução do caso" at bounding box center [692, 92] width 75 height 13
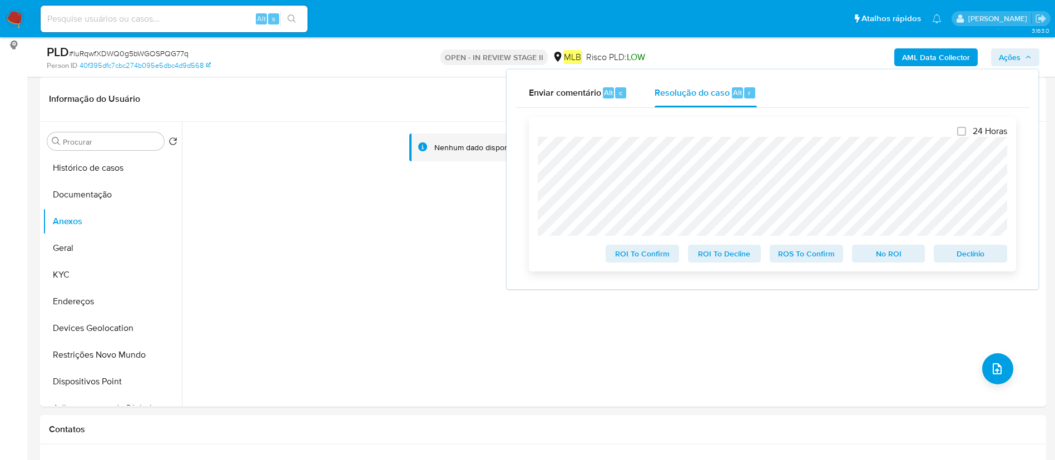
click at [786, 254] on span "ROS To Confirm" at bounding box center [806, 254] width 58 height 16
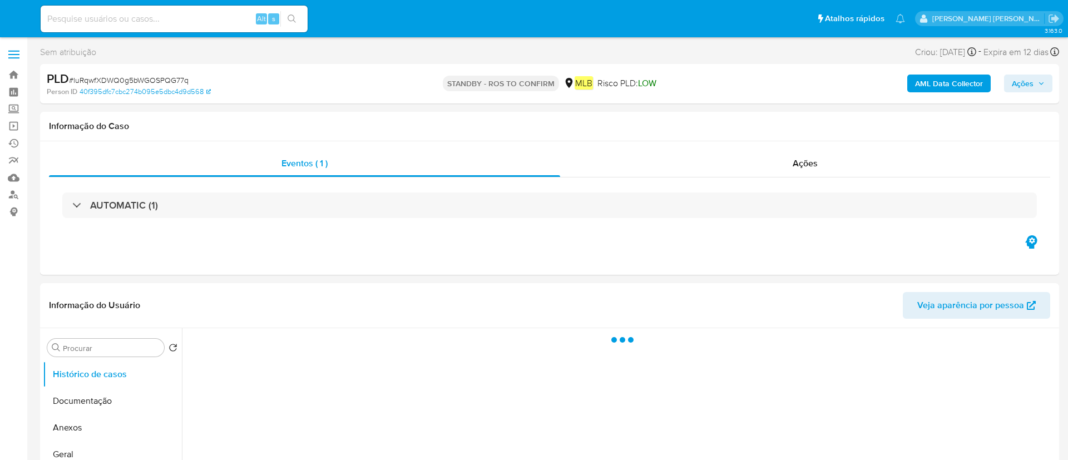
select select "10"
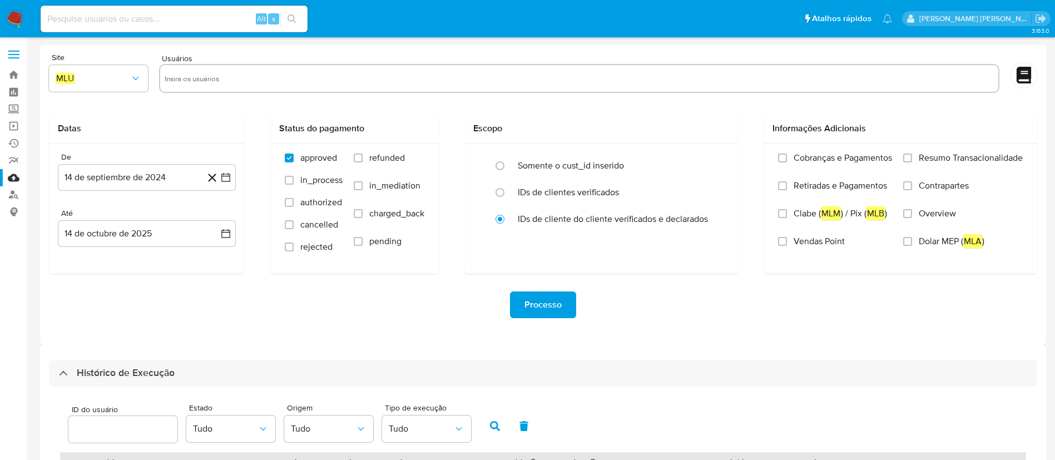
select select "10"
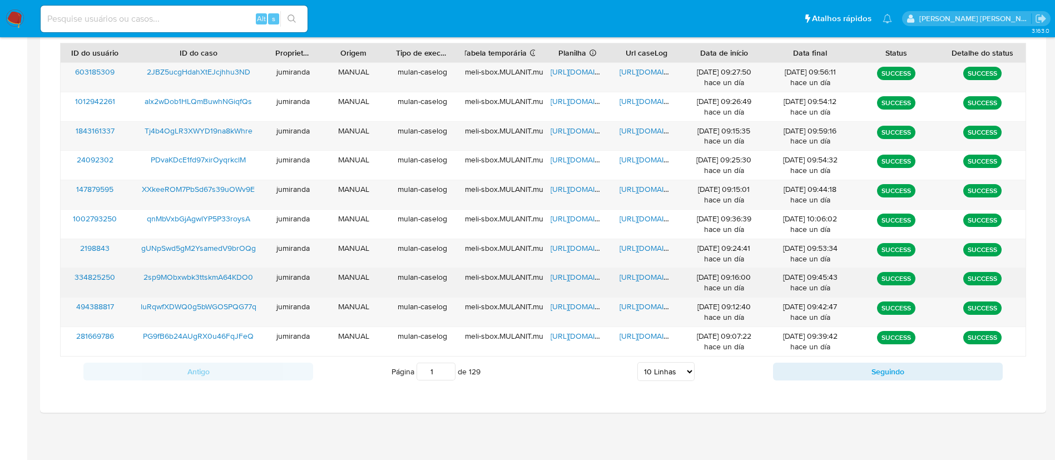
click at [566, 270] on div "[URL][DOMAIN_NAME]" at bounding box center [577, 282] width 69 height 29
click at [577, 276] on span "[URL][DOMAIN_NAME]" at bounding box center [589, 276] width 77 height 11
click at [625, 276] on span "[URL][DOMAIN_NAME]" at bounding box center [658, 276] width 77 height 11
click at [240, 272] on span "2sp9MObxwbk3ttskmA64KDO0" at bounding box center [198, 276] width 110 height 11
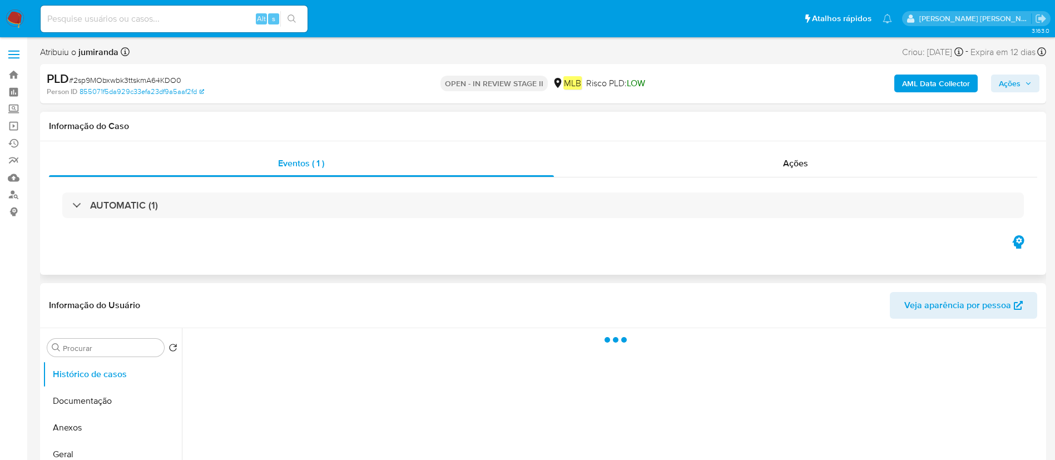
select select "10"
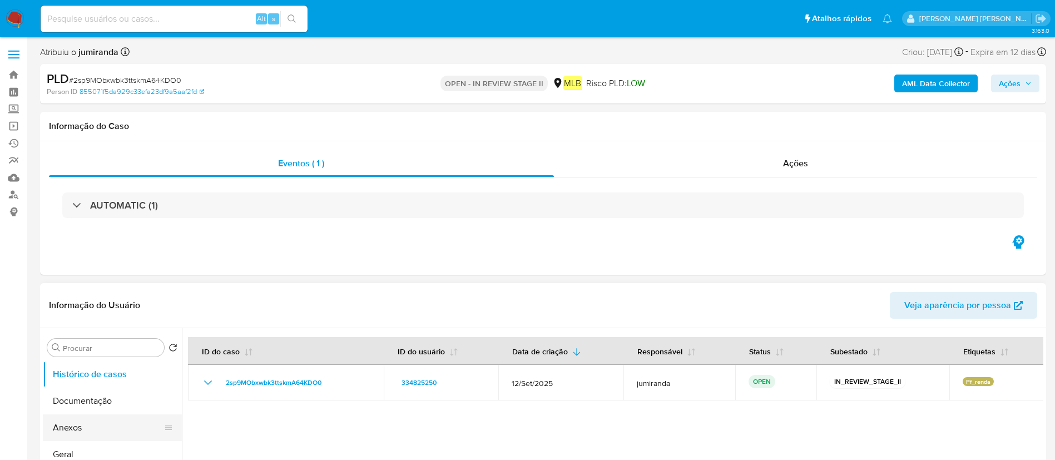
click at [75, 428] on button "Anexos" at bounding box center [108, 427] width 130 height 27
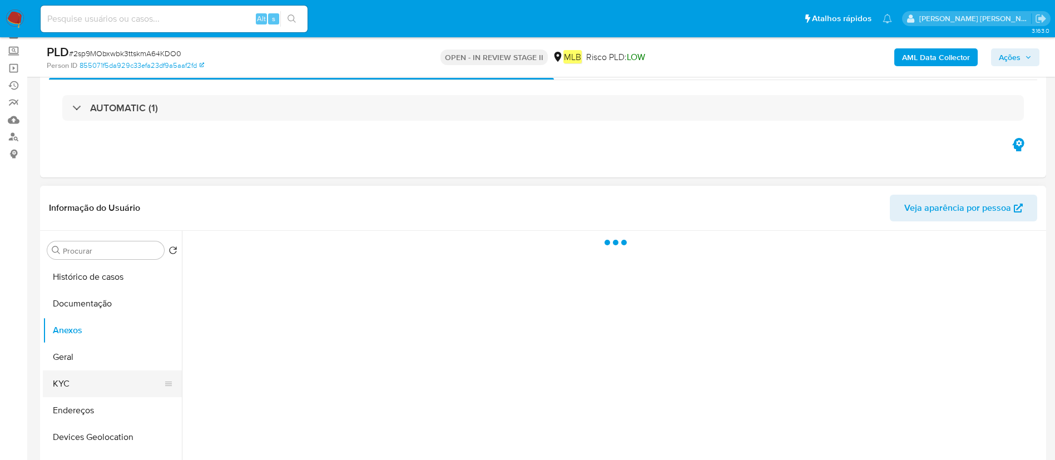
scroll to position [83, 0]
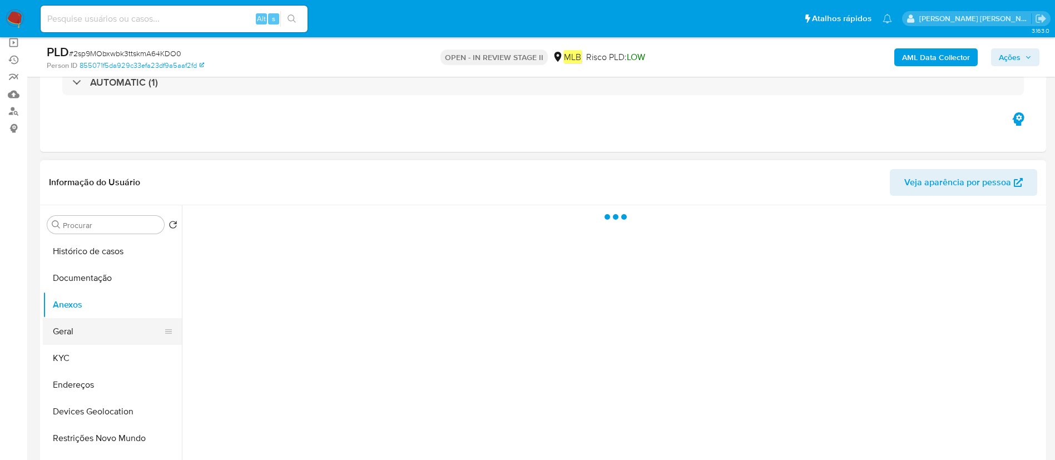
click at [112, 341] on button "Geral" at bounding box center [108, 331] width 130 height 27
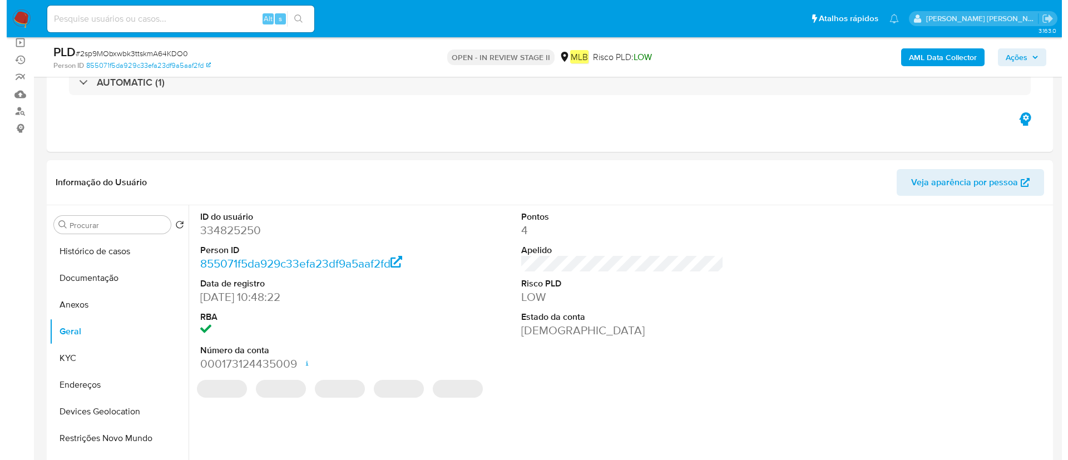
scroll to position [167, 0]
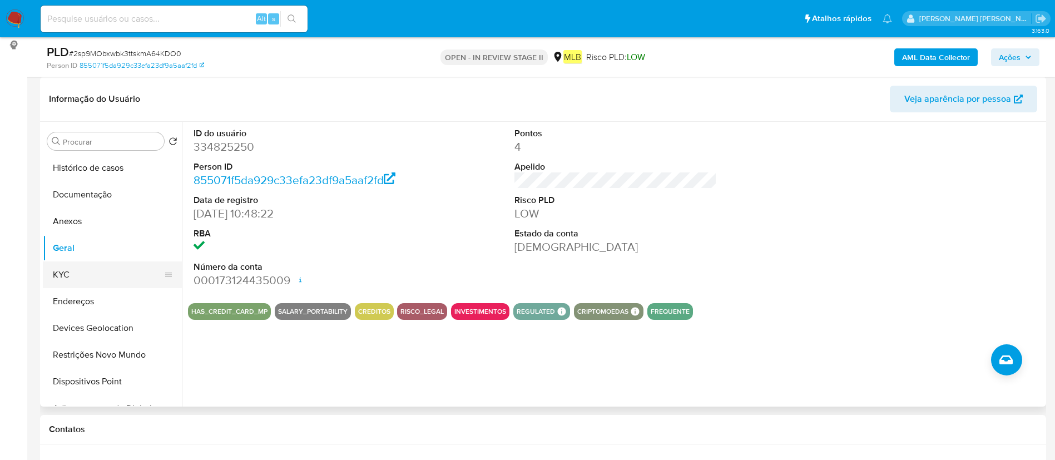
click at [126, 269] on button "KYC" at bounding box center [108, 274] width 130 height 27
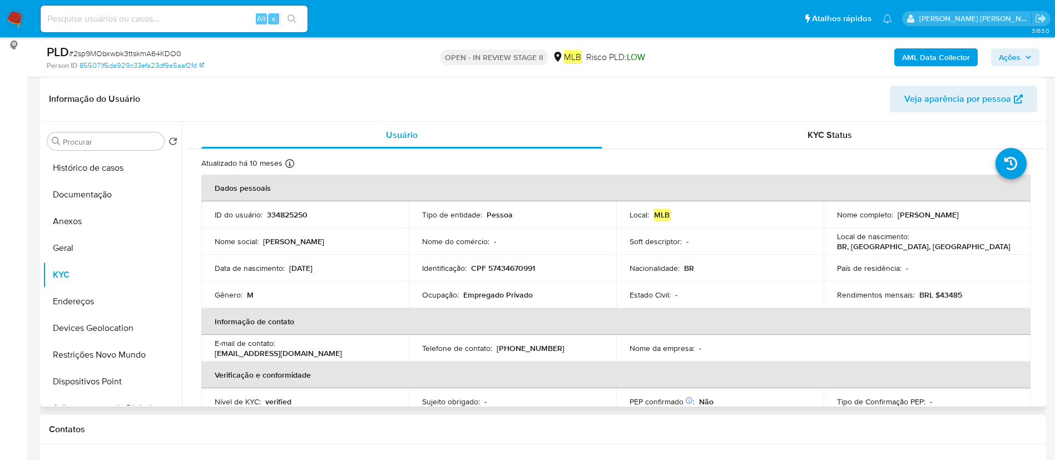
click at [436, 297] on p "Ocupação :" at bounding box center [440, 295] width 37 height 10
copy div "Ocupação : Empregado Privado"
click at [96, 298] on button "Endereços" at bounding box center [108, 301] width 130 height 27
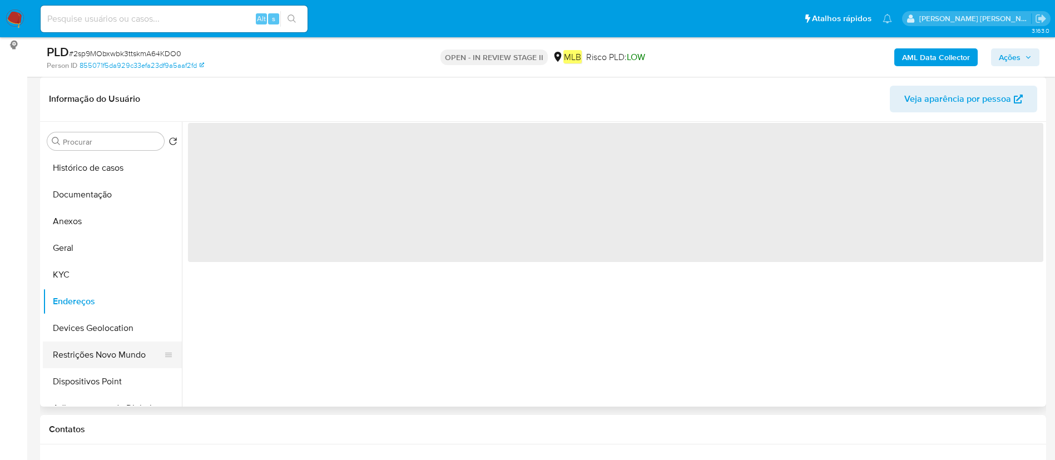
click at [130, 356] on button "Restrições Novo Mundo" at bounding box center [108, 354] width 130 height 27
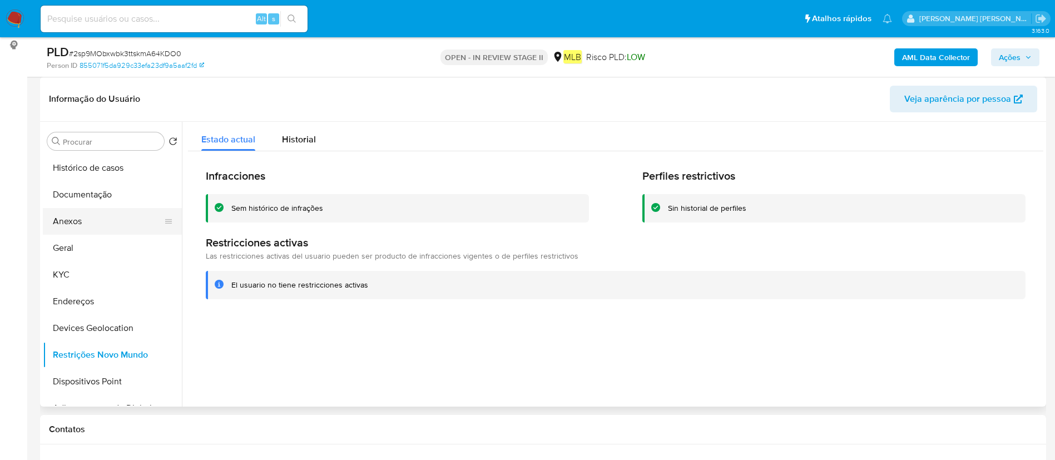
click at [92, 208] on button "Anexos" at bounding box center [108, 221] width 130 height 27
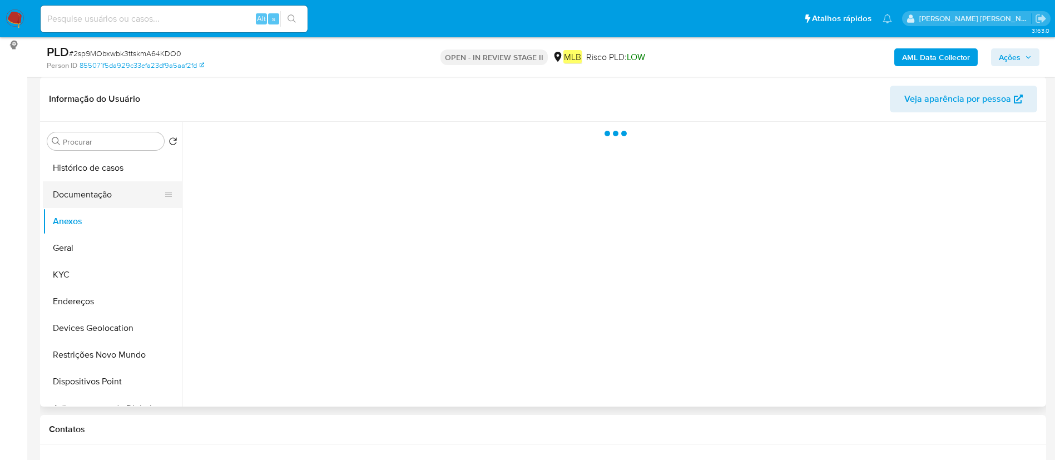
click at [96, 197] on button "Documentação" at bounding box center [108, 194] width 130 height 27
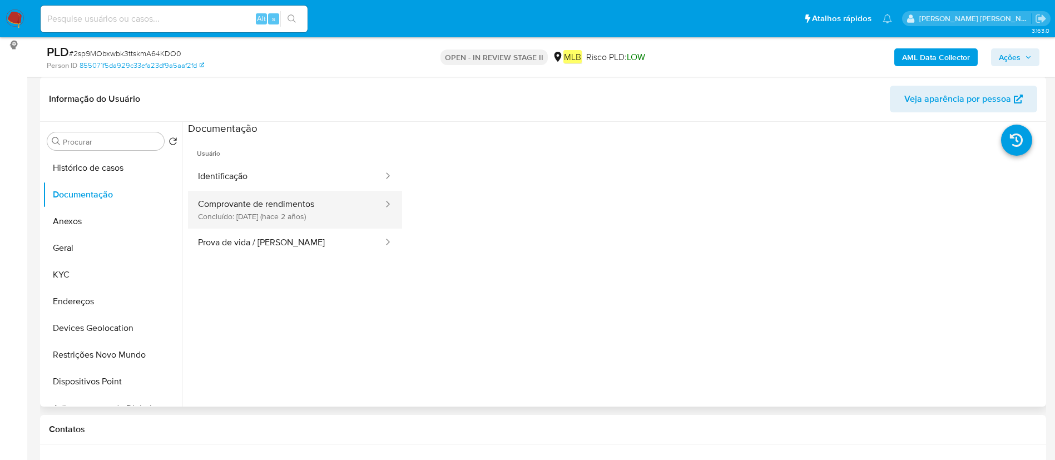
click at [336, 205] on button "Comprovante de rendimentos Concluído: 04/05/2023 (hace 2 años)" at bounding box center [286, 210] width 196 height 38
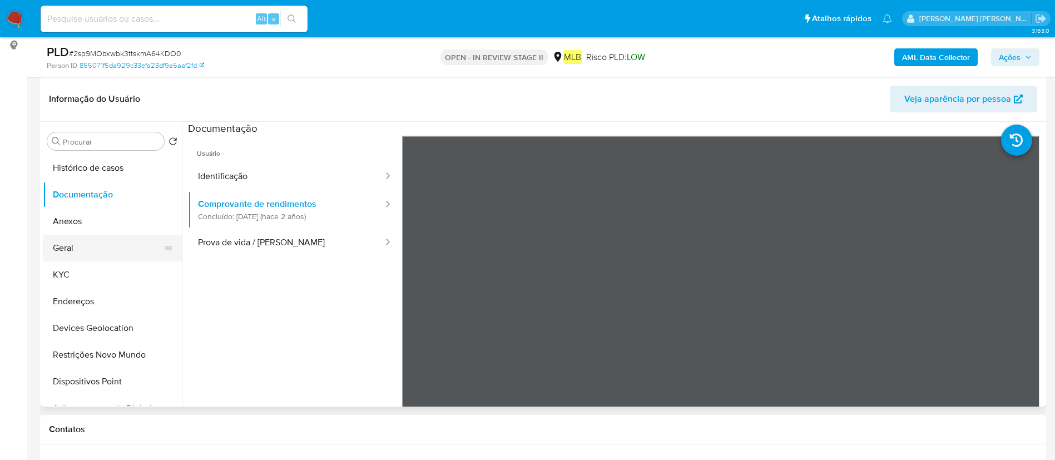
click at [85, 248] on button "Geral" at bounding box center [108, 248] width 130 height 27
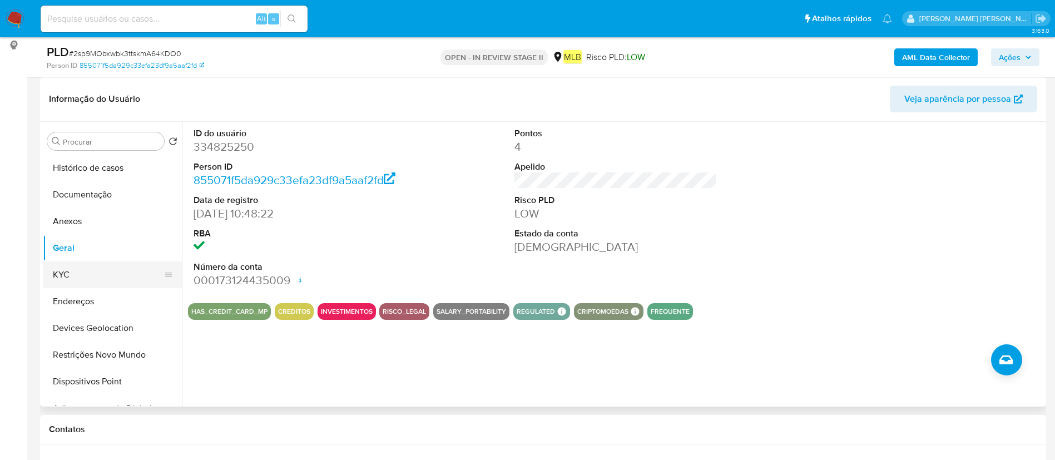
click at [125, 281] on button "KYC" at bounding box center [108, 274] width 130 height 27
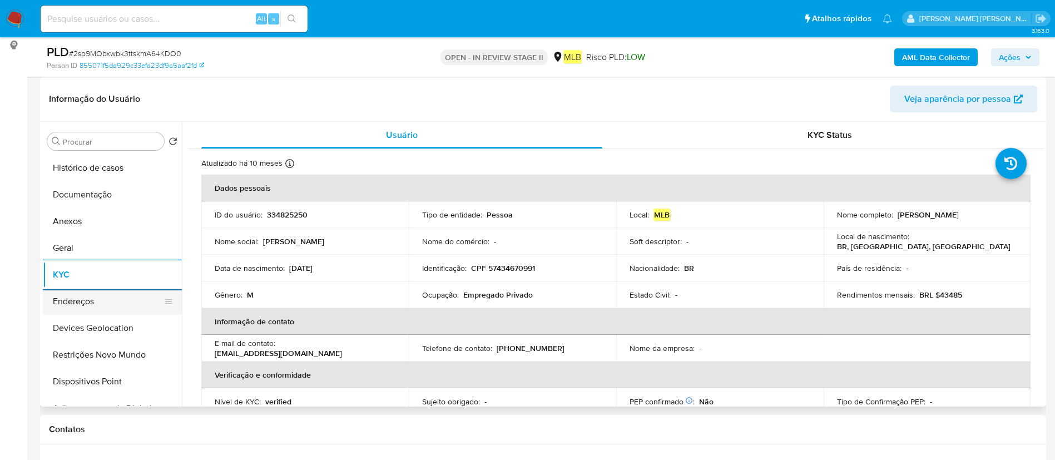
click at [105, 299] on button "Endereços" at bounding box center [108, 301] width 130 height 27
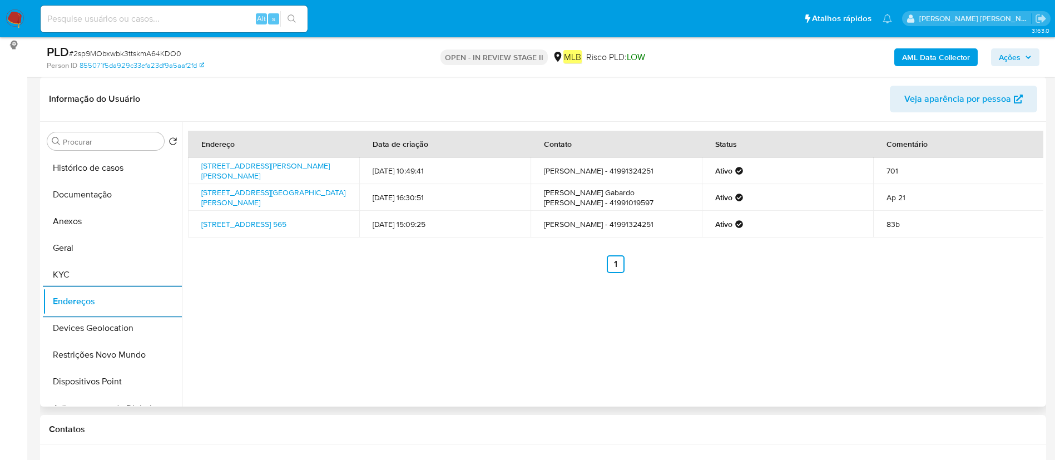
drag, startPoint x: 116, startPoint y: 325, endPoint x: 434, endPoint y: 289, distance: 319.6
click at [116, 325] on button "Devices Geolocation" at bounding box center [112, 328] width 139 height 27
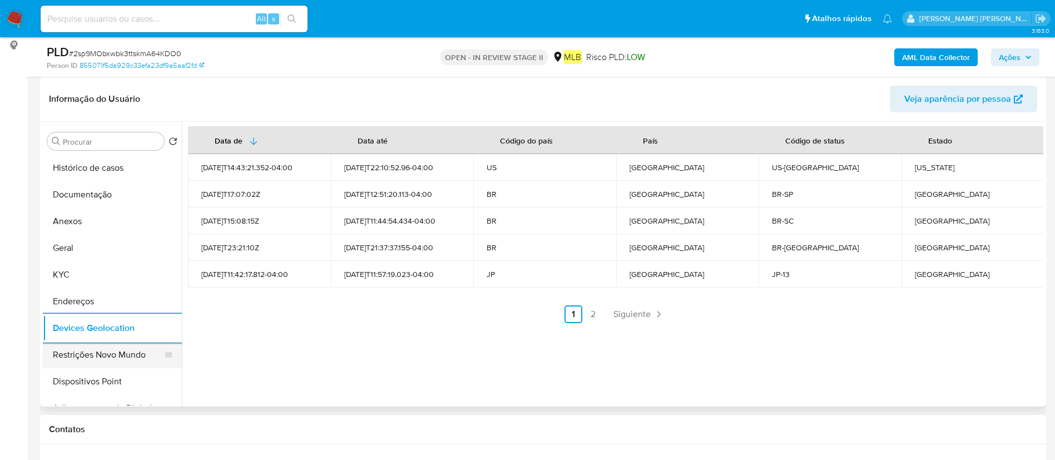
click at [108, 345] on button "Restrições Novo Mundo" at bounding box center [108, 354] width 130 height 27
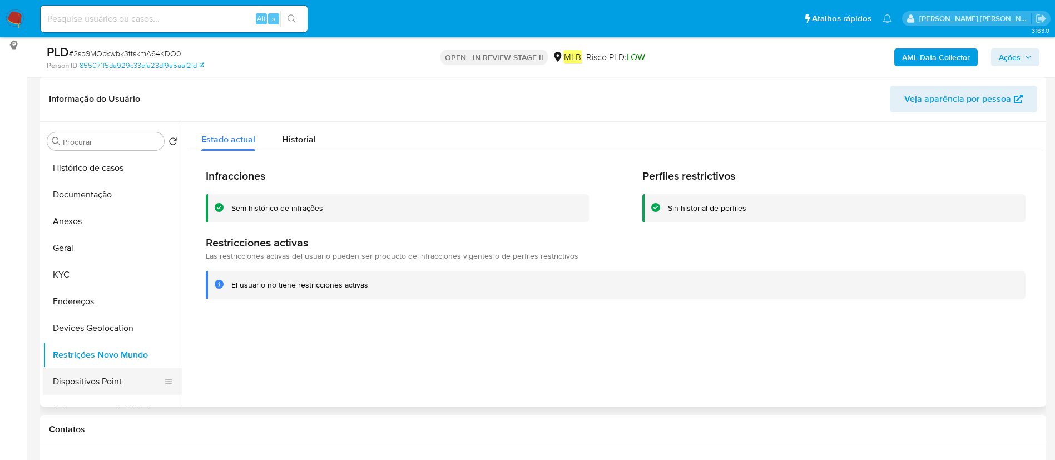
click at [90, 376] on button "Dispositivos Point" at bounding box center [108, 381] width 130 height 27
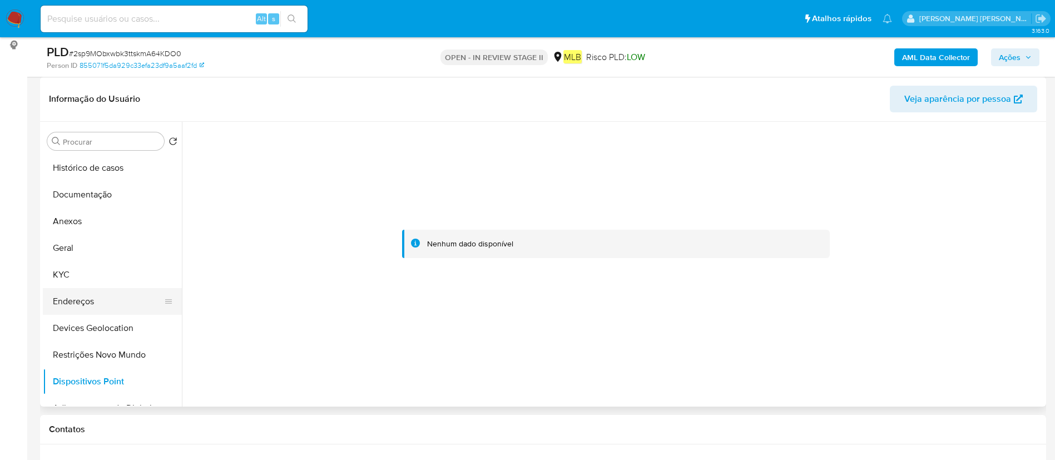
click at [72, 299] on button "Endereços" at bounding box center [108, 301] width 130 height 27
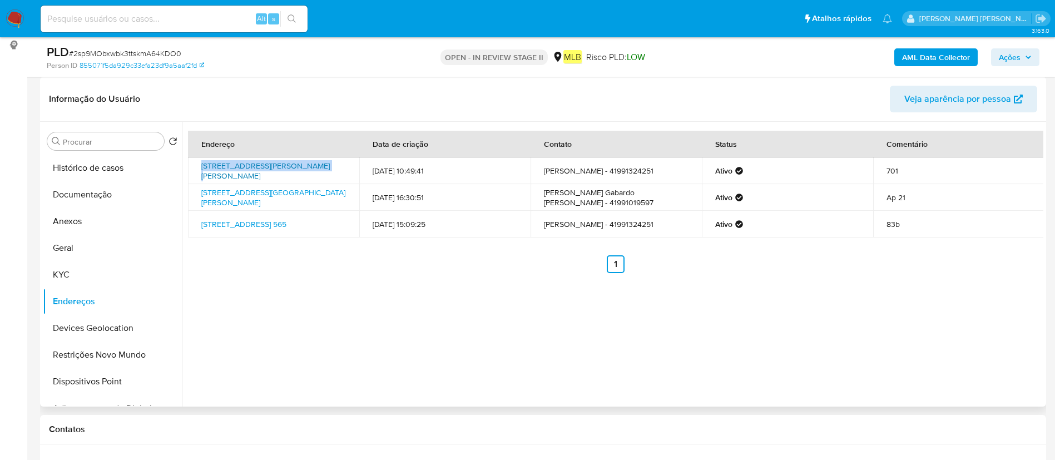
drag, startPoint x: 197, startPoint y: 163, endPoint x: 306, endPoint y: 166, distance: 108.5
click at [306, 166] on td "Rua Carneiro Lobo 45, Curitiba, Paraná, 80240240, Brasil 45" at bounding box center [273, 170] width 171 height 27
copy link "Rua Carneiro Lobo 45, Curitiba"
click at [88, 177] on button "Histórico de casos" at bounding box center [108, 168] width 130 height 27
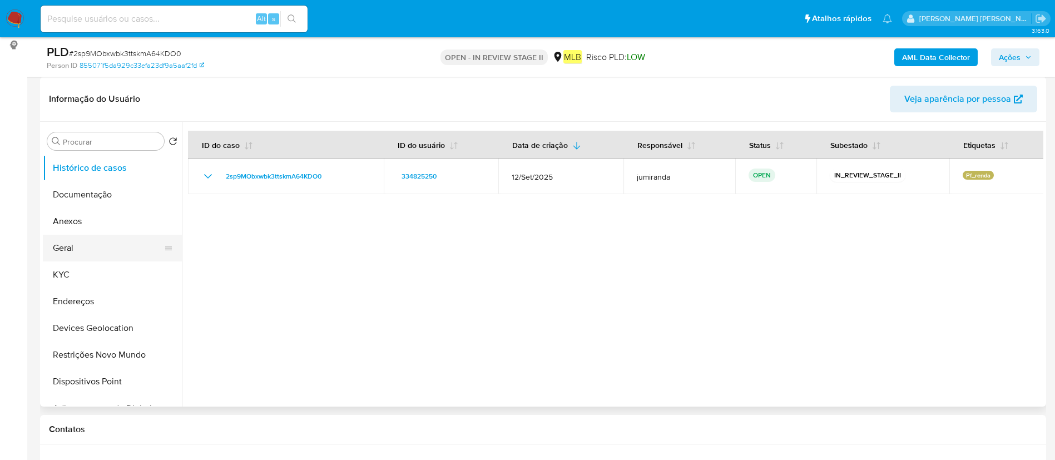
drag, startPoint x: 118, startPoint y: 251, endPoint x: 154, endPoint y: 243, distance: 37.1
click at [118, 251] on button "Geral" at bounding box center [108, 248] width 130 height 27
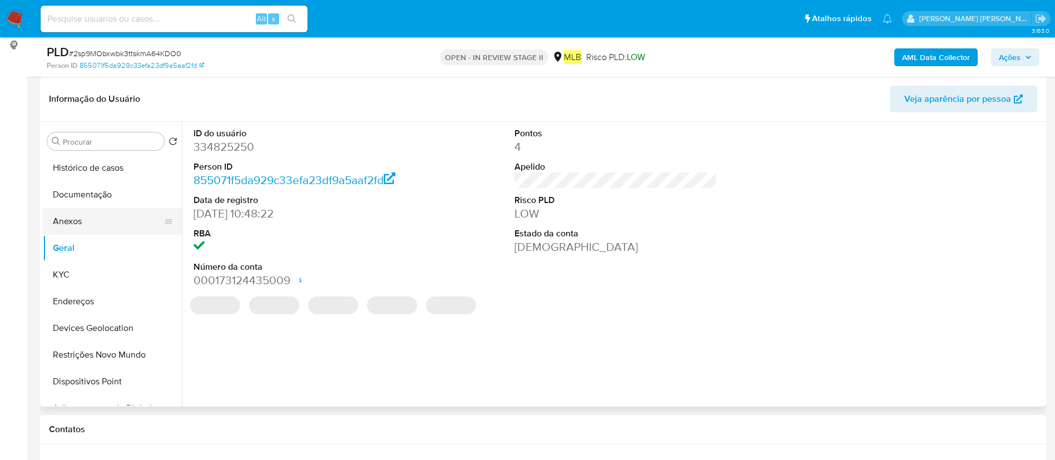
click at [122, 217] on button "Anexos" at bounding box center [108, 221] width 130 height 27
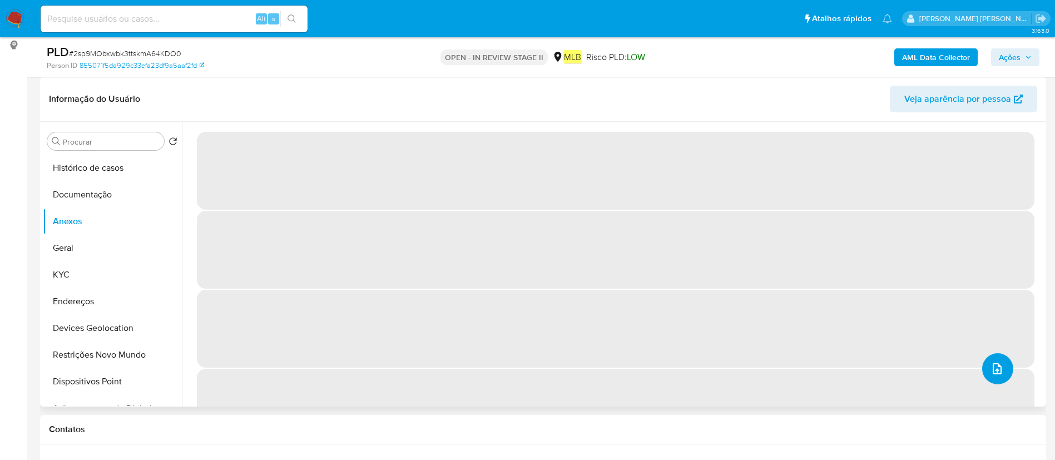
click at [990, 367] on icon "upload-file" at bounding box center [996, 368] width 13 height 13
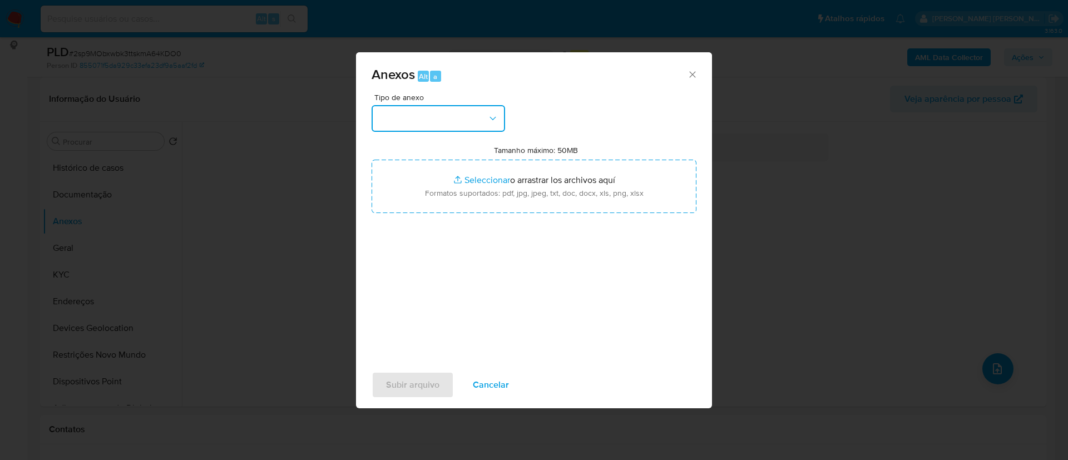
click at [407, 110] on button "button" at bounding box center [437, 118] width 133 height 27
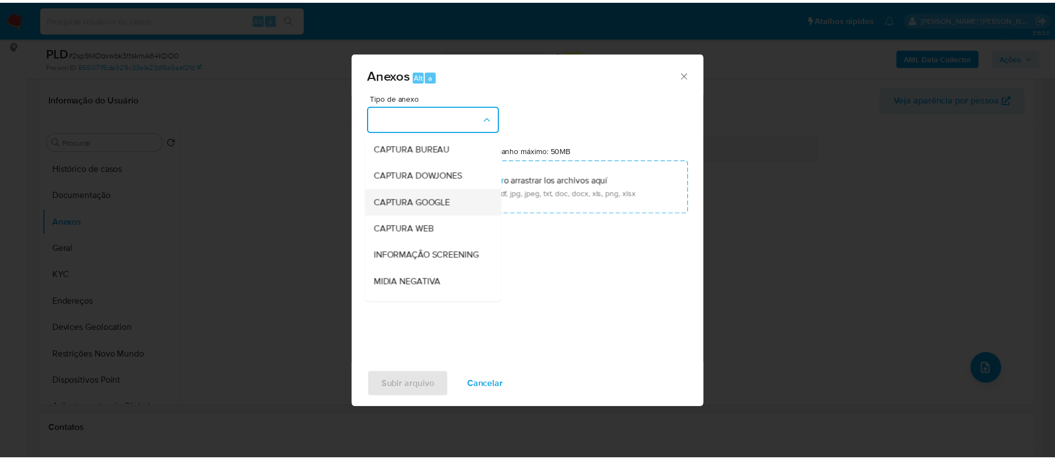
scroll to position [171, 0]
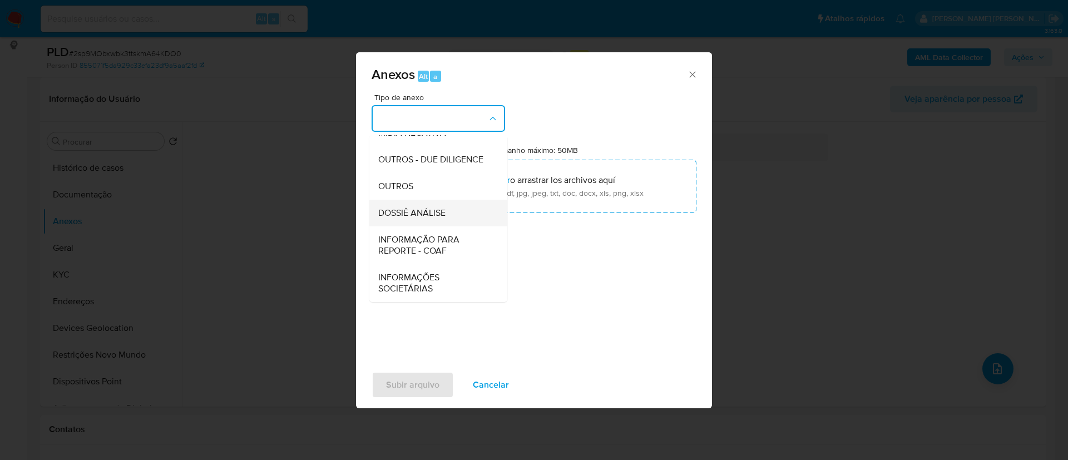
click at [412, 219] on span "DOSSIÊ ANÁLISE" at bounding box center [411, 212] width 67 height 11
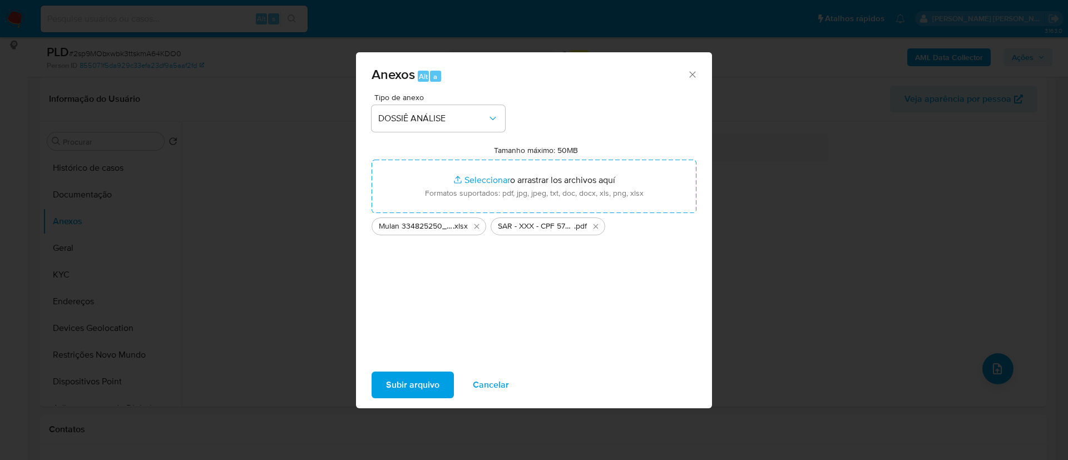
click at [419, 381] on span "Subir arquivo" at bounding box center [412, 385] width 53 height 24
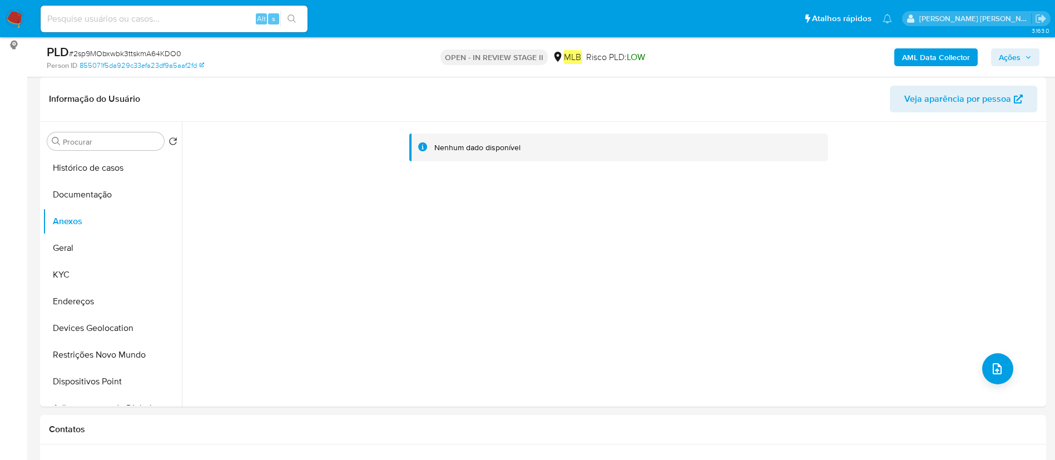
click at [1017, 58] on span "Ações" at bounding box center [1010, 57] width 22 height 18
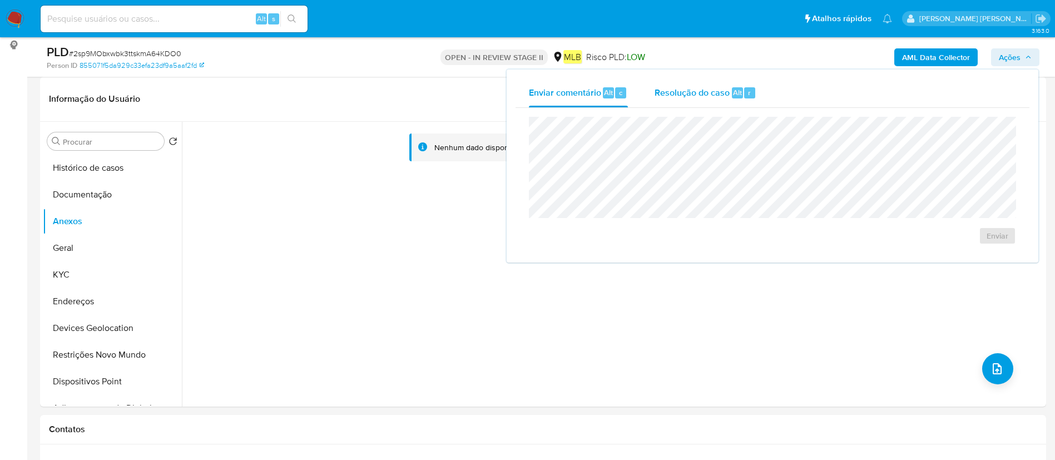
click at [681, 96] on span "Resolução do caso" at bounding box center [692, 92] width 75 height 13
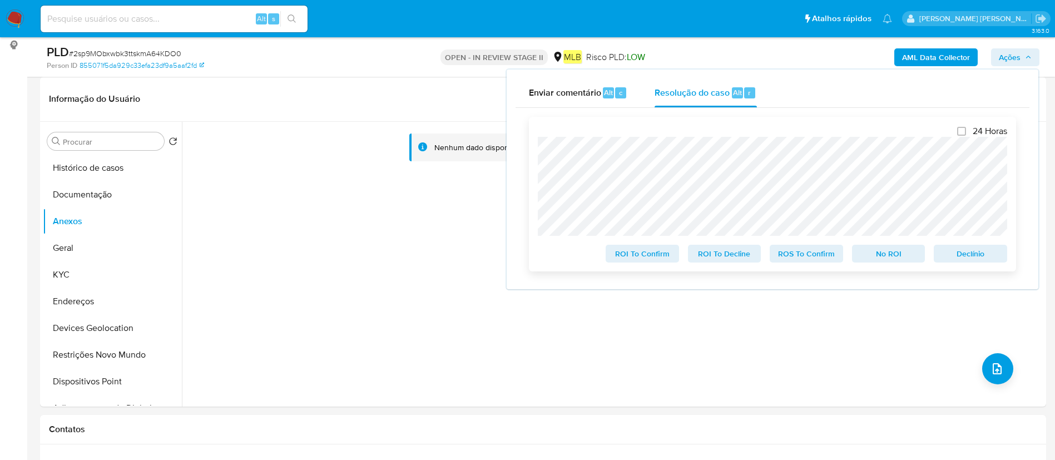
click at [809, 255] on span "ROS To Confirm" at bounding box center [806, 254] width 58 height 16
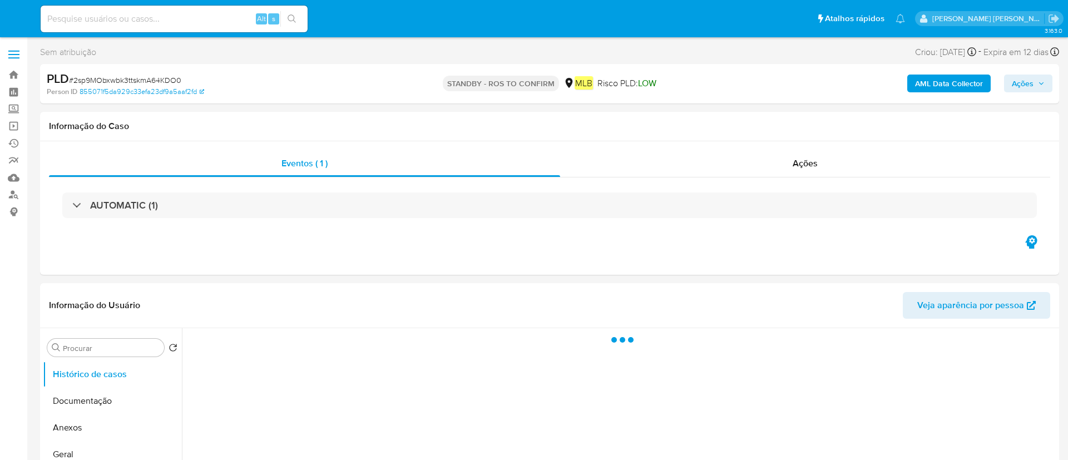
select select "10"
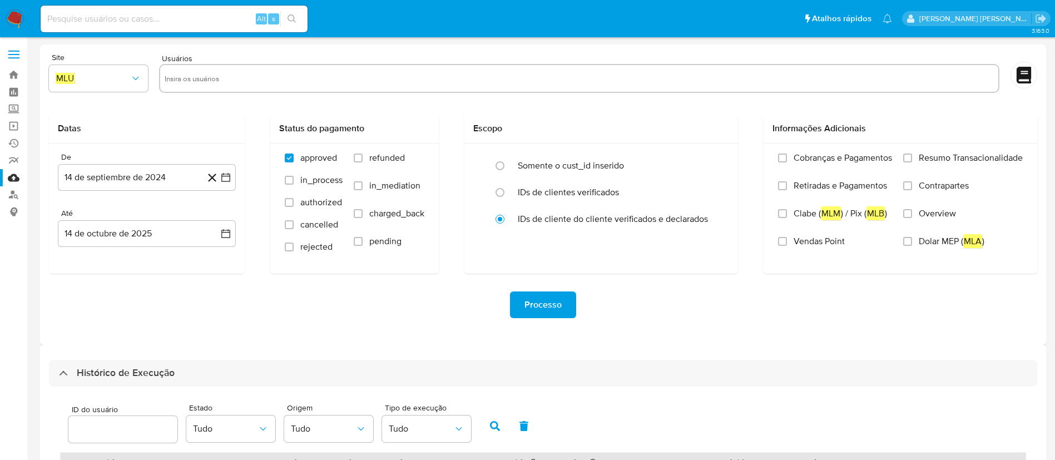
select select "10"
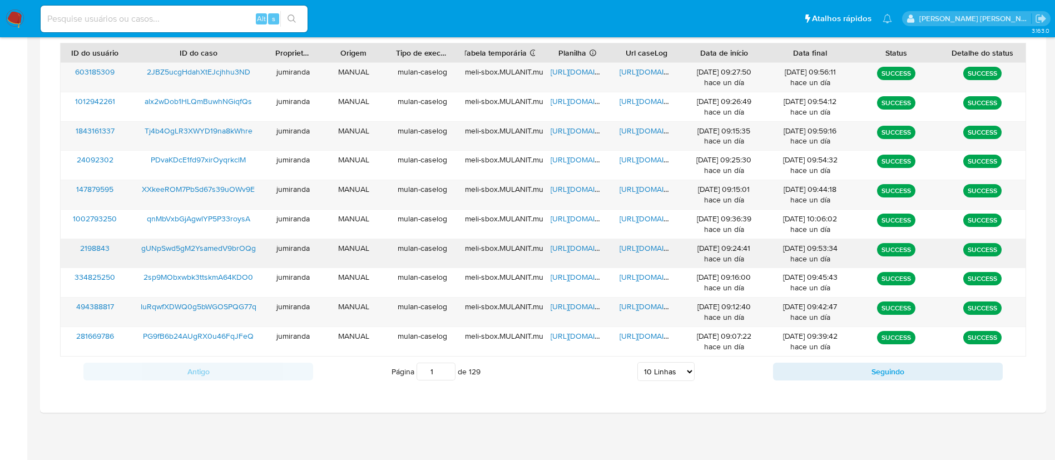
click at [590, 251] on span "https://docs.google.com/spreadsheets/d/1wxwa0zjVAsgHdCT9daWL8zlAbSL1Lv1S-mO8QXW…" at bounding box center [589, 247] width 77 height 11
click at [642, 250] on span "https://docs.google.com/document/d/19zy2jBw9vMGtPf0Qe3rSjSCRLCYYNRs7WR7b2g78Am4…" at bounding box center [658, 247] width 77 height 11
click at [225, 246] on span "gUNpSwd5gM2YsamedV9brOQg" at bounding box center [198, 247] width 115 height 11
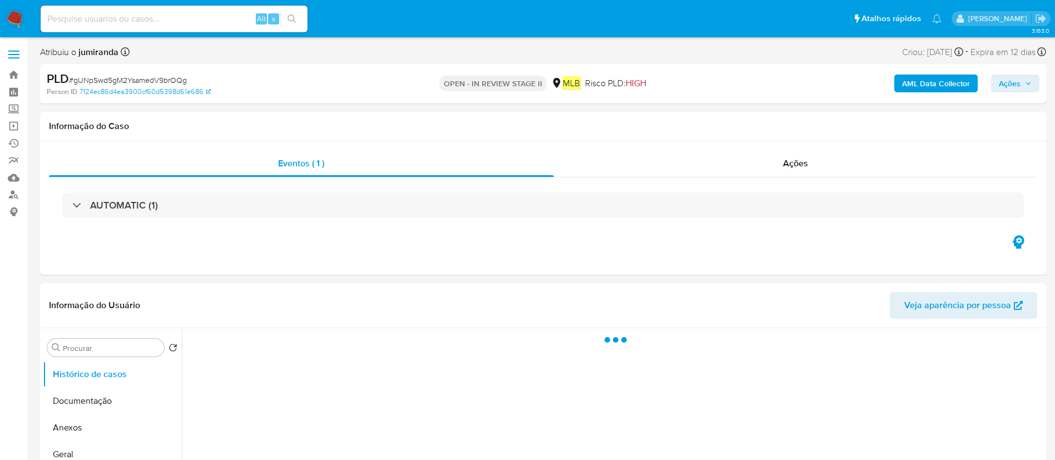
select select "10"
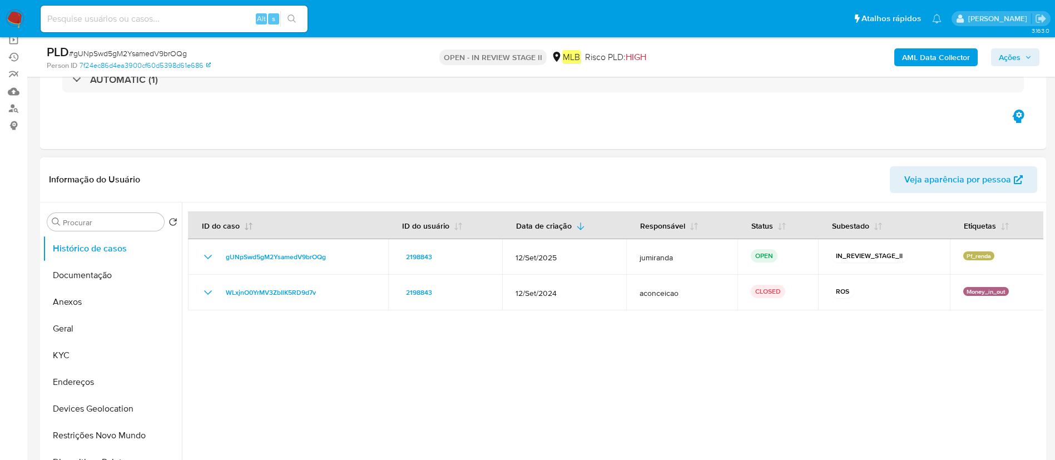
scroll to position [167, 0]
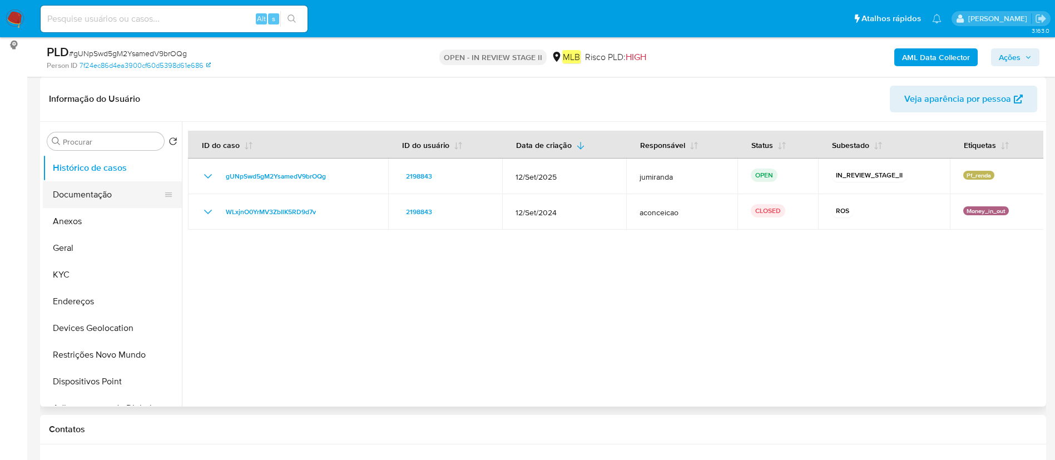
click at [123, 196] on button "Documentação" at bounding box center [108, 194] width 130 height 27
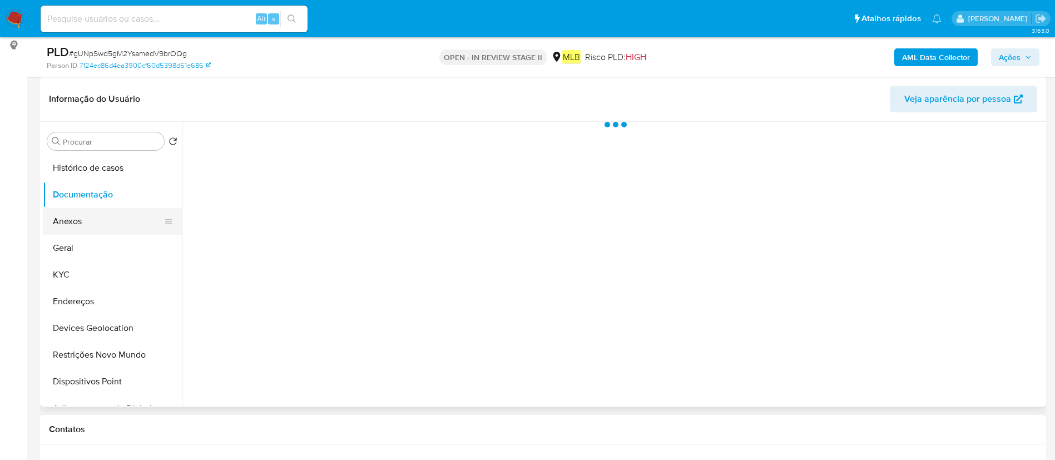
click at [84, 230] on button "Anexos" at bounding box center [108, 221] width 130 height 27
click at [67, 250] on button "Geral" at bounding box center [108, 248] width 130 height 27
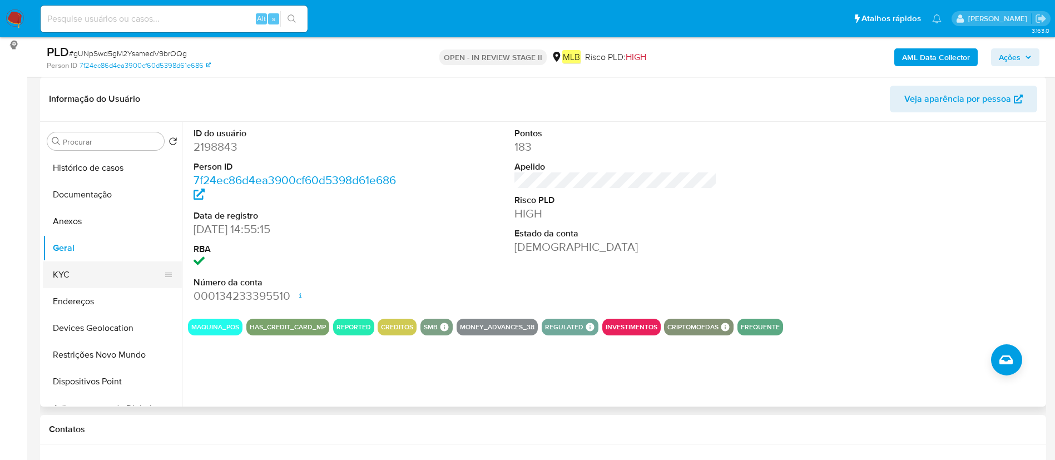
click at [95, 279] on button "KYC" at bounding box center [108, 274] width 130 height 27
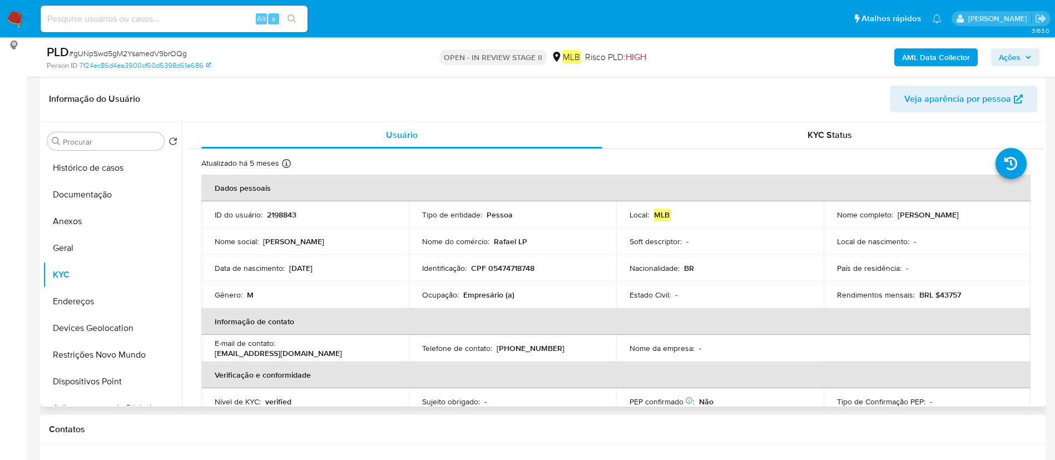
click at [507, 295] on p "Empresário (a)" at bounding box center [488, 295] width 51 height 10
copy div "Ocupação : Empresário (a)"
